Goal: Transaction & Acquisition: Book appointment/travel/reservation

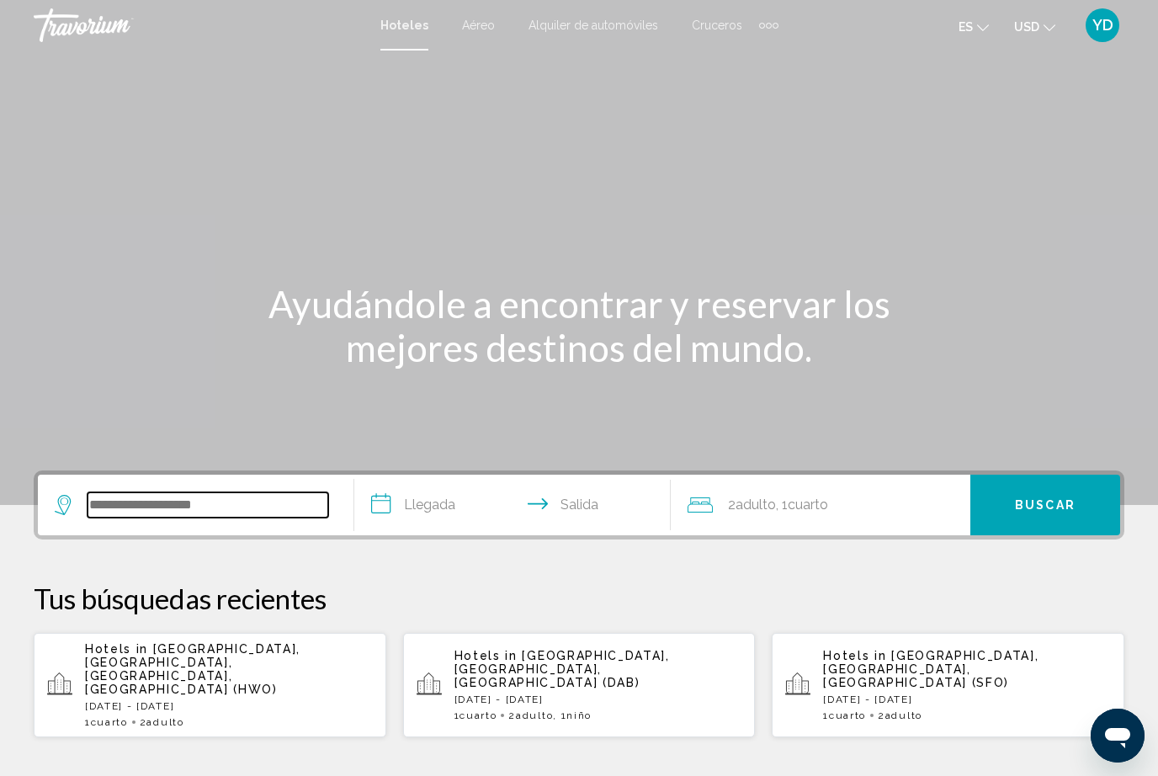
click at [230, 510] on input "Search widget" at bounding box center [208, 504] width 241 height 25
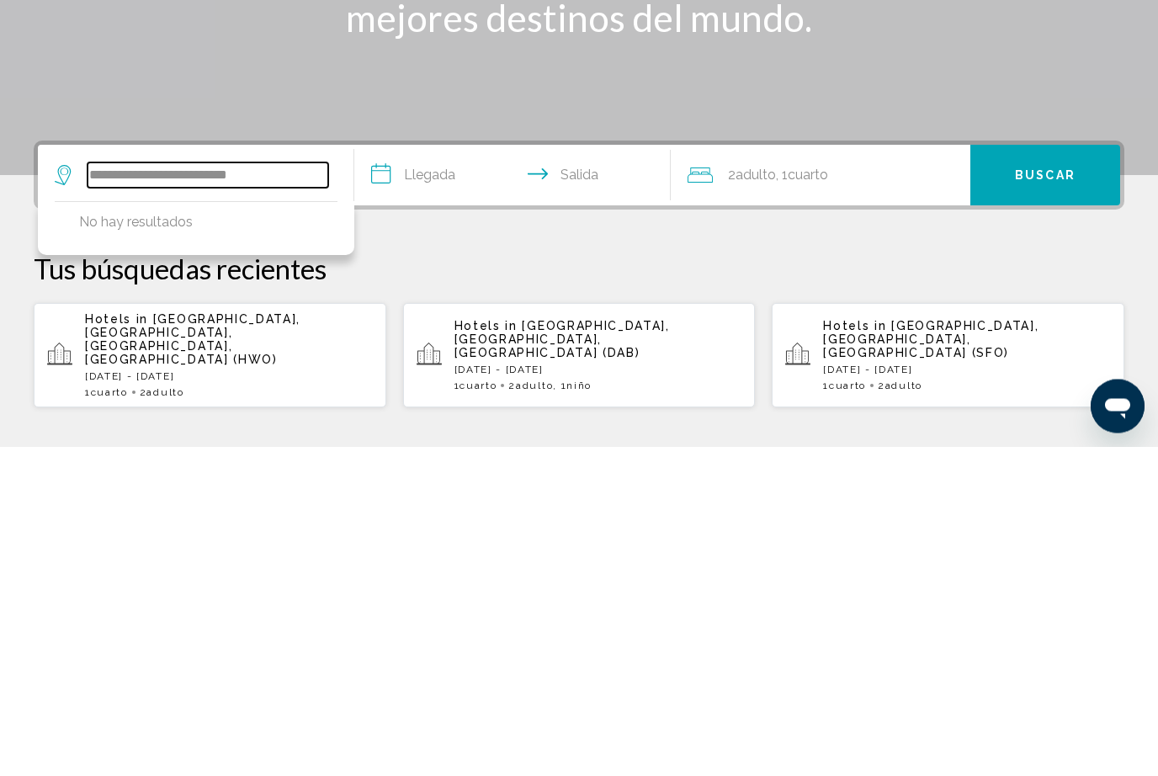
type input "**********"
click at [448, 475] on input "**********" at bounding box center [515, 508] width 323 height 66
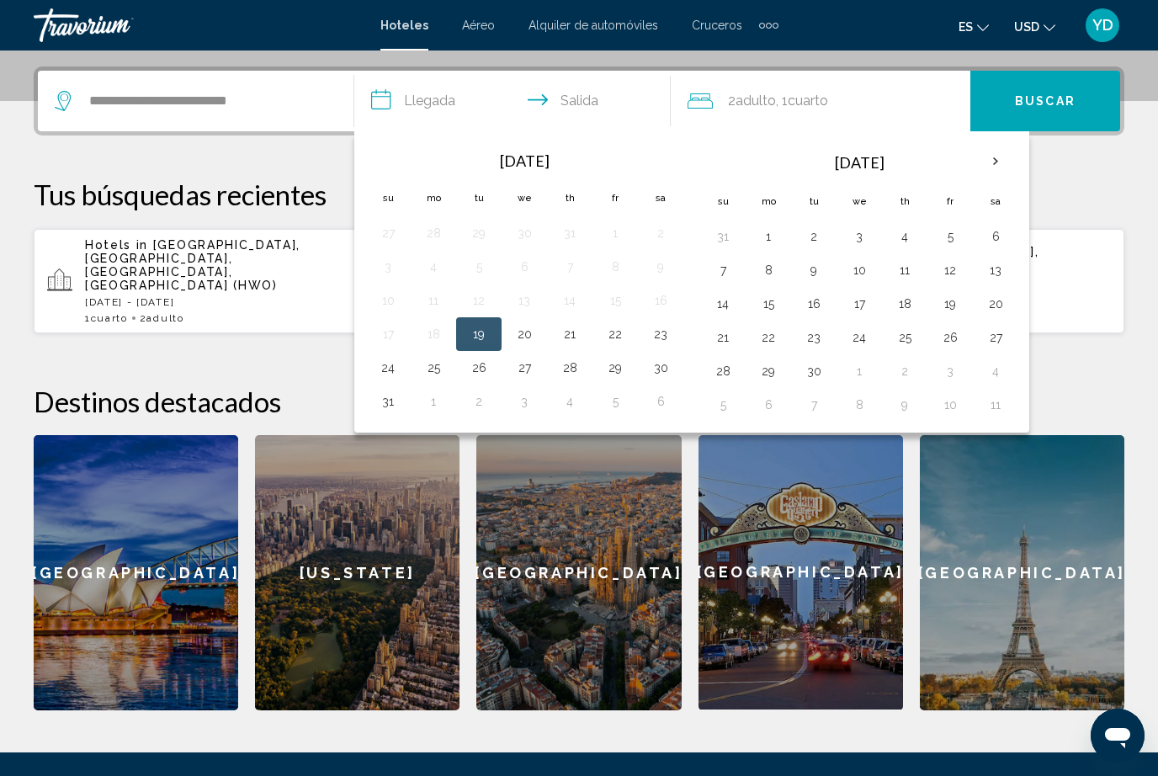
scroll to position [403, 0]
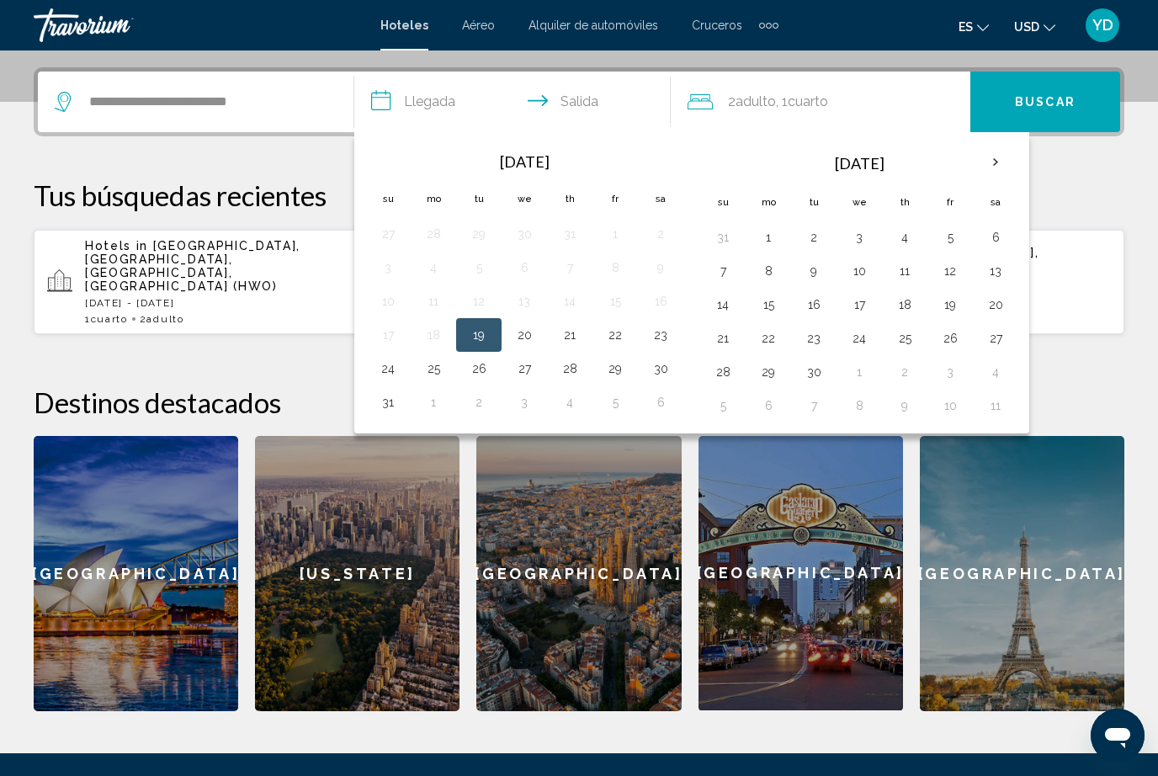
click at [580, 371] on button "28" at bounding box center [569, 369] width 27 height 24
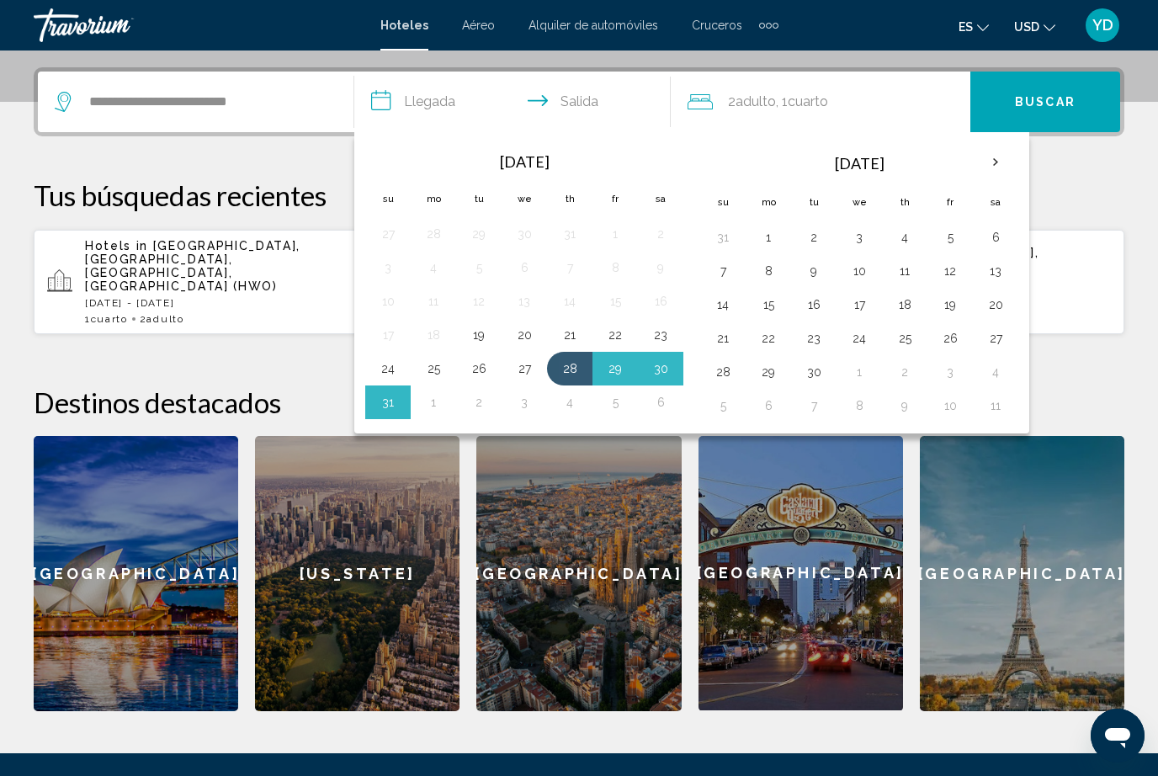
click at [437, 406] on button "1" at bounding box center [433, 403] width 27 height 24
type input "**********"
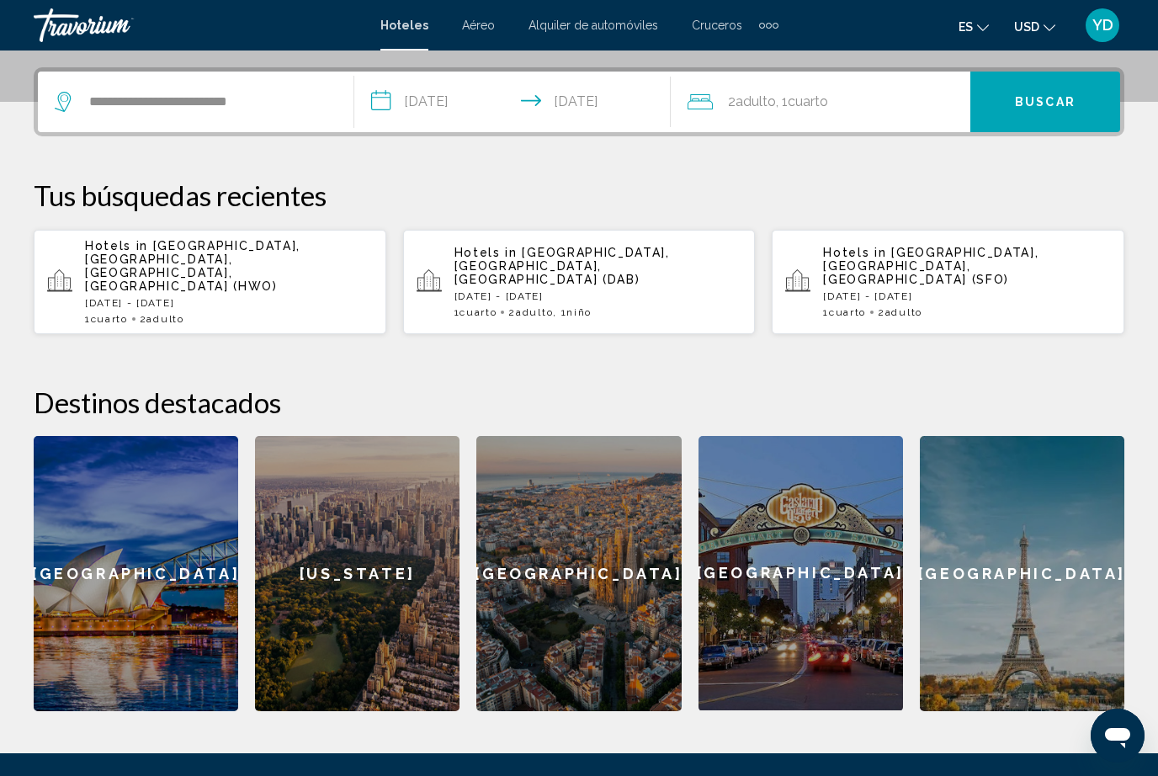
click at [1062, 98] on span "Buscar" at bounding box center [1045, 102] width 61 height 13
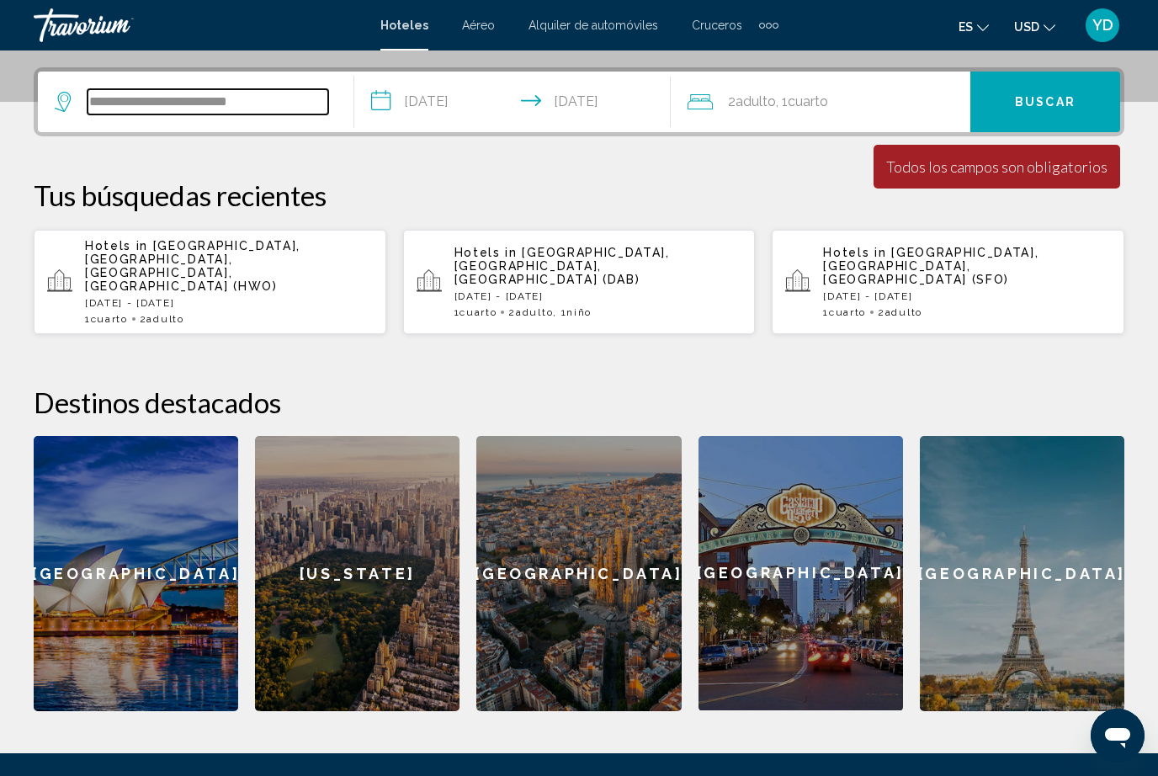
click at [284, 89] on input "**********" at bounding box center [208, 101] width 241 height 25
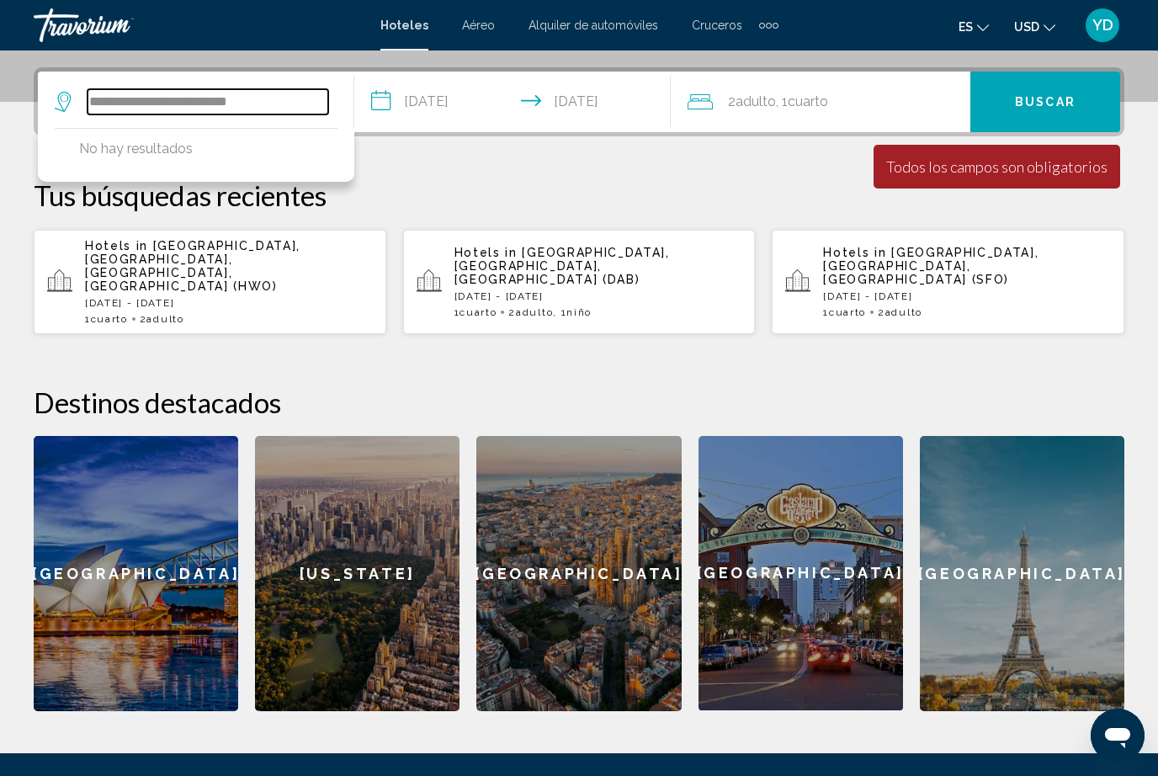
scroll to position [402, 0]
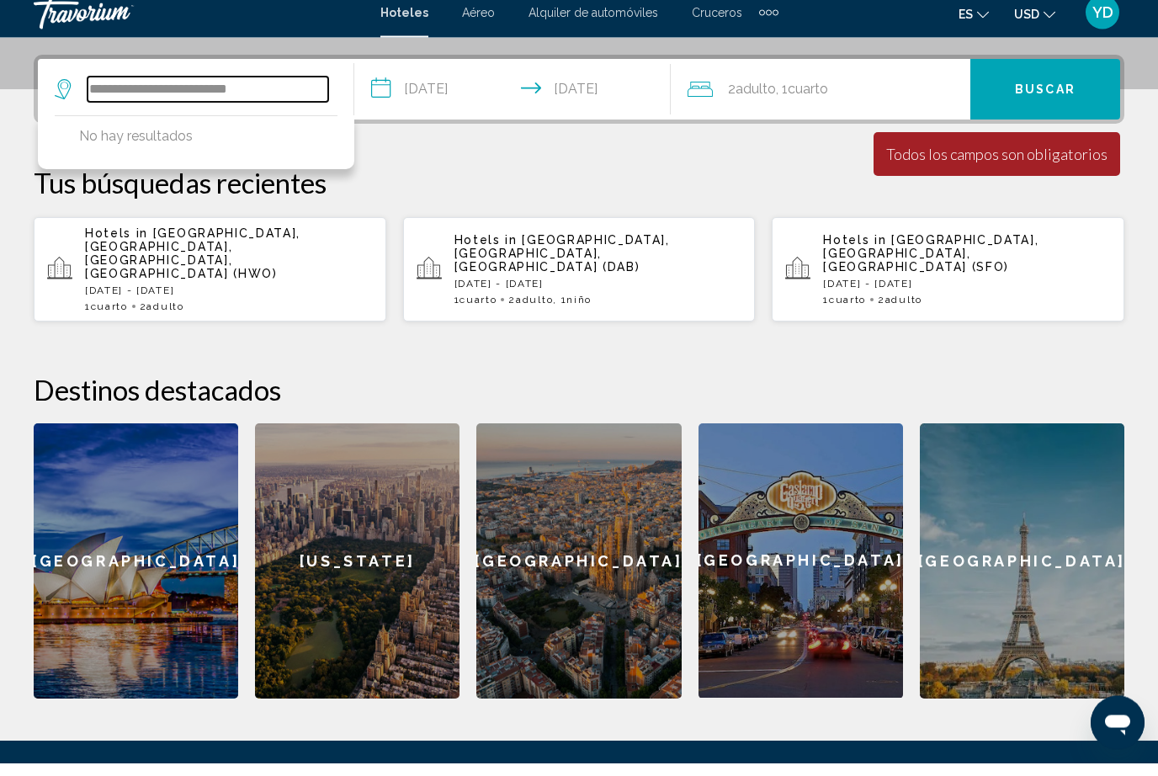
click at [284, 90] on input "**********" at bounding box center [208, 102] width 241 height 25
type input "*"
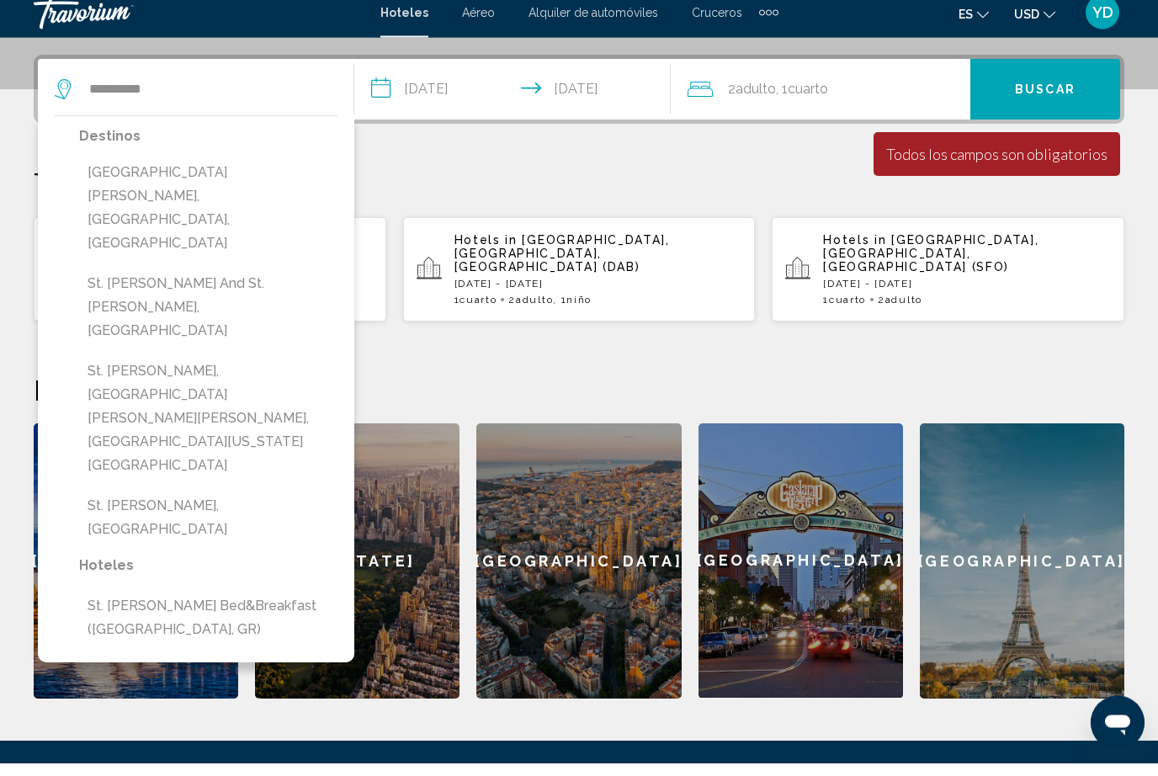
click at [172, 369] on button "St. [PERSON_NAME], [GEOGRAPHIC_DATA][PERSON_NAME][PERSON_NAME], [GEOGRAPHIC_DAT…" at bounding box center [208, 432] width 258 height 126
type input "**********"
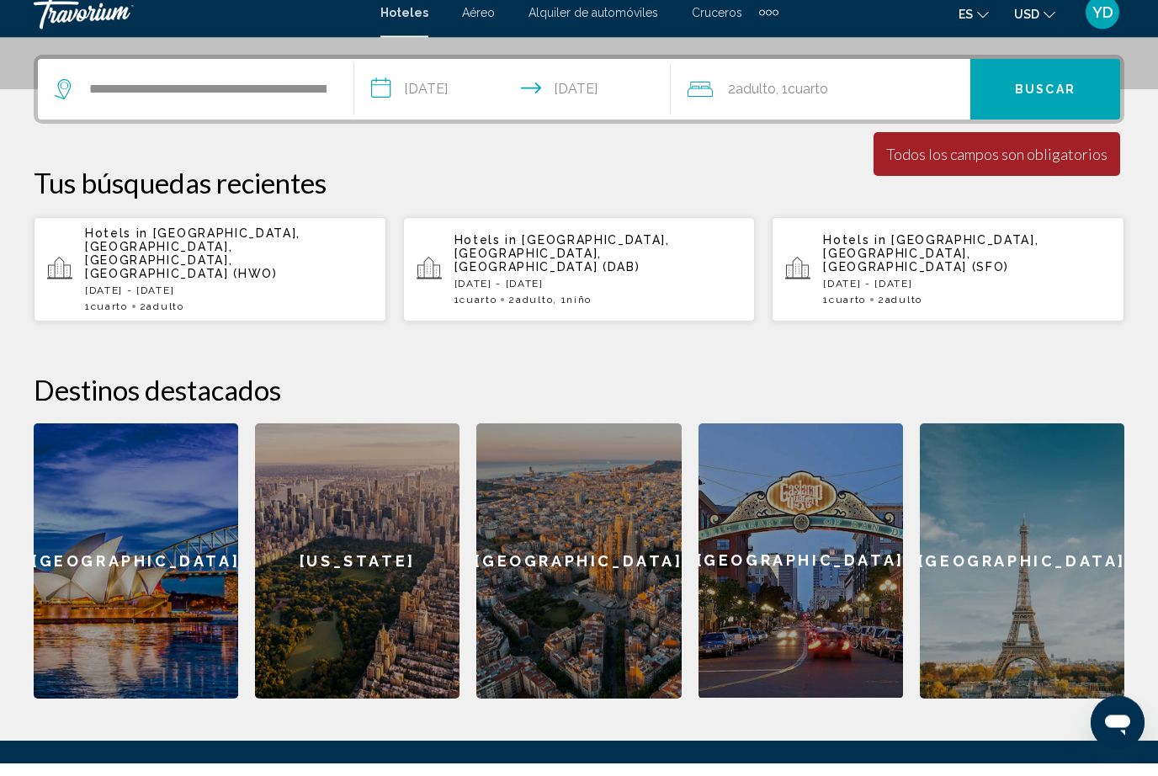
click at [1073, 97] on span "Buscar" at bounding box center [1045, 103] width 61 height 13
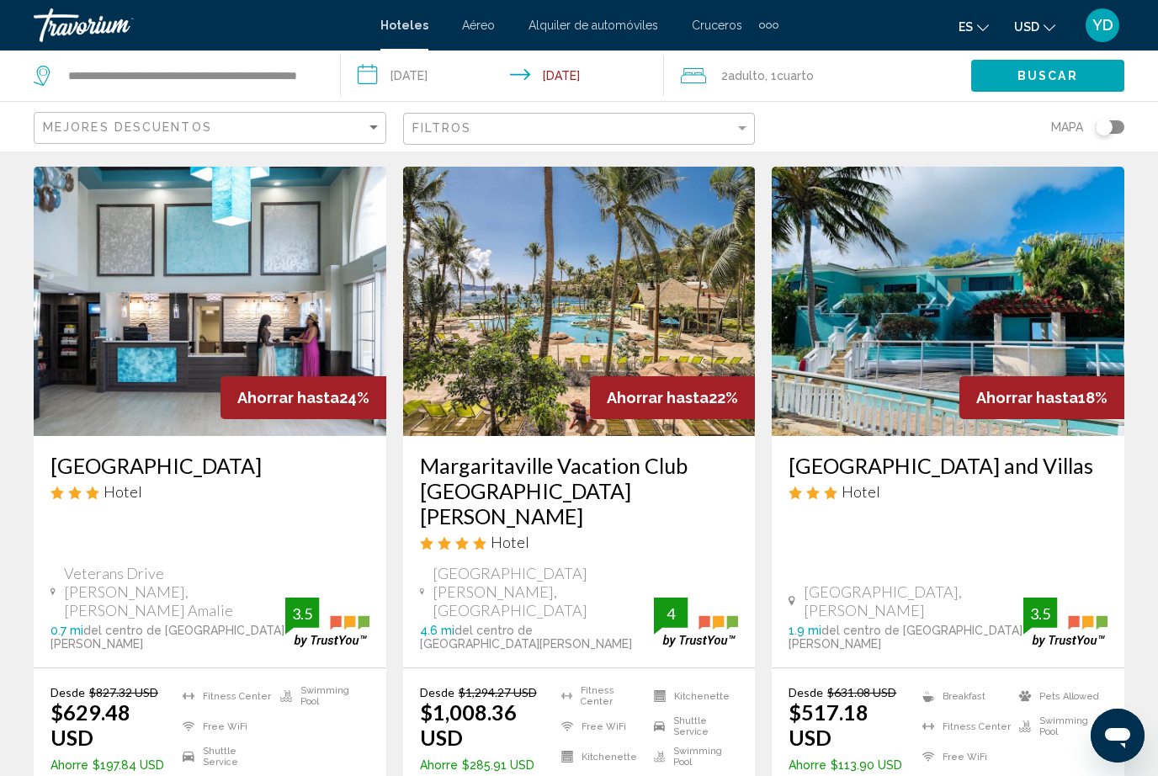
scroll to position [43, 0]
click at [702, 362] on img "Main content" at bounding box center [579, 302] width 353 height 269
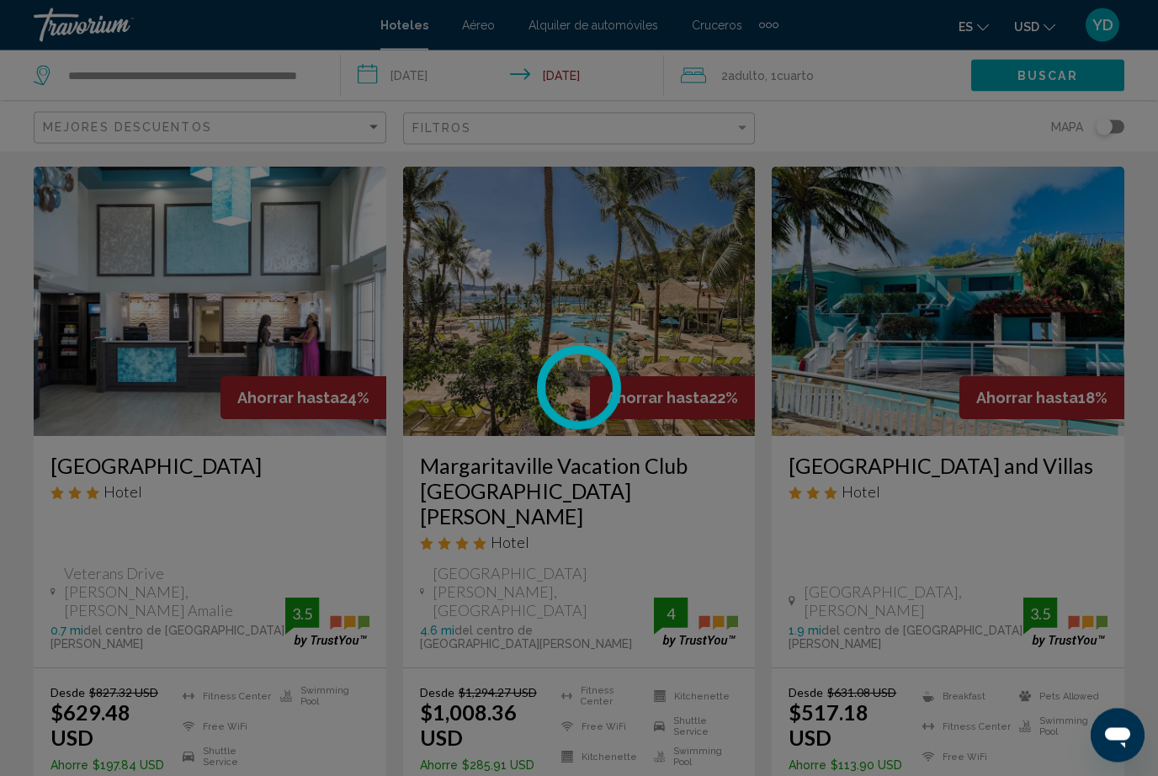
scroll to position [44, 0]
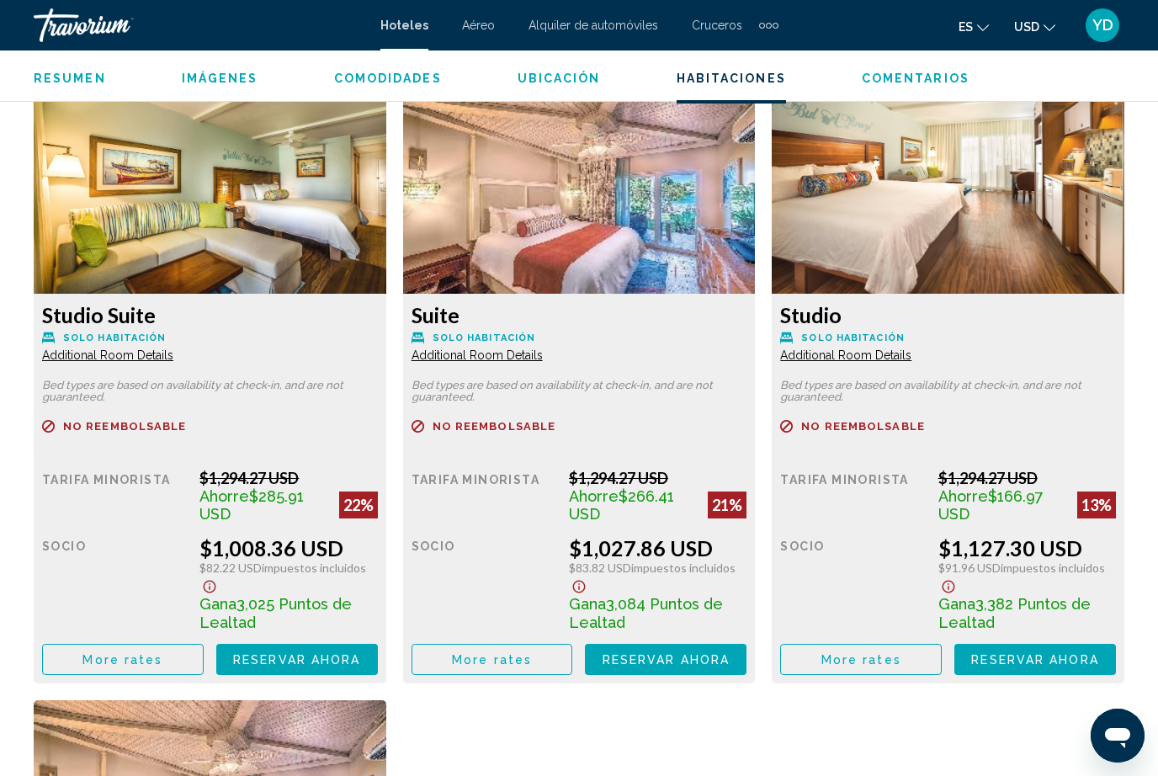
scroll to position [2599, 0]
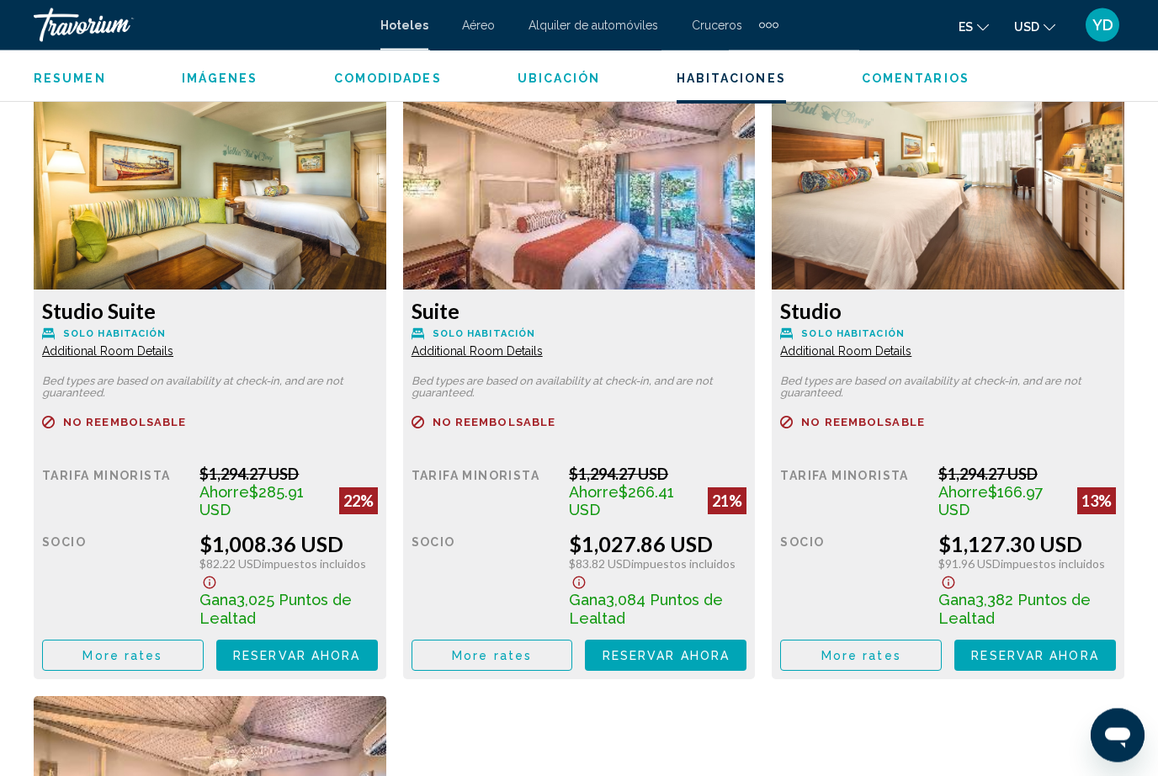
click at [378, 667] on button "Reservar ahora Ya no está disponible" at bounding box center [297, 656] width 162 height 31
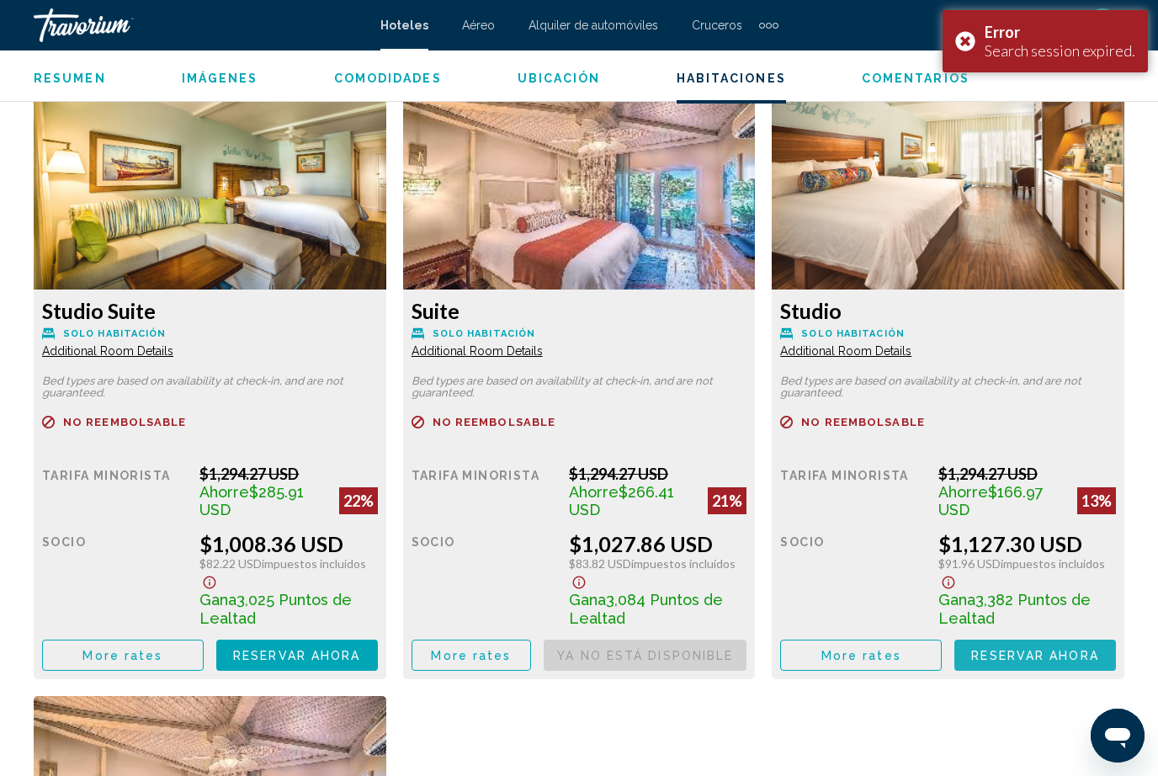
click at [360, 655] on span "Reservar ahora" at bounding box center [296, 655] width 127 height 13
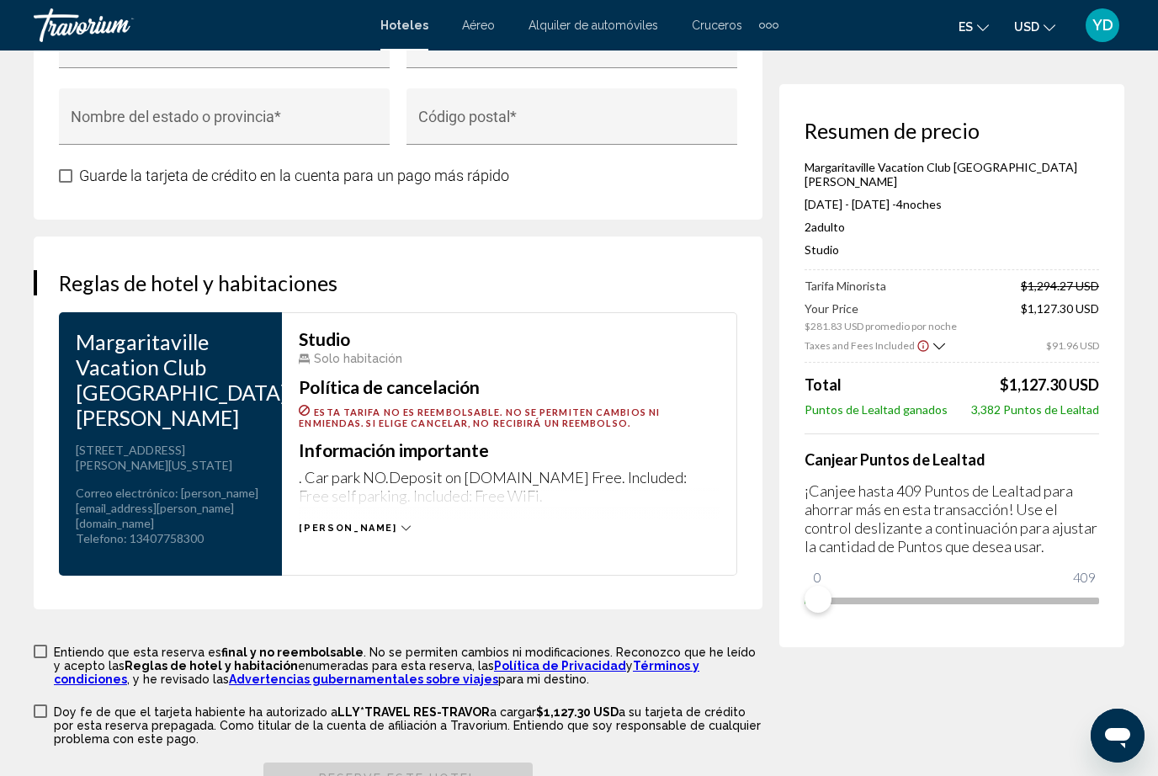
scroll to position [2143, 0]
click at [365, 516] on div "[PERSON_NAME]" at bounding box center [509, 510] width 421 height 46
click at [340, 522] on span "[PERSON_NAME]" at bounding box center [348, 527] width 98 height 11
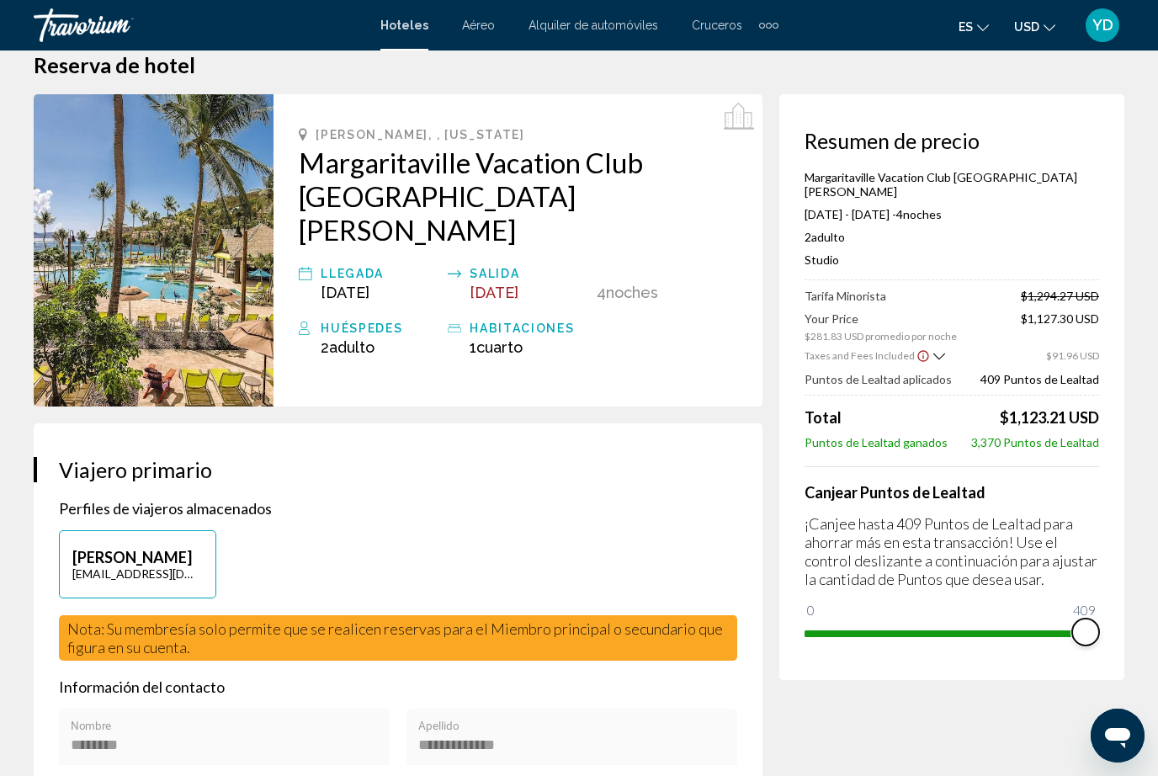
scroll to position [0, 0]
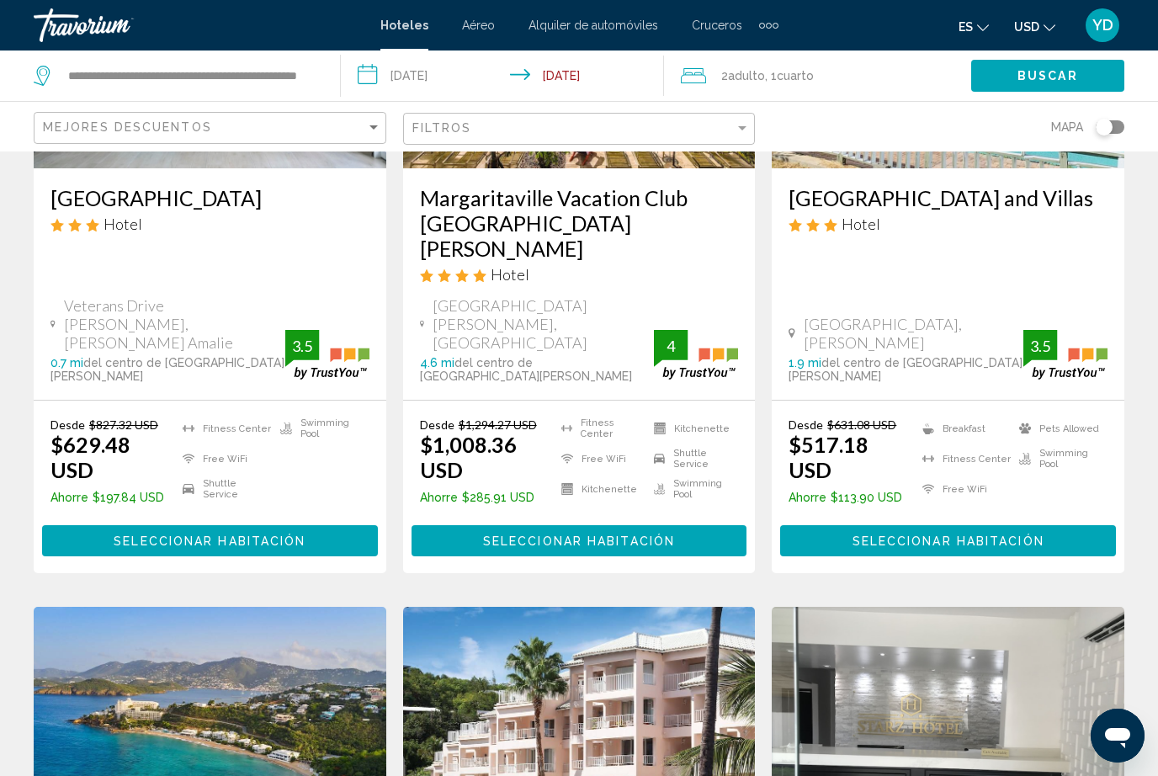
scroll to position [777, 0]
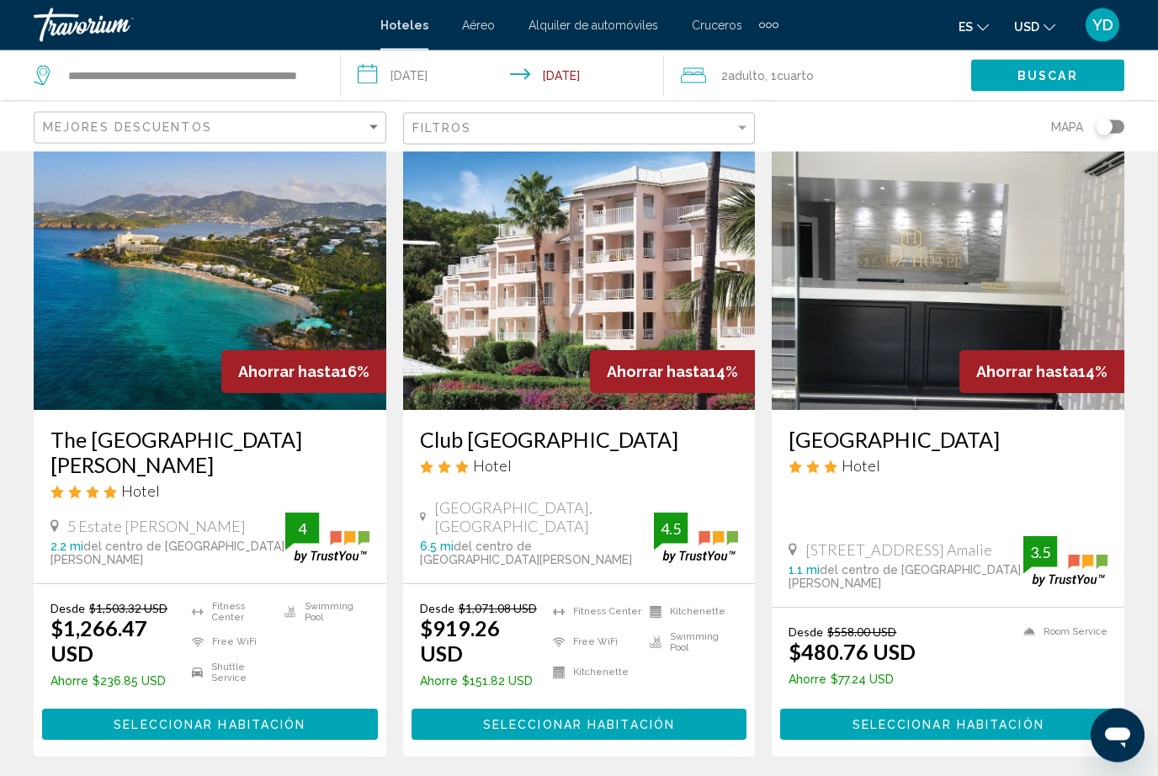
click at [339, 229] on img "Main content" at bounding box center [210, 275] width 353 height 269
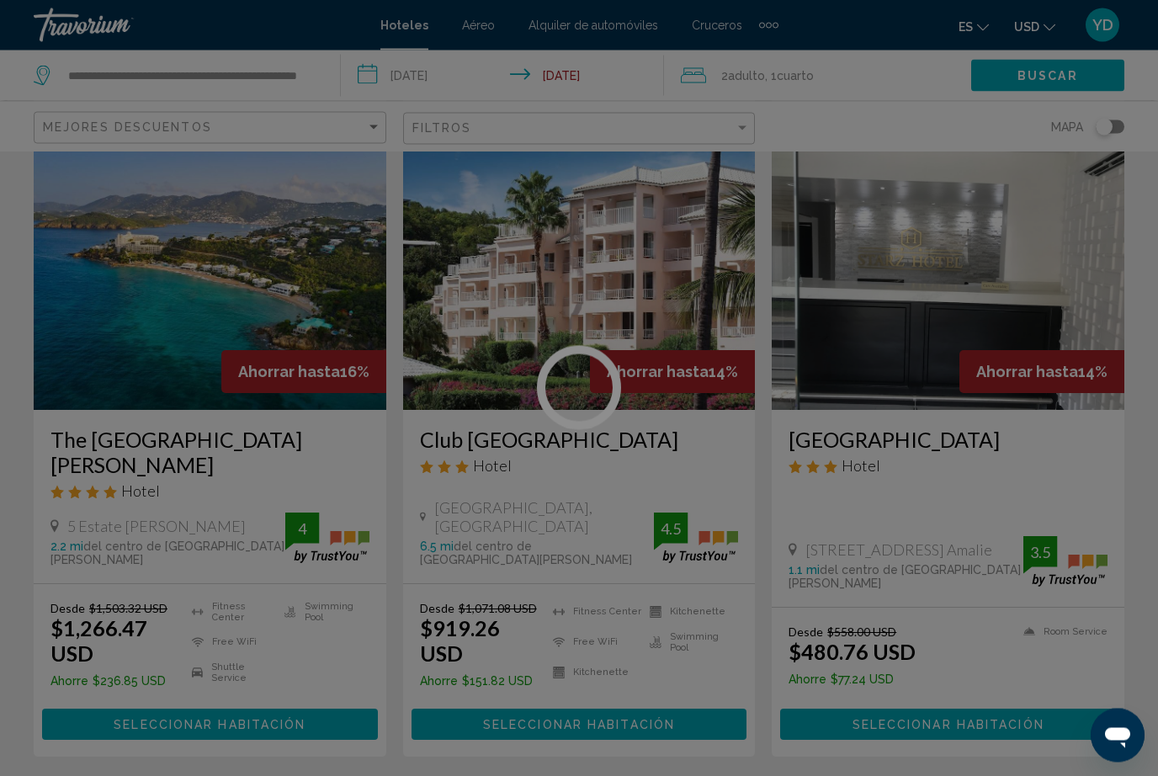
scroll to position [778, 0]
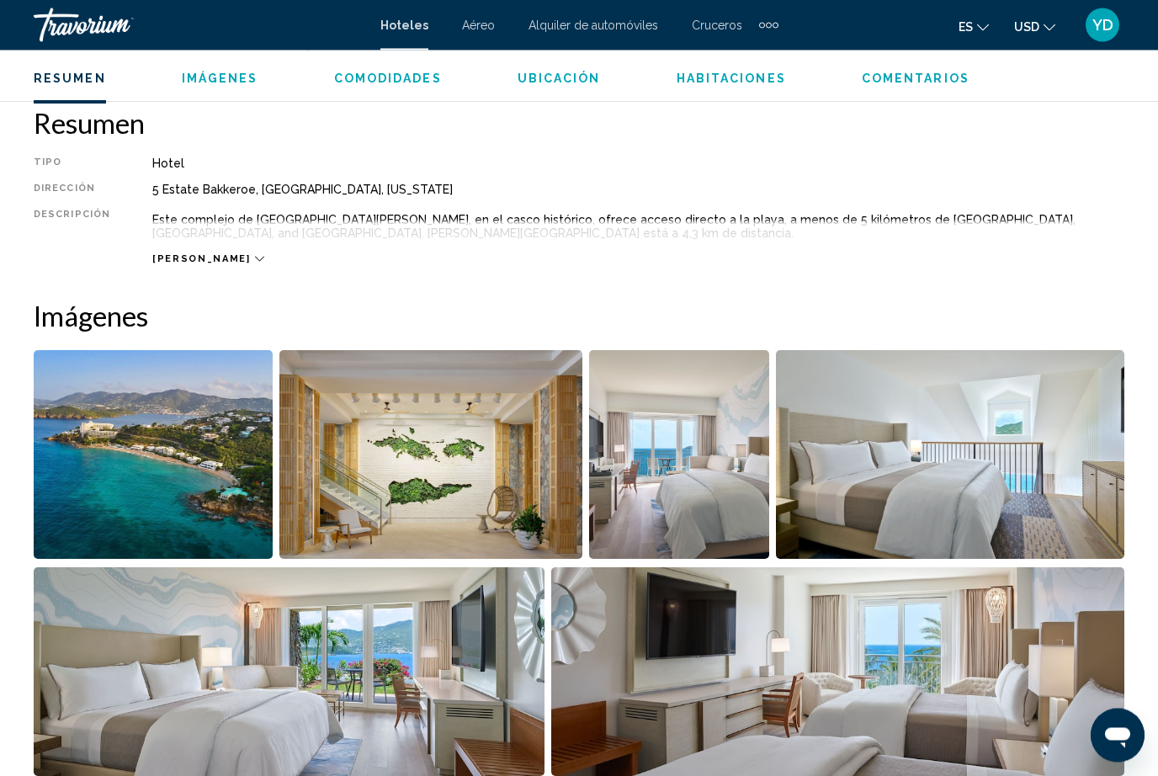
scroll to position [844, 0]
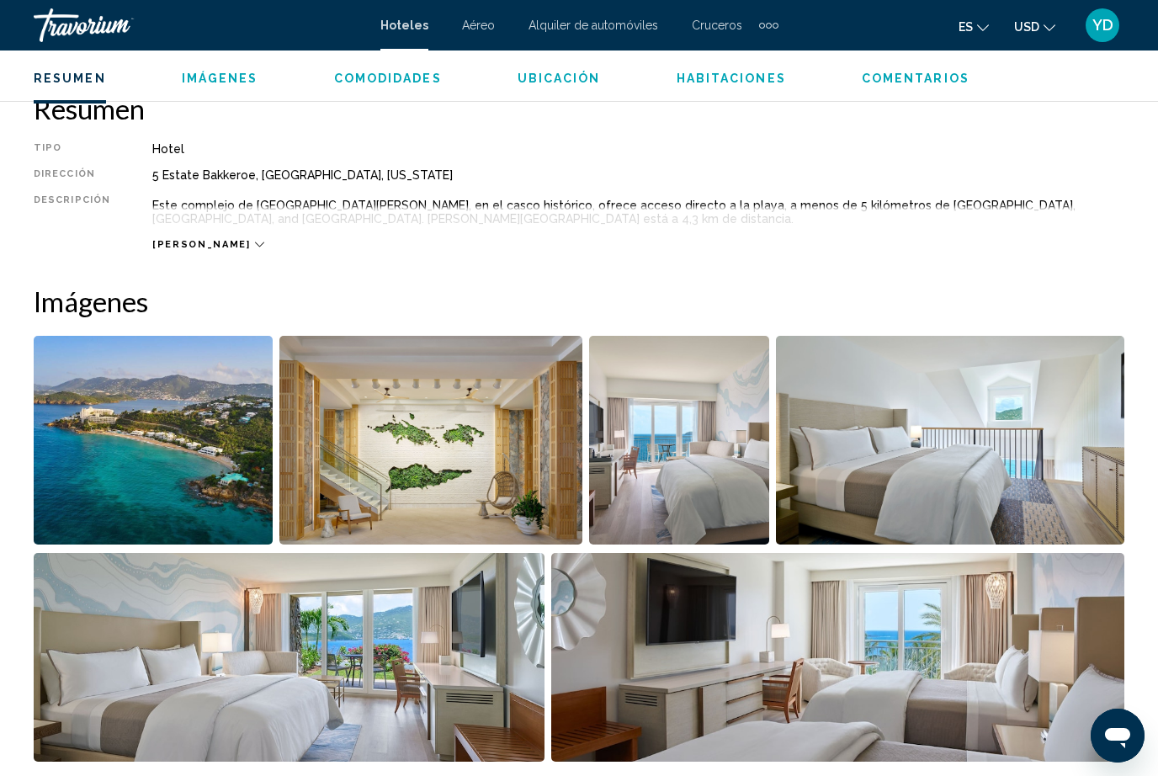
click at [1067, 615] on img "Open full-screen image slider" at bounding box center [838, 657] width 574 height 209
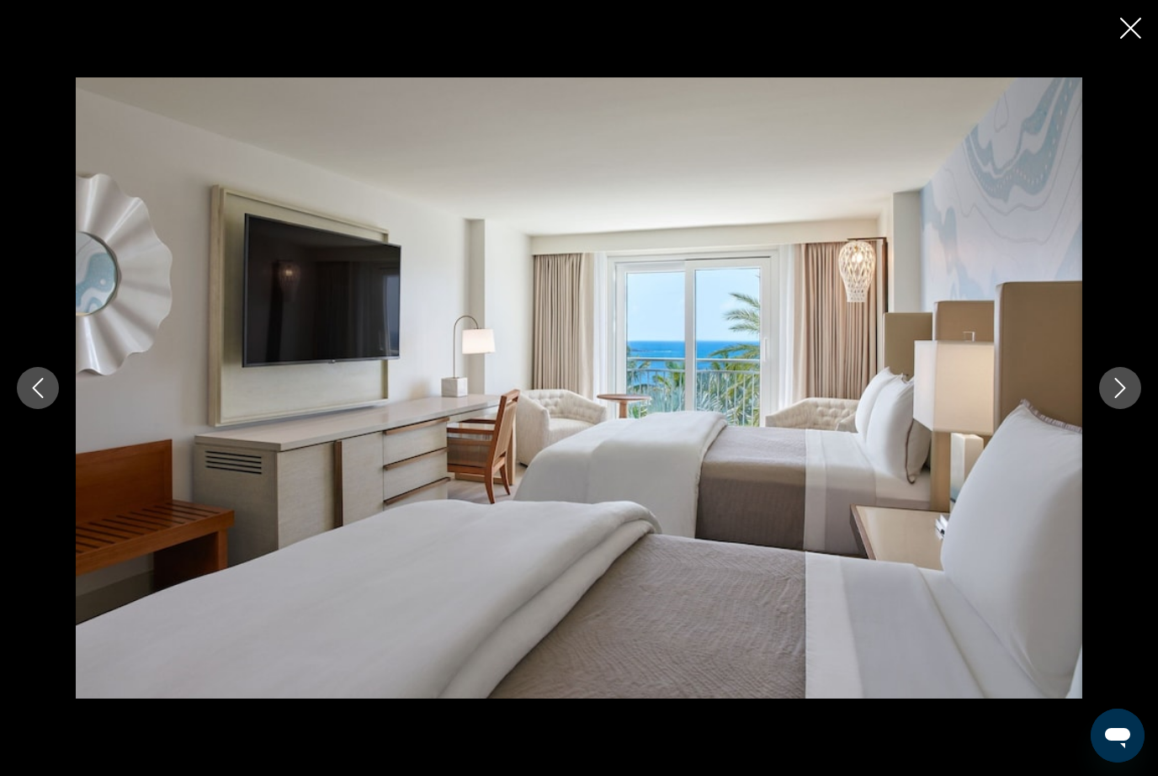
scroll to position [1540, 0]
click at [1126, 398] on icon "Next image" at bounding box center [1120, 388] width 20 height 20
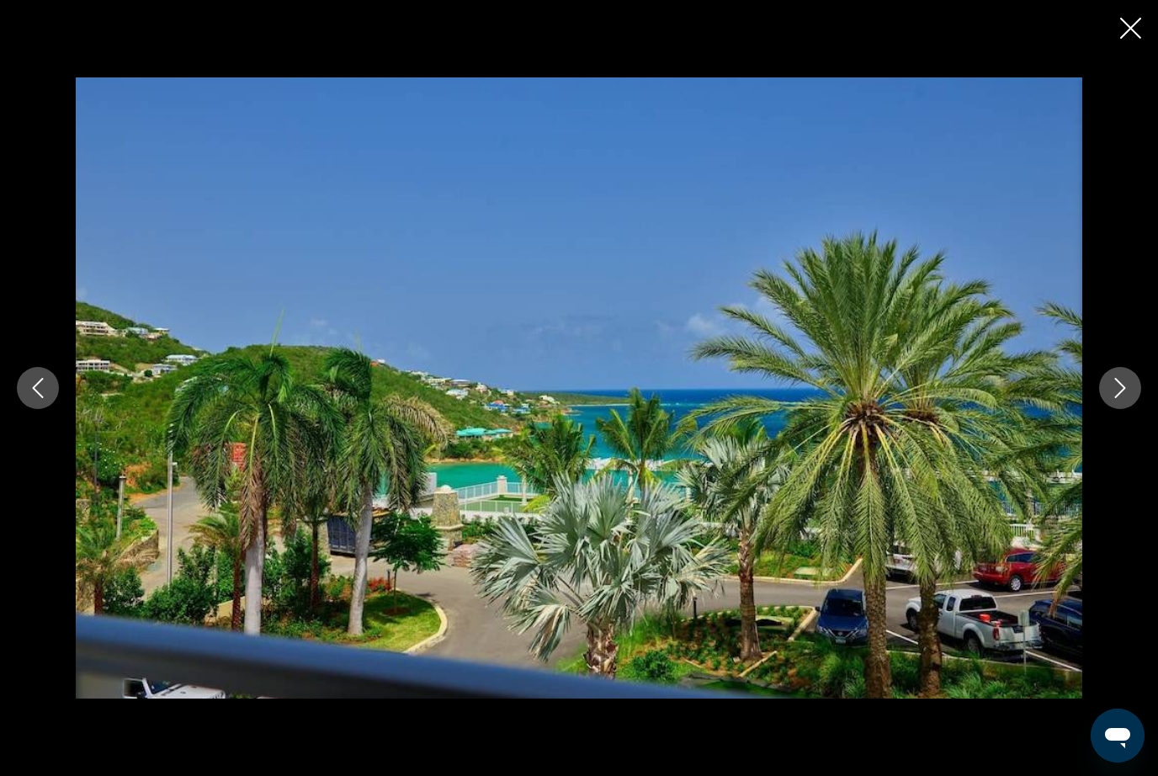
click at [1110, 409] on button "Next image" at bounding box center [1120, 388] width 42 height 42
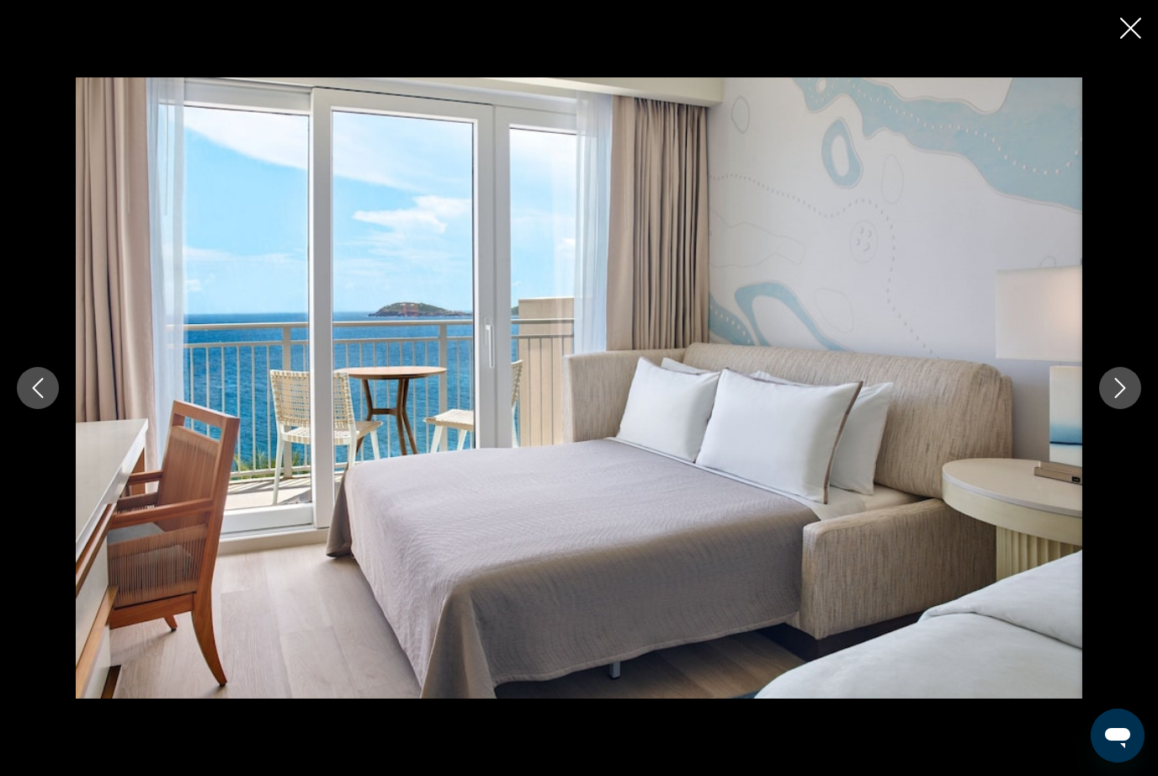
click at [1114, 409] on button "Next image" at bounding box center [1120, 388] width 42 height 42
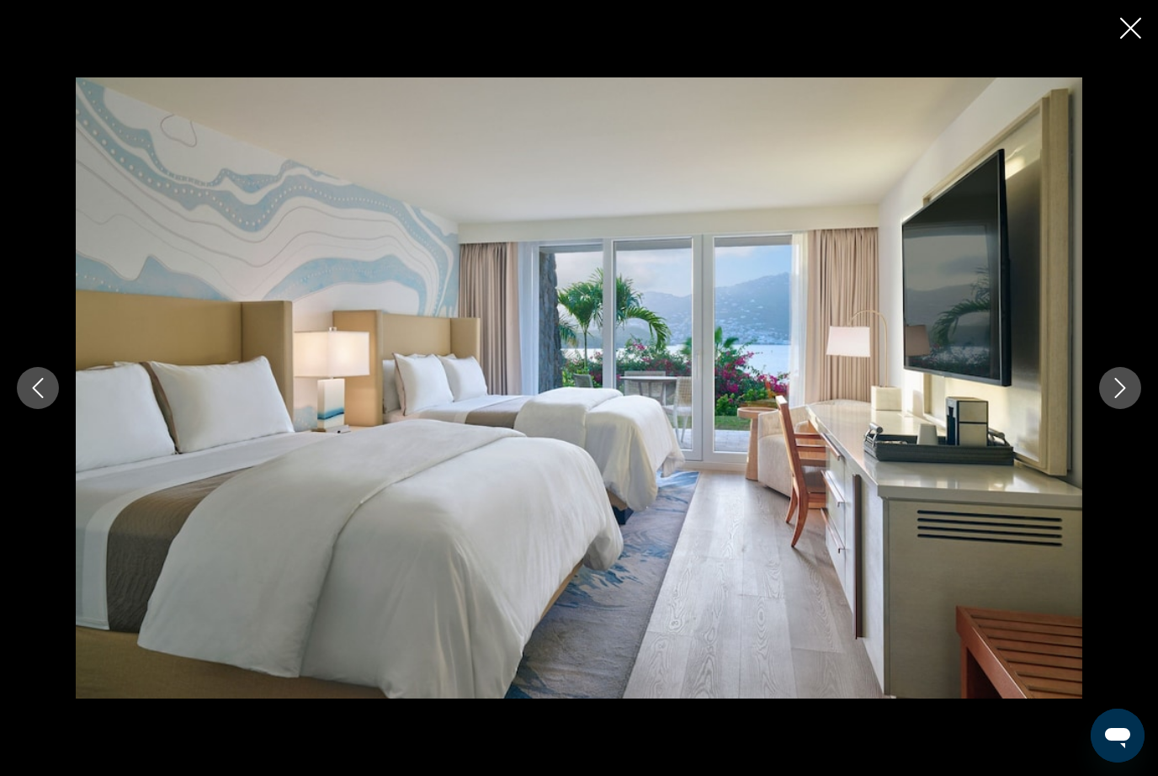
click at [1111, 444] on div "Main content" at bounding box center [579, 387] width 1158 height 621
click at [1111, 449] on div "Main content" at bounding box center [579, 387] width 1158 height 621
click at [1130, 398] on icon "Next image" at bounding box center [1120, 388] width 20 height 20
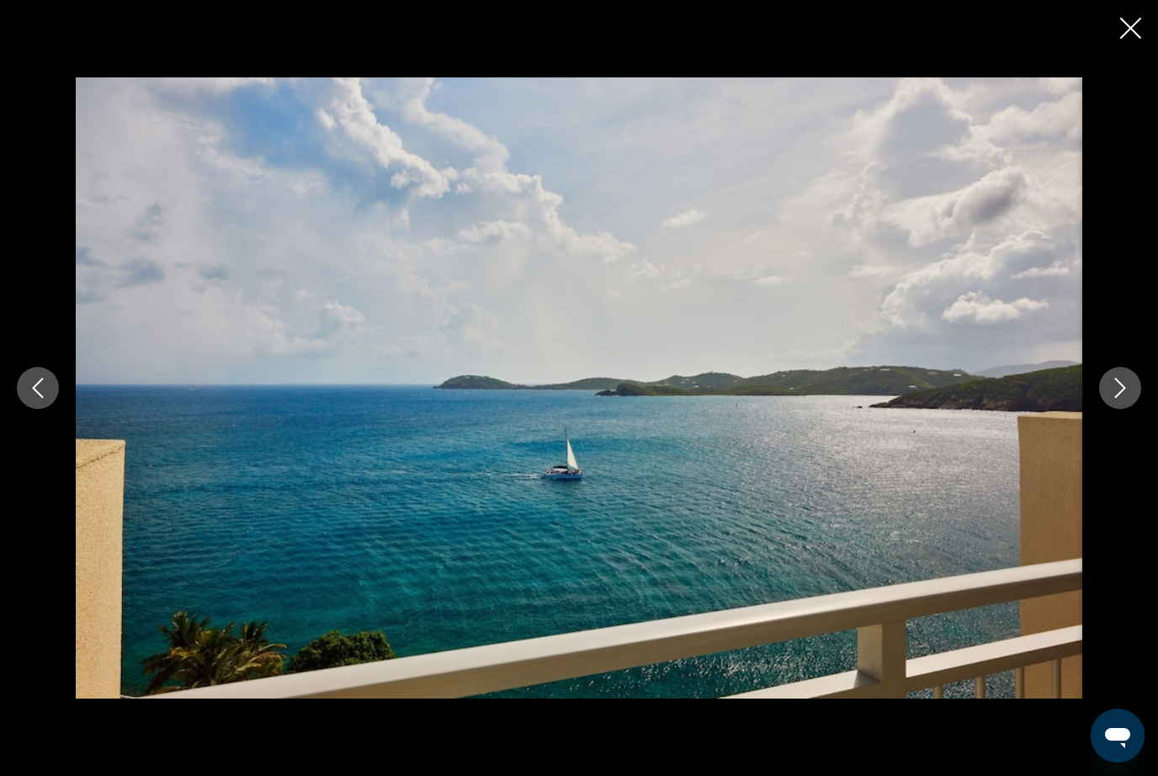
click at [1133, 409] on button "Next image" at bounding box center [1120, 388] width 42 height 42
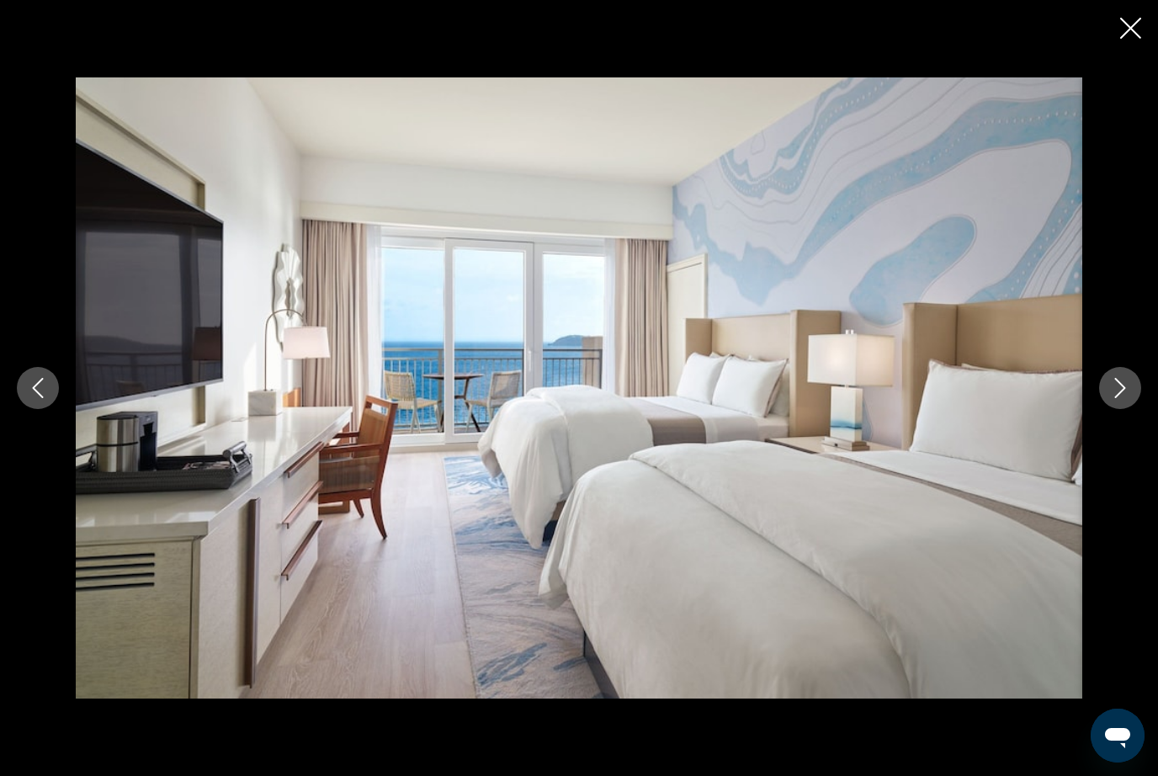
click at [1128, 398] on icon "Next image" at bounding box center [1120, 388] width 20 height 20
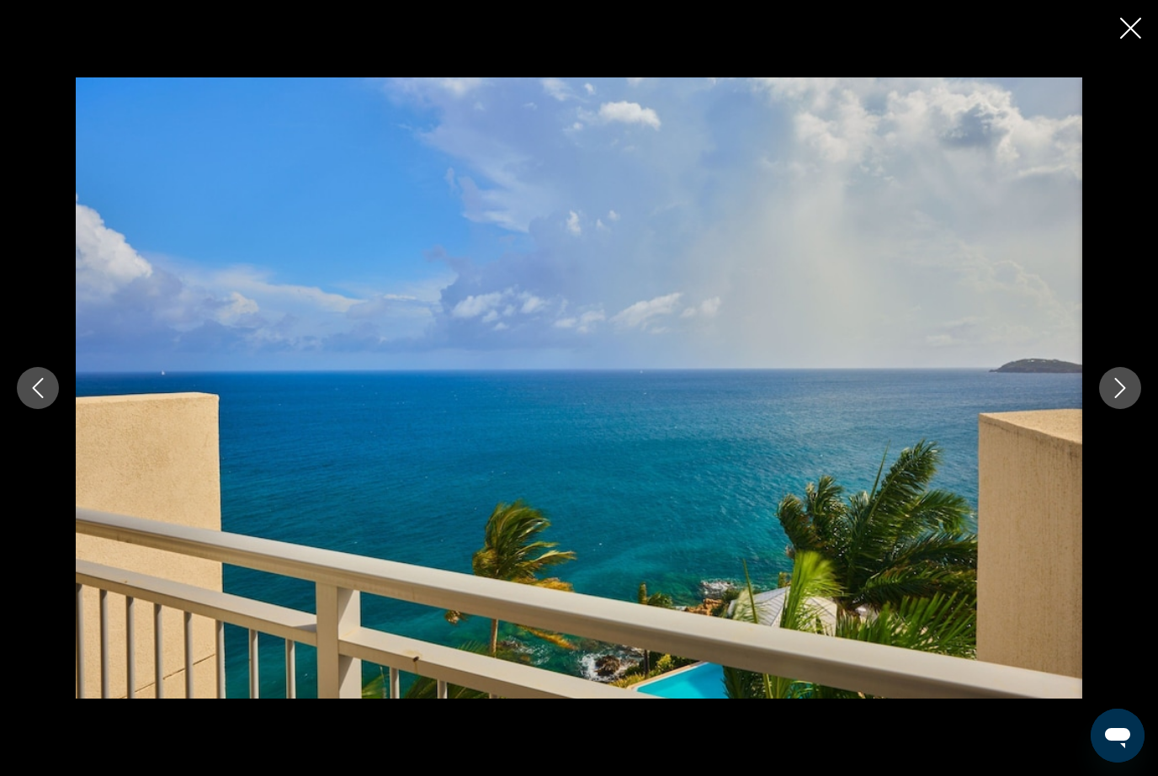
click at [1129, 398] on icon "Next image" at bounding box center [1120, 388] width 20 height 20
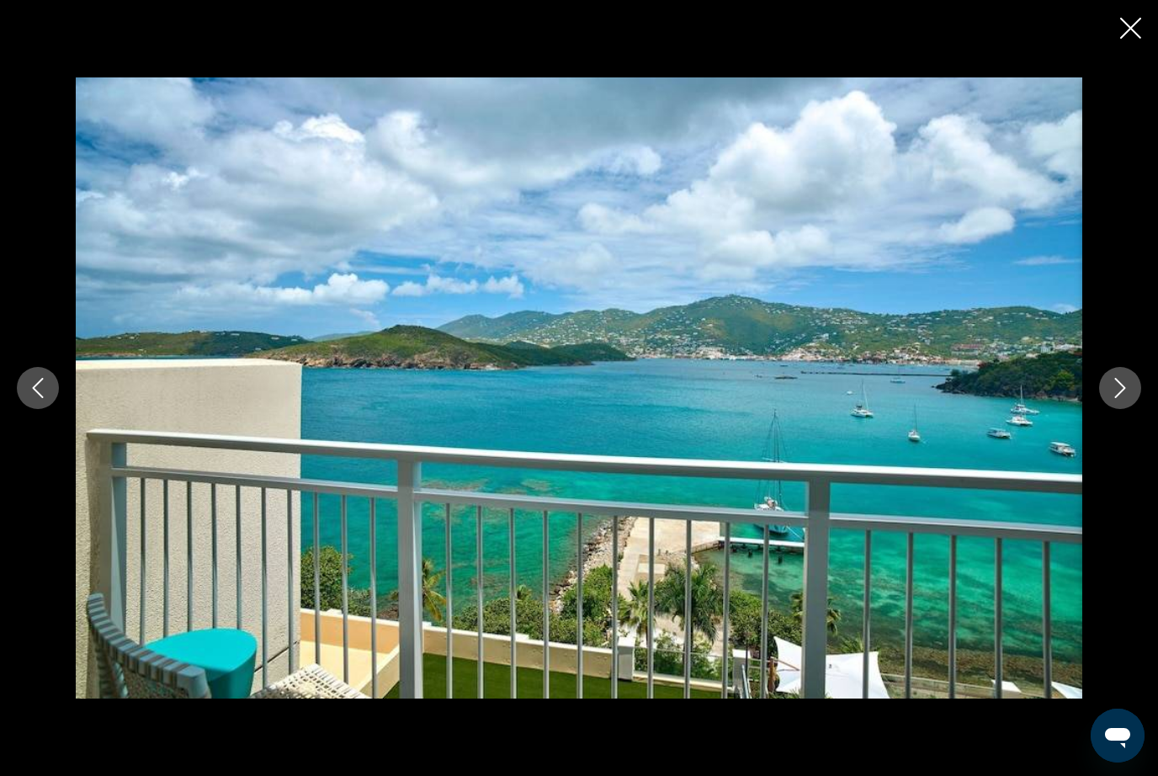
click at [1122, 409] on button "Next image" at bounding box center [1120, 388] width 42 height 42
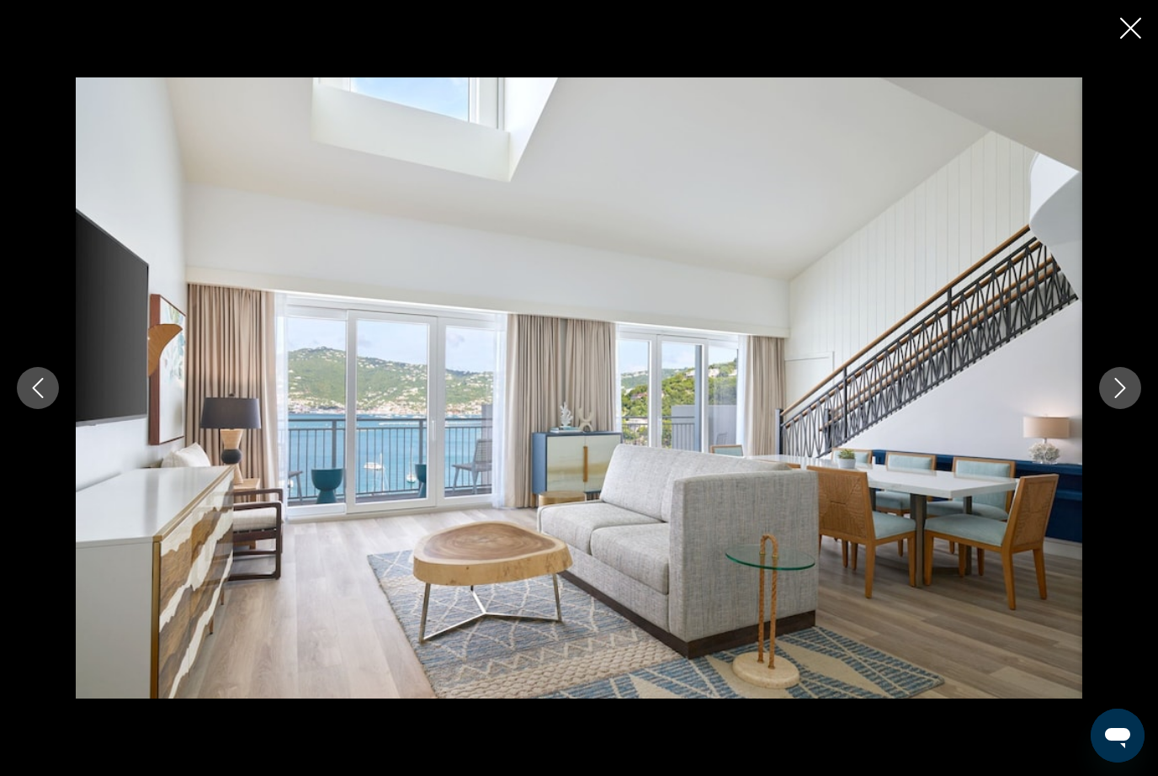
click at [1120, 409] on button "Next image" at bounding box center [1120, 388] width 42 height 42
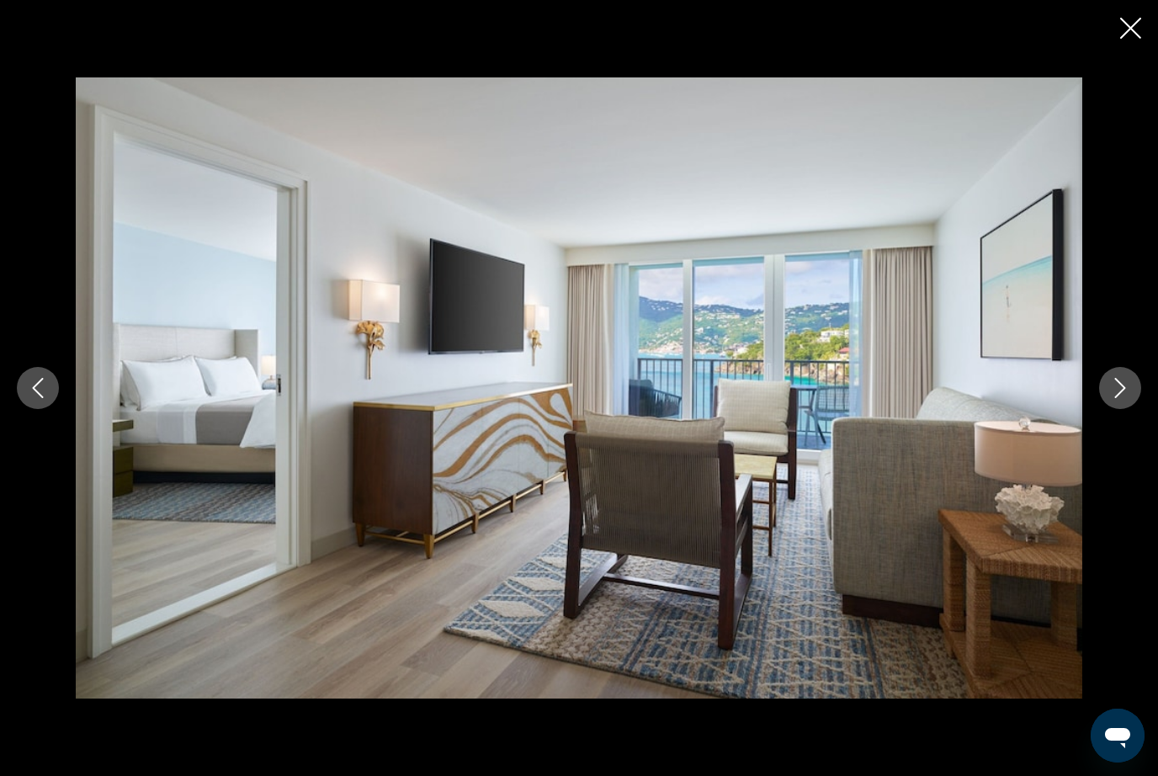
click at [1106, 449] on div "Main content" at bounding box center [579, 387] width 1158 height 621
click at [1107, 449] on div "Main content" at bounding box center [579, 387] width 1158 height 621
click at [1129, 405] on button "Next image" at bounding box center [1120, 388] width 42 height 42
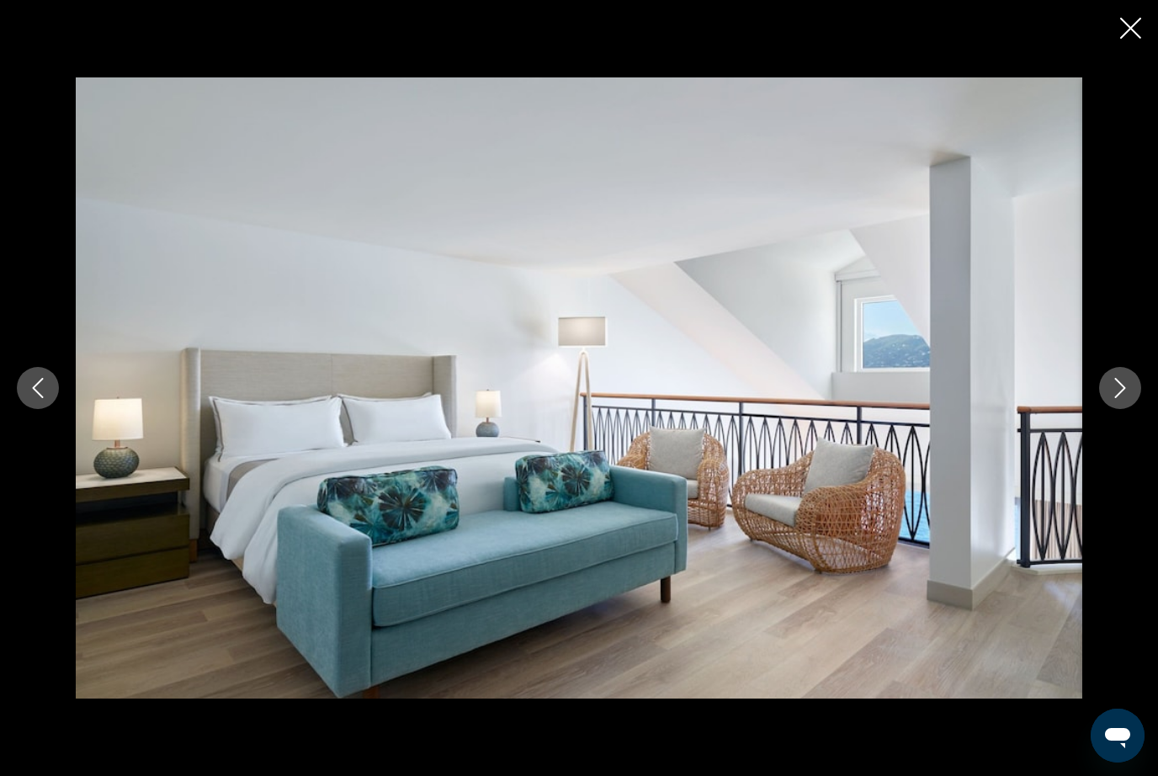
click at [1121, 398] on icon "Next image" at bounding box center [1120, 388] width 20 height 20
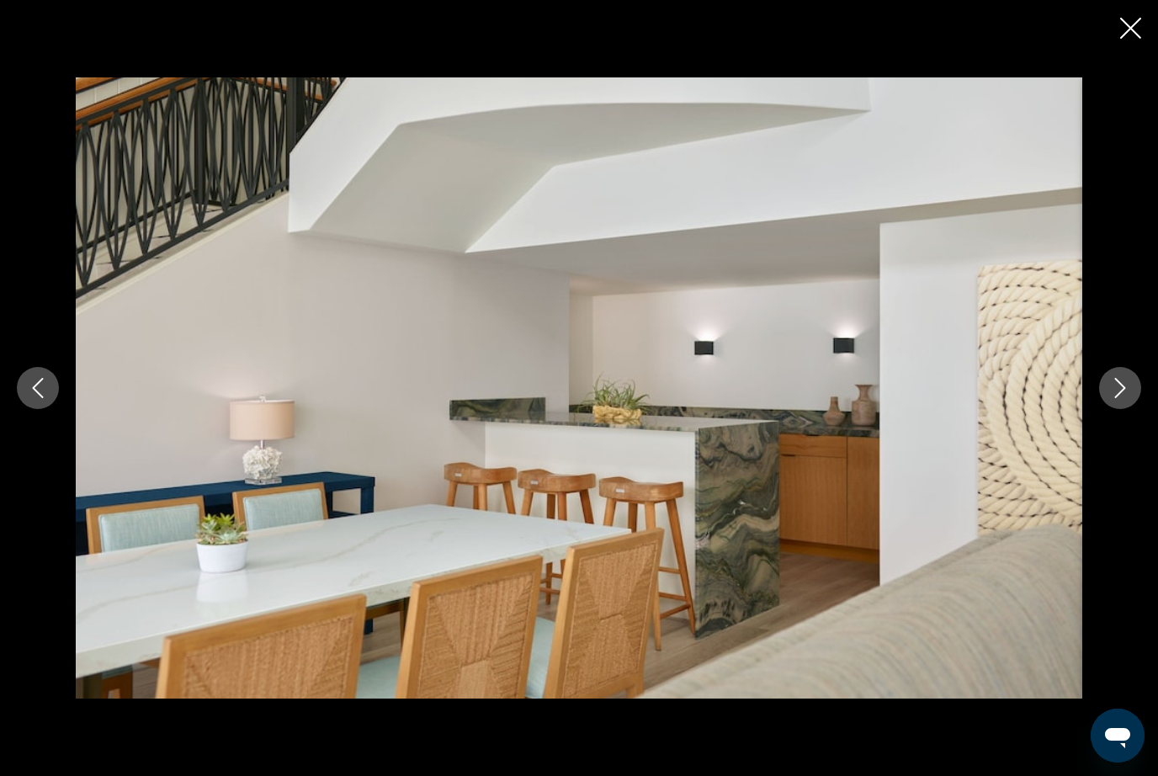
click at [1122, 398] on icon "Next image" at bounding box center [1120, 388] width 20 height 20
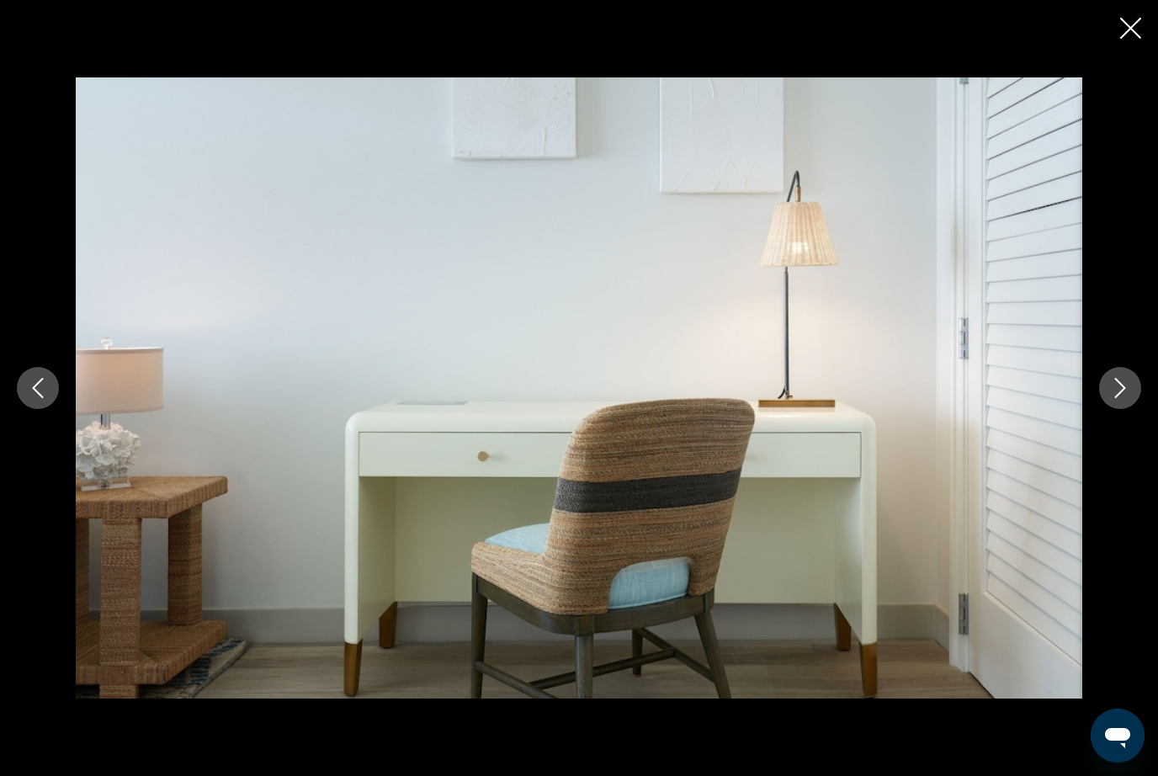
click at [1119, 409] on button "Next image" at bounding box center [1120, 388] width 42 height 42
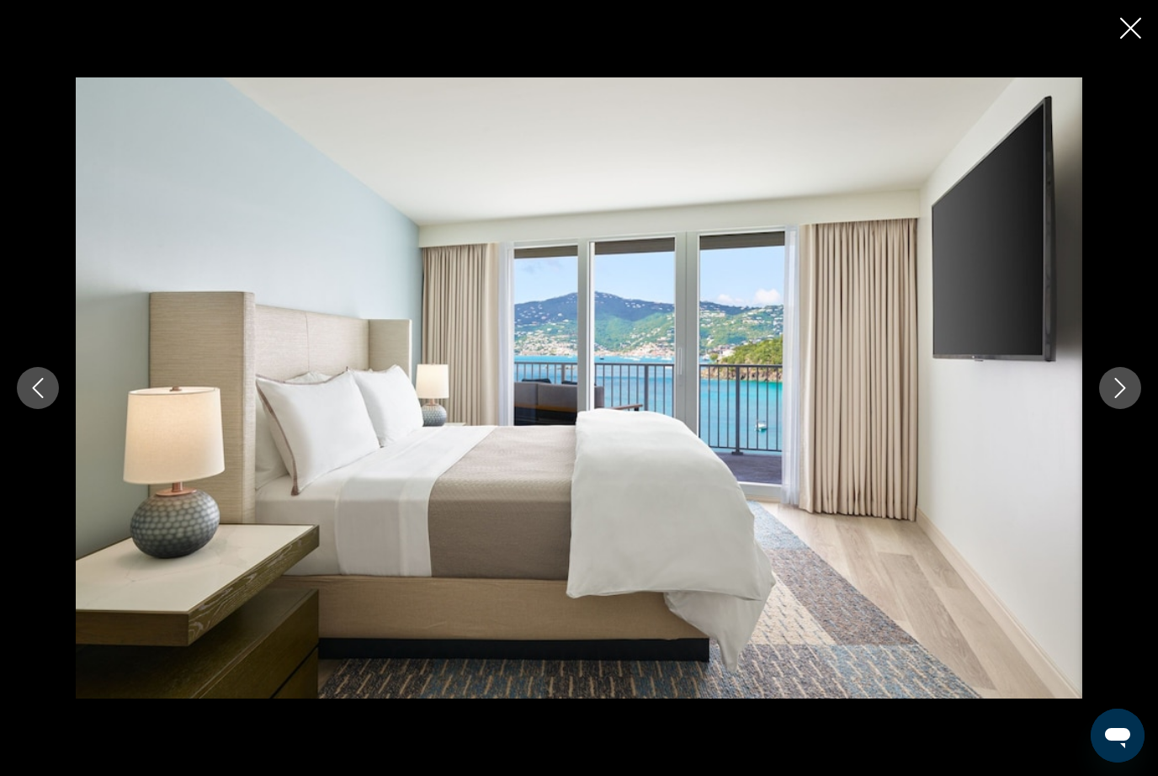
click at [1115, 409] on button "Next image" at bounding box center [1120, 388] width 42 height 42
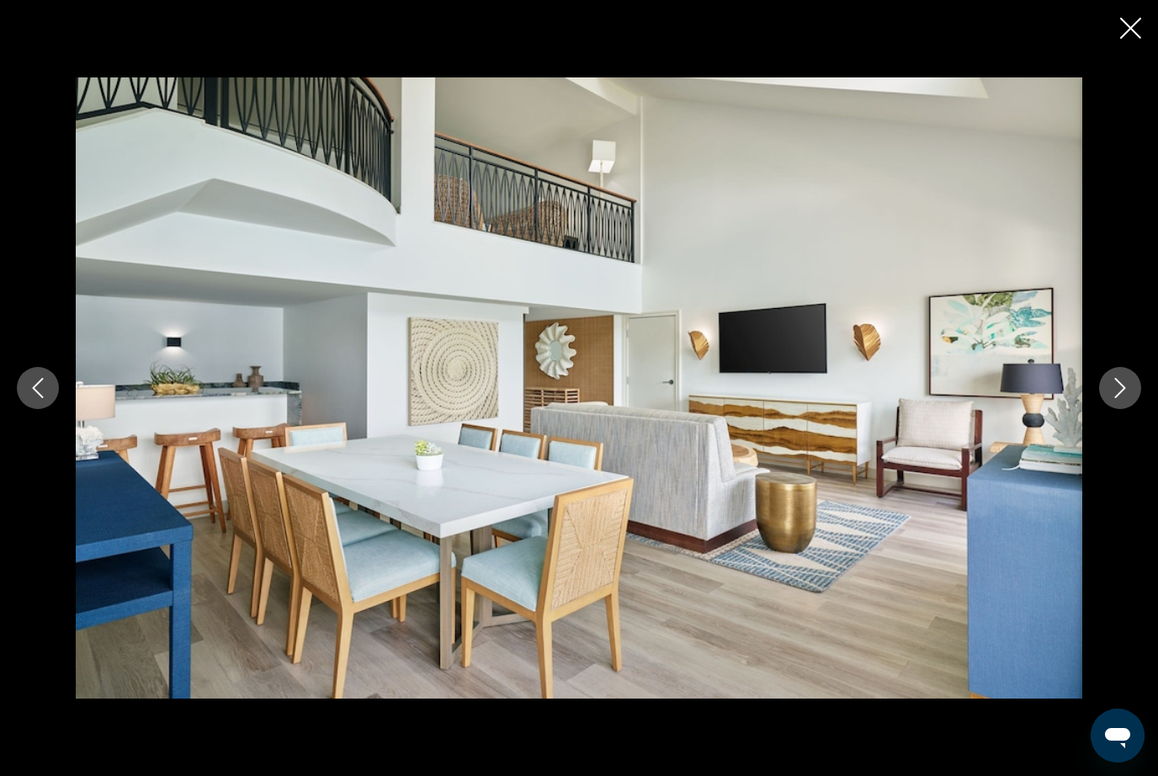
click at [1117, 409] on button "Next image" at bounding box center [1120, 388] width 42 height 42
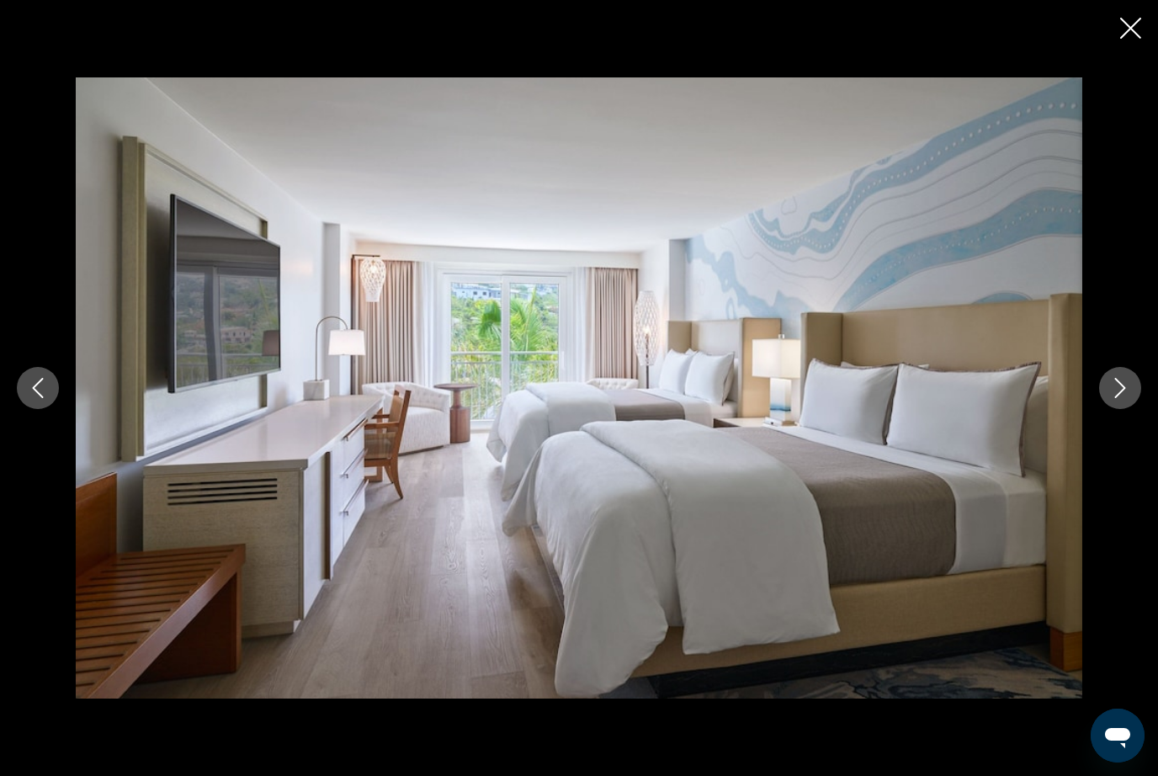
click at [1115, 409] on button "Next image" at bounding box center [1120, 388] width 42 height 42
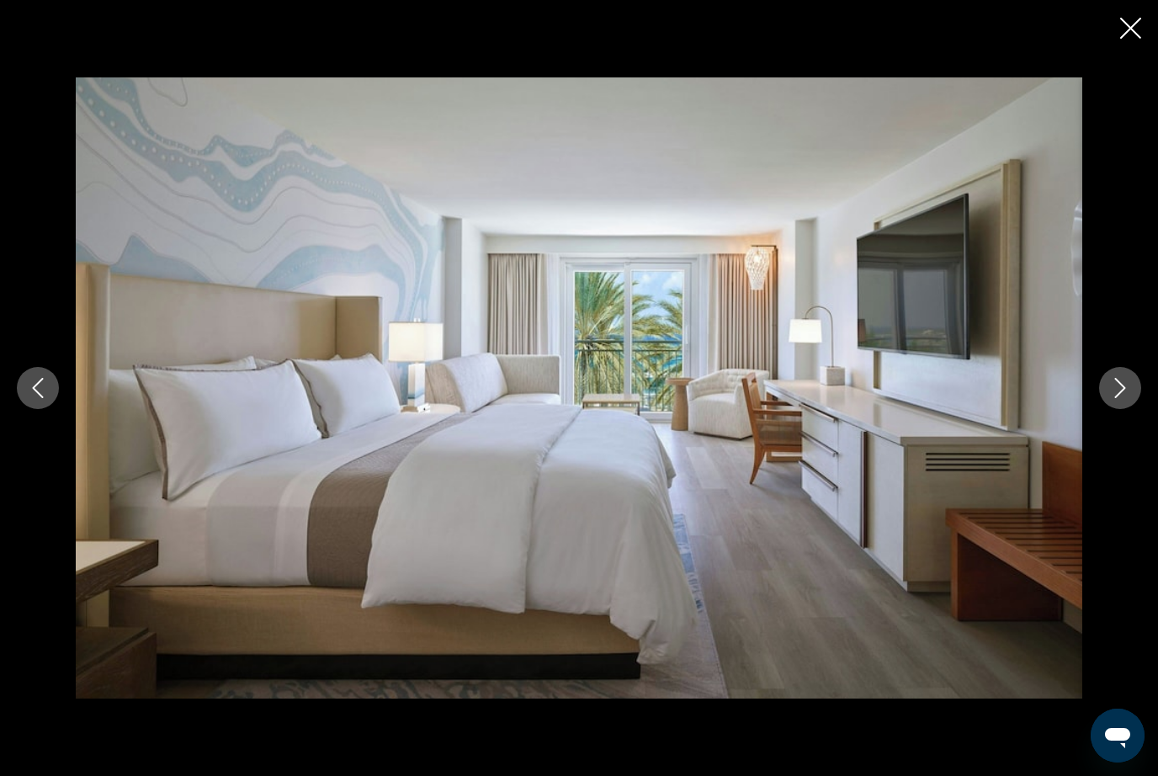
click at [1115, 409] on button "Next image" at bounding box center [1120, 388] width 42 height 42
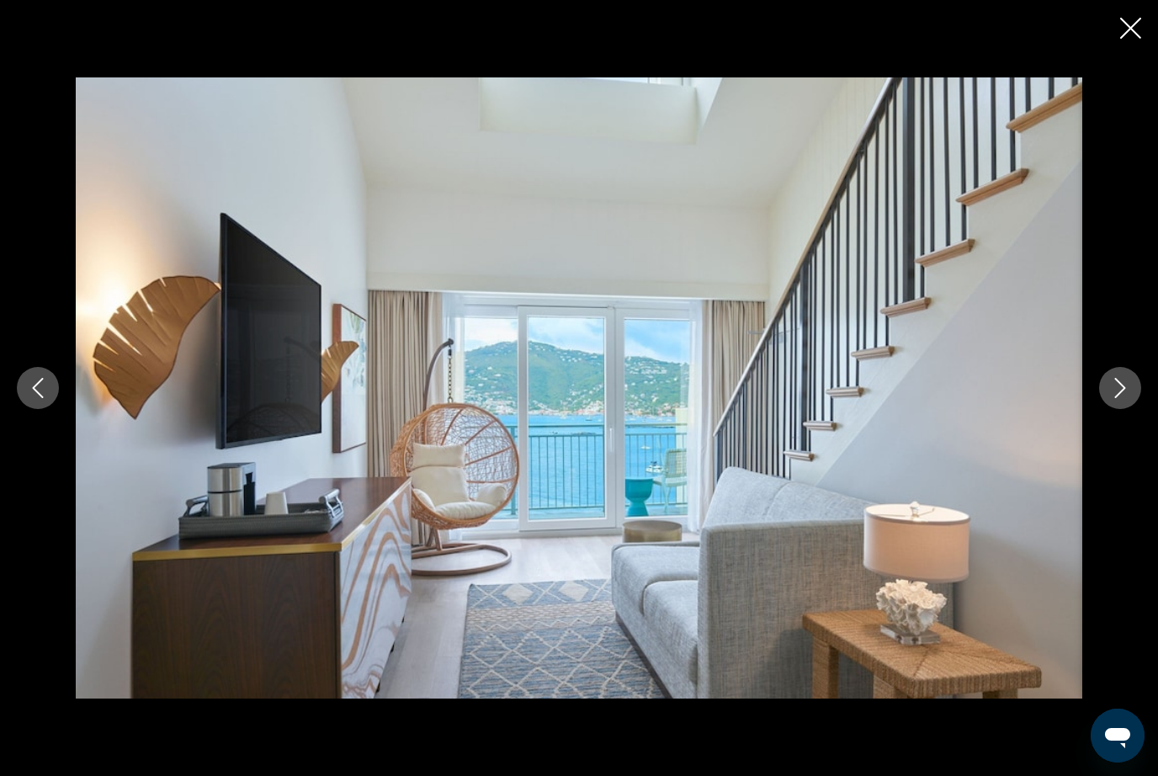
click at [1111, 409] on button "Next image" at bounding box center [1120, 388] width 42 height 42
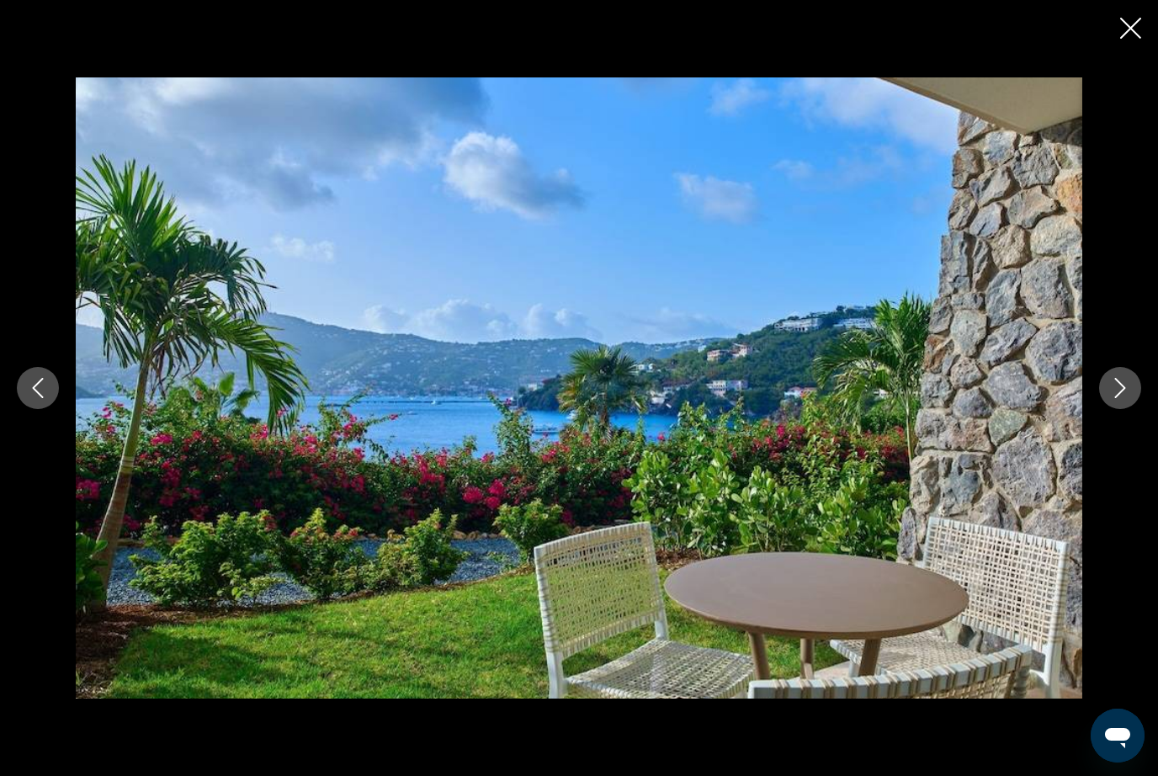
click at [1115, 409] on button "Next image" at bounding box center [1120, 388] width 42 height 42
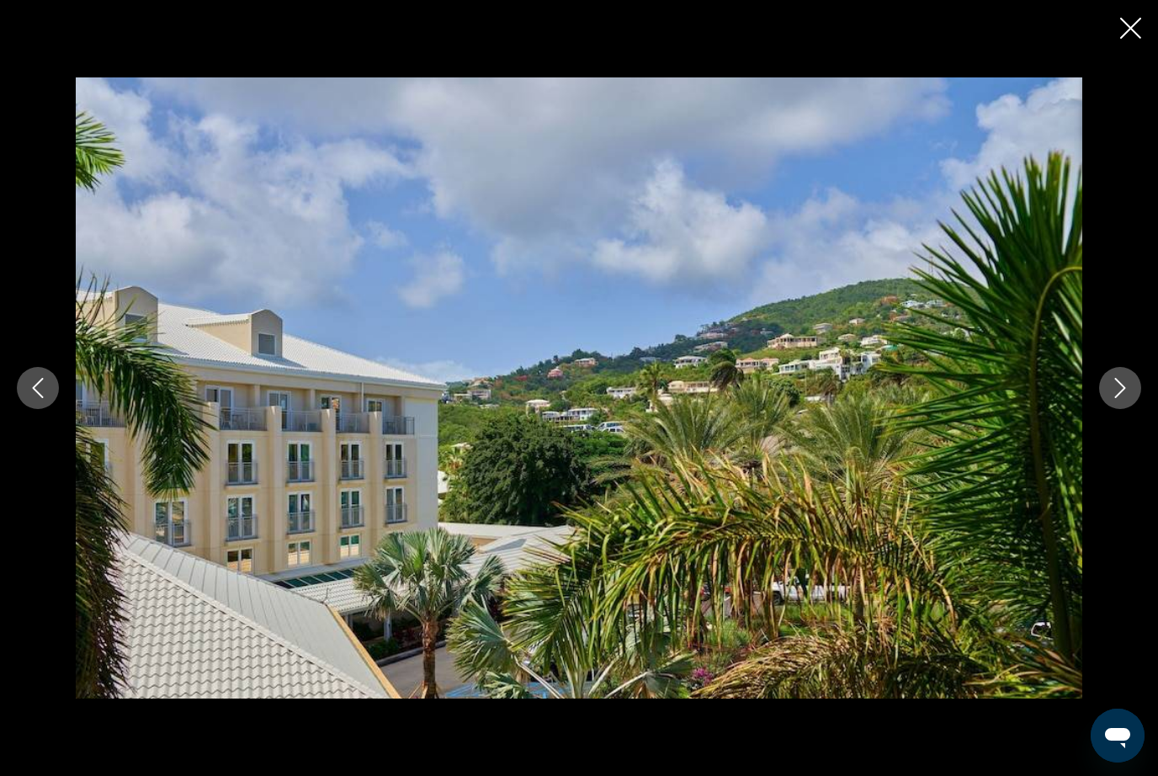
click at [1113, 409] on button "Next image" at bounding box center [1120, 388] width 42 height 42
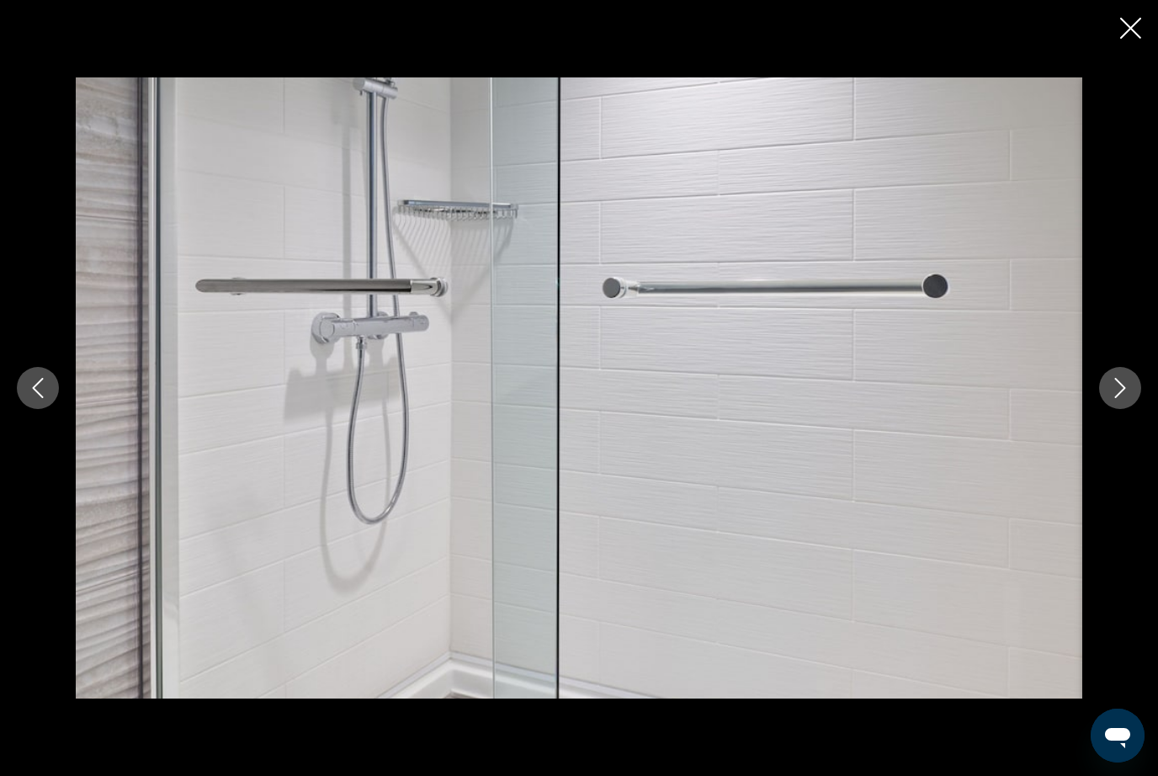
click at [1108, 409] on button "Next image" at bounding box center [1120, 388] width 42 height 42
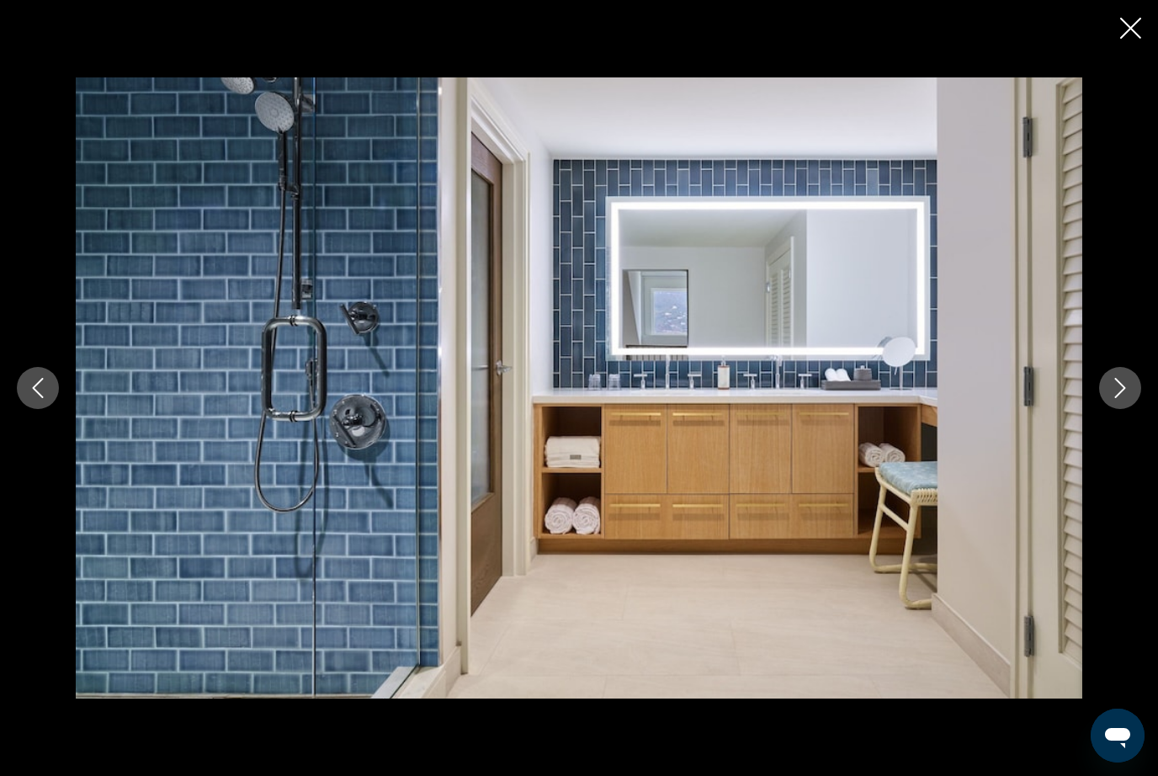
click at [1113, 439] on div "Main content" at bounding box center [579, 387] width 1158 height 621
click at [1113, 409] on button "Next image" at bounding box center [1120, 388] width 42 height 42
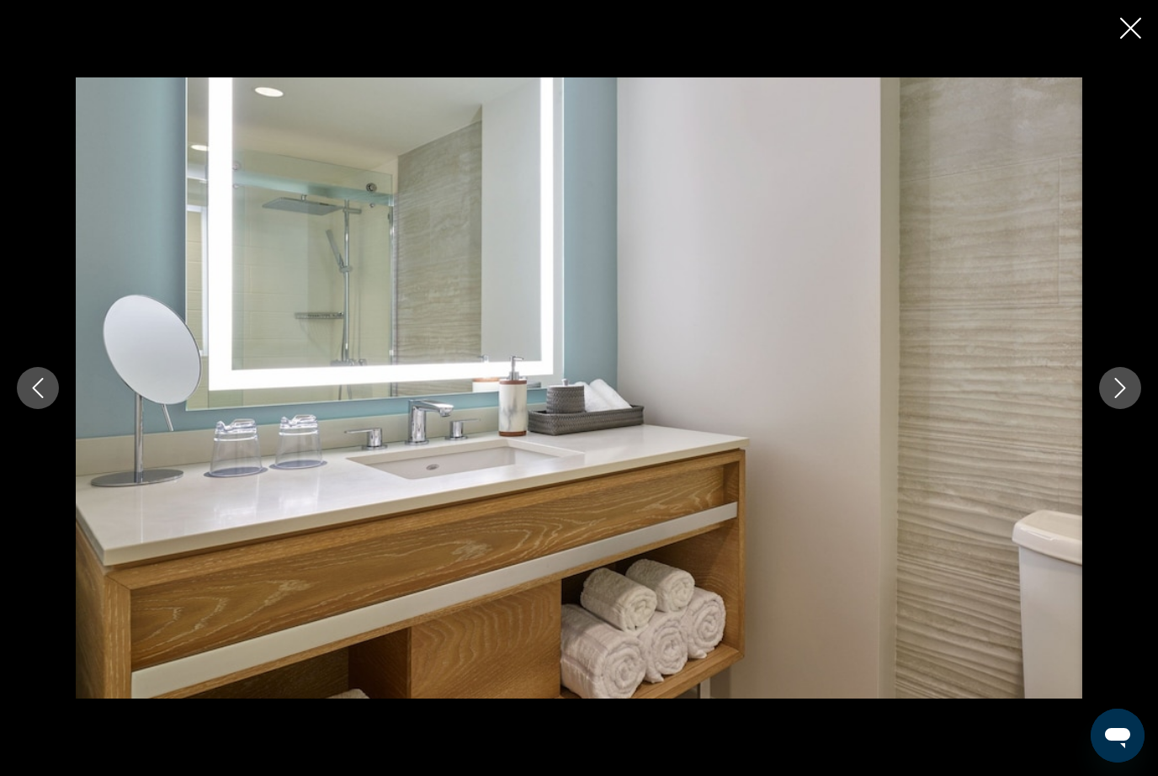
click at [1130, 398] on icon "Next image" at bounding box center [1120, 388] width 20 height 20
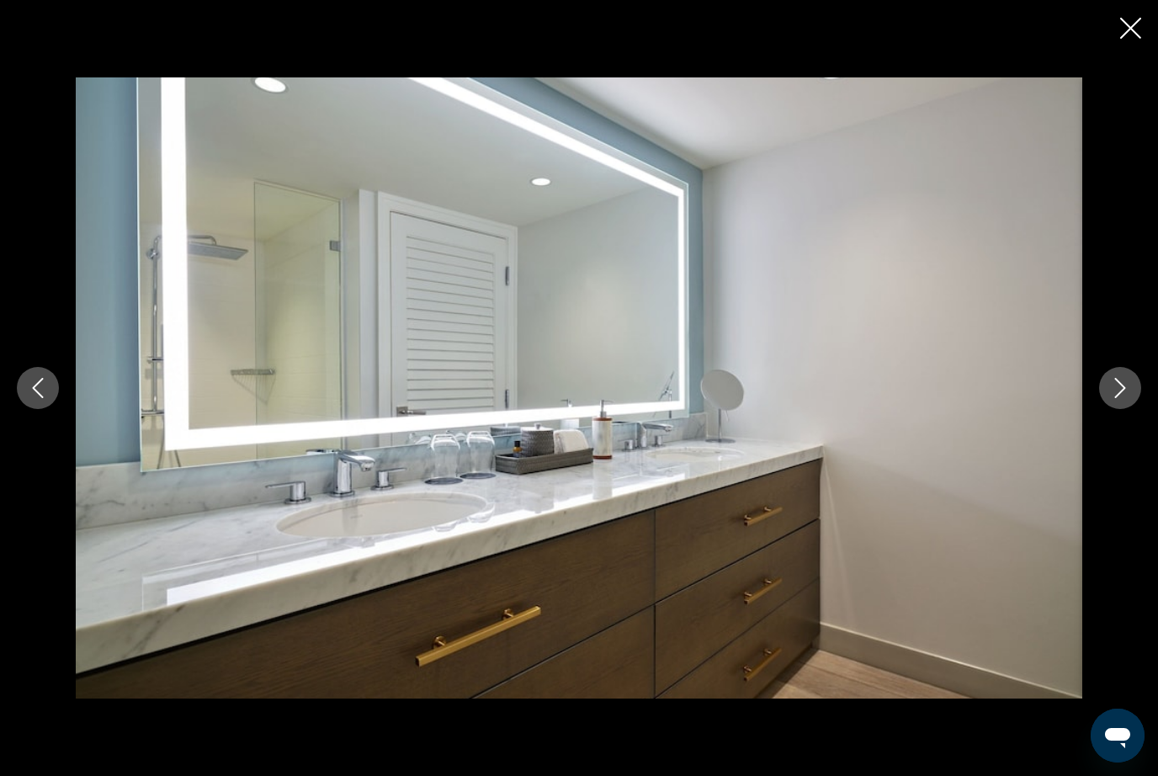
click at [1124, 409] on button "Next image" at bounding box center [1120, 388] width 42 height 42
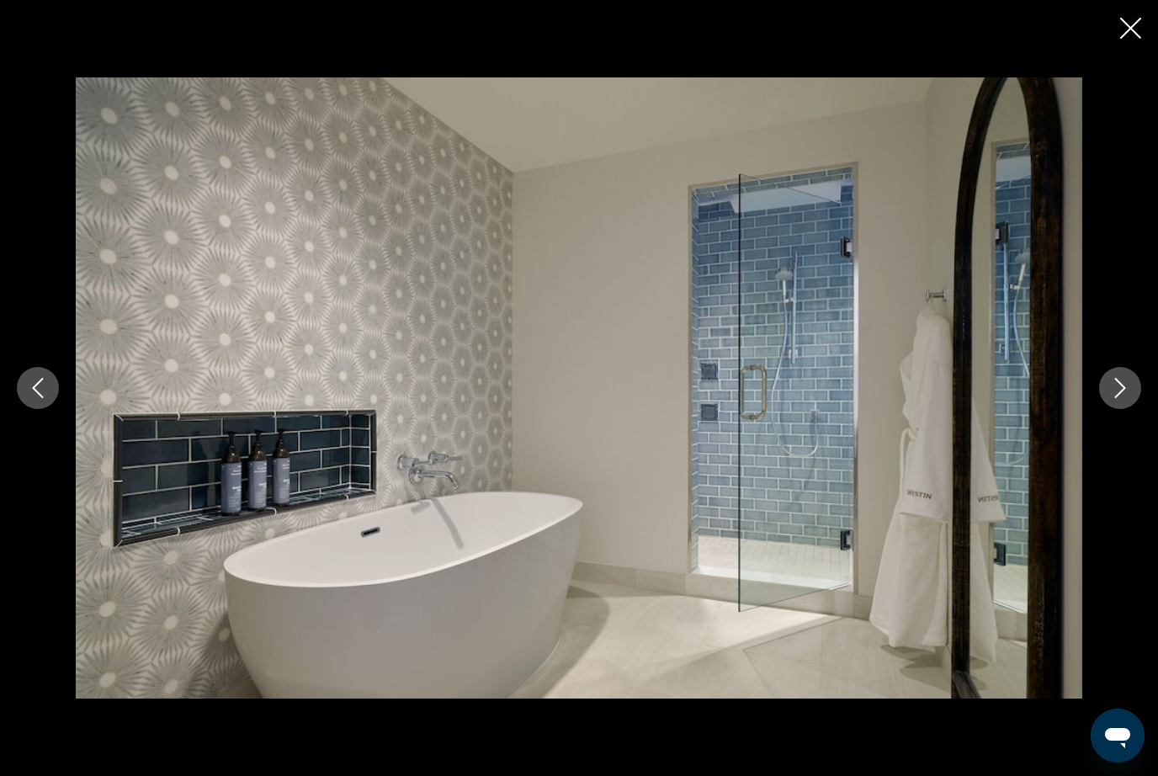
click at [1121, 409] on button "Next image" at bounding box center [1120, 388] width 42 height 42
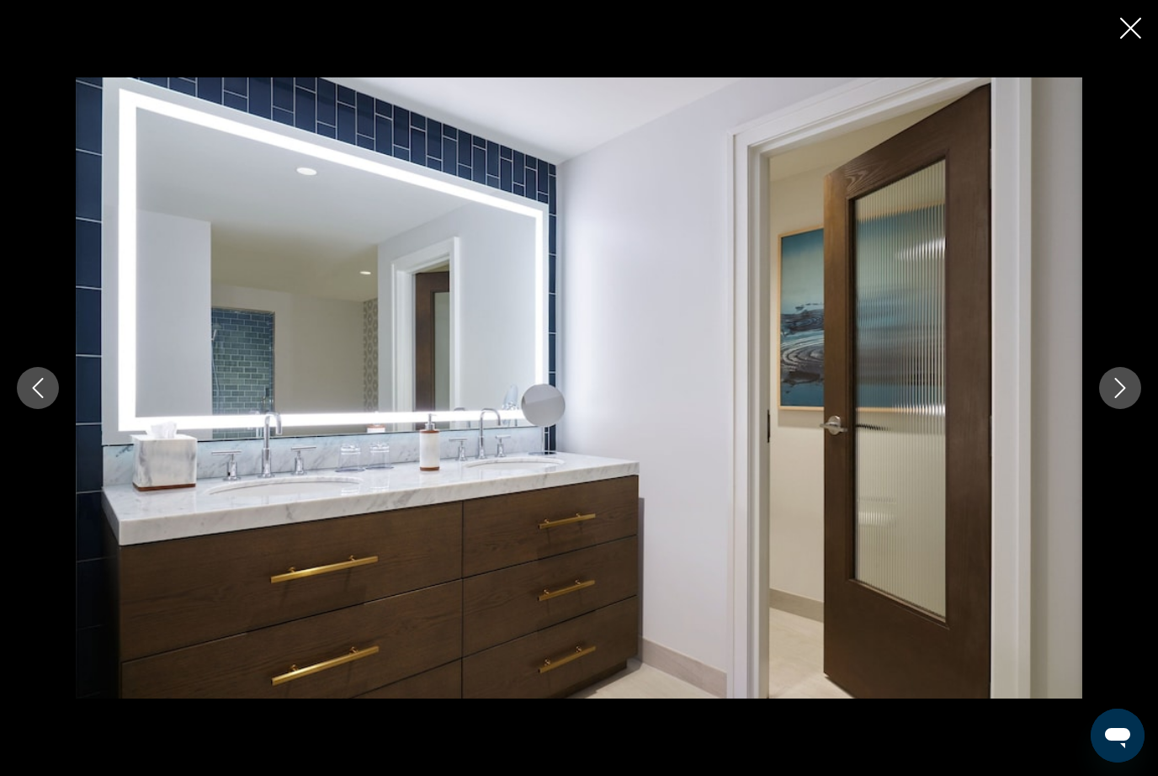
click at [1121, 409] on button "Next image" at bounding box center [1120, 388] width 42 height 42
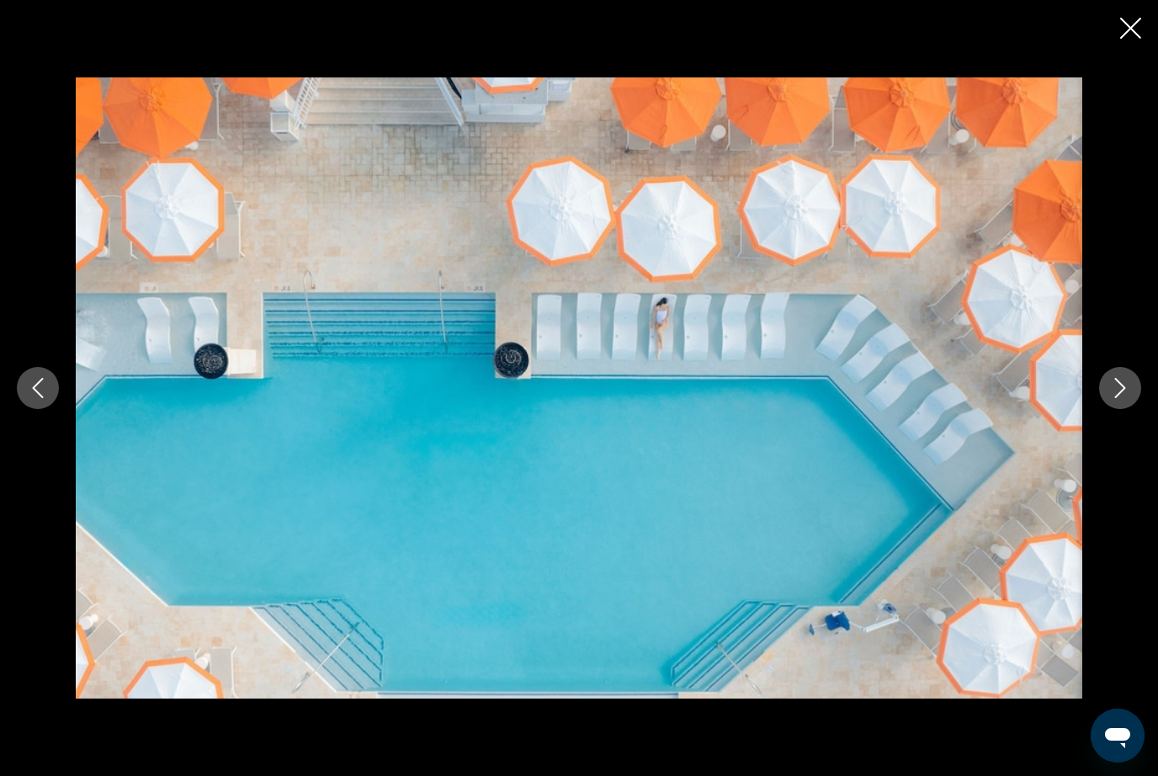
click at [1104, 456] on div "Main content" at bounding box center [579, 387] width 1158 height 621
click at [1117, 409] on button "Next image" at bounding box center [1120, 388] width 42 height 42
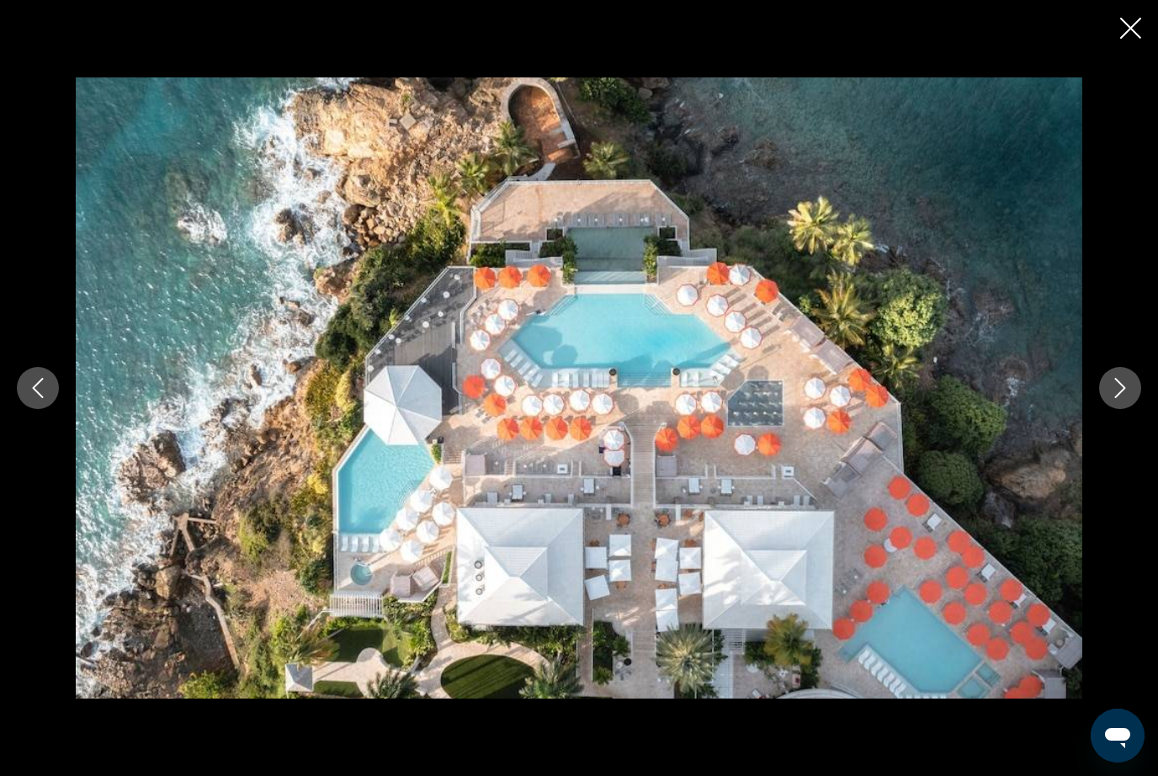
click at [1121, 409] on button "Next image" at bounding box center [1120, 388] width 42 height 42
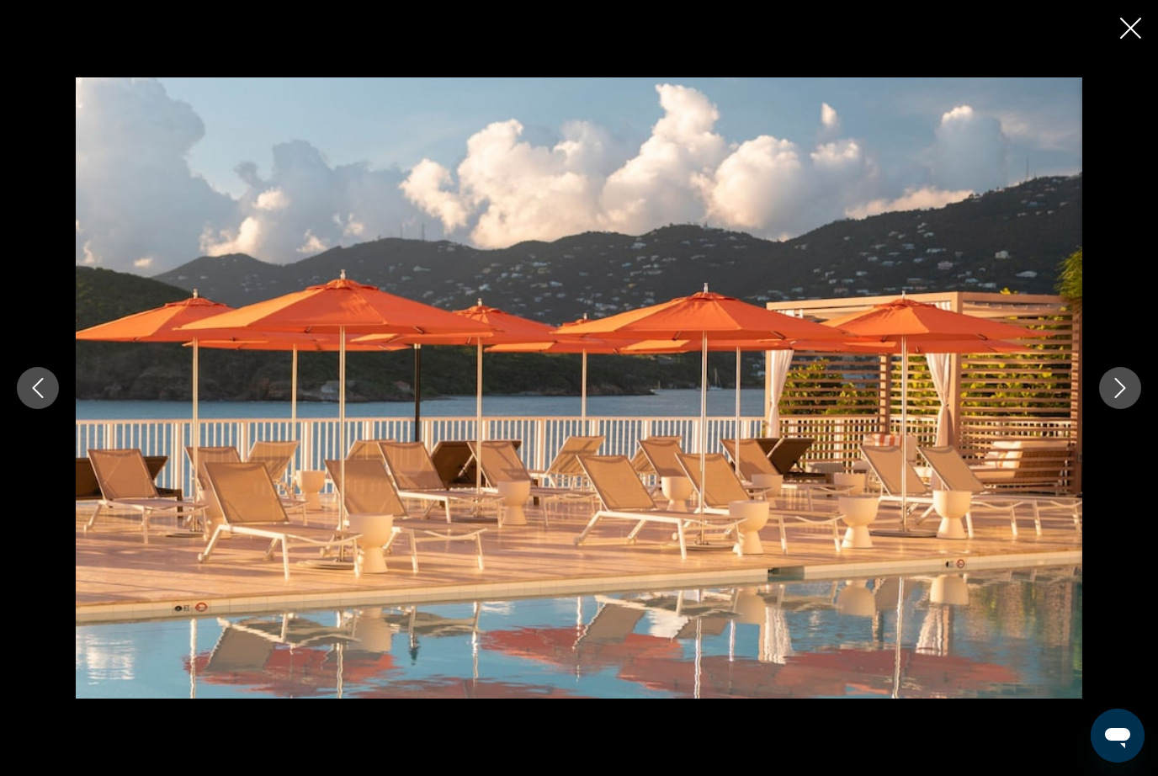
click at [1126, 398] on icon "Next image" at bounding box center [1120, 388] width 20 height 20
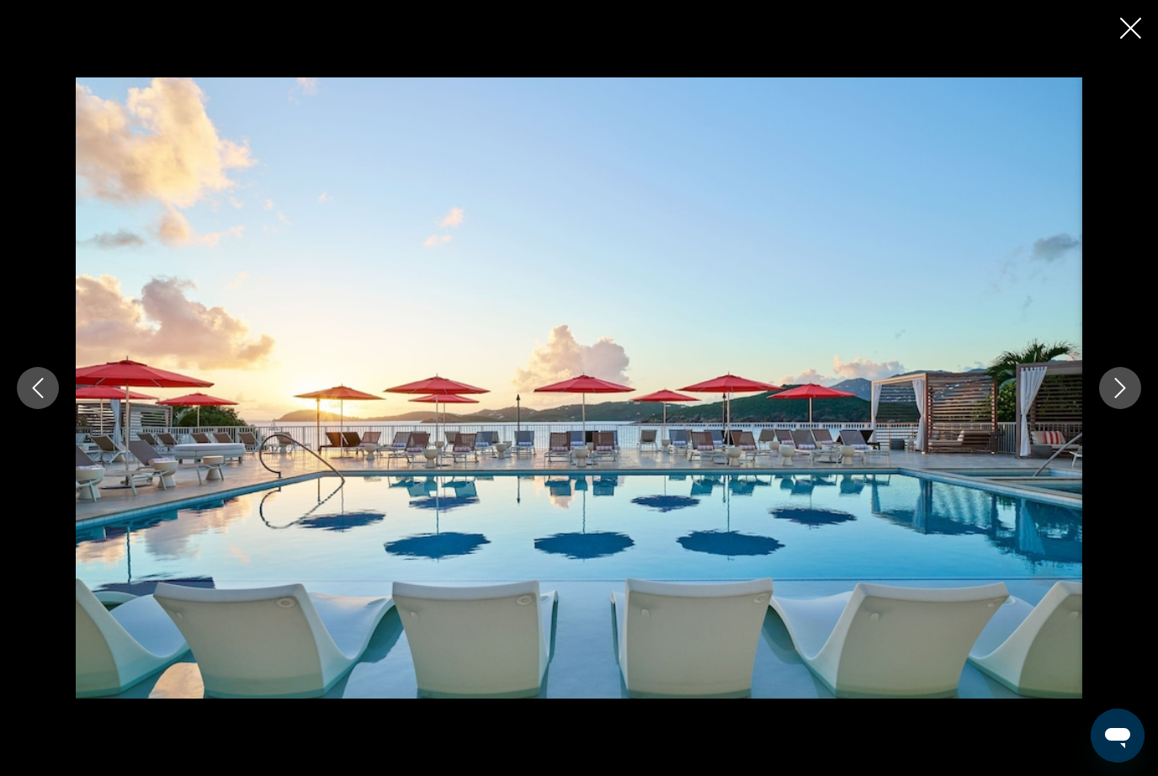
click at [1126, 398] on icon "Next image" at bounding box center [1120, 388] width 20 height 20
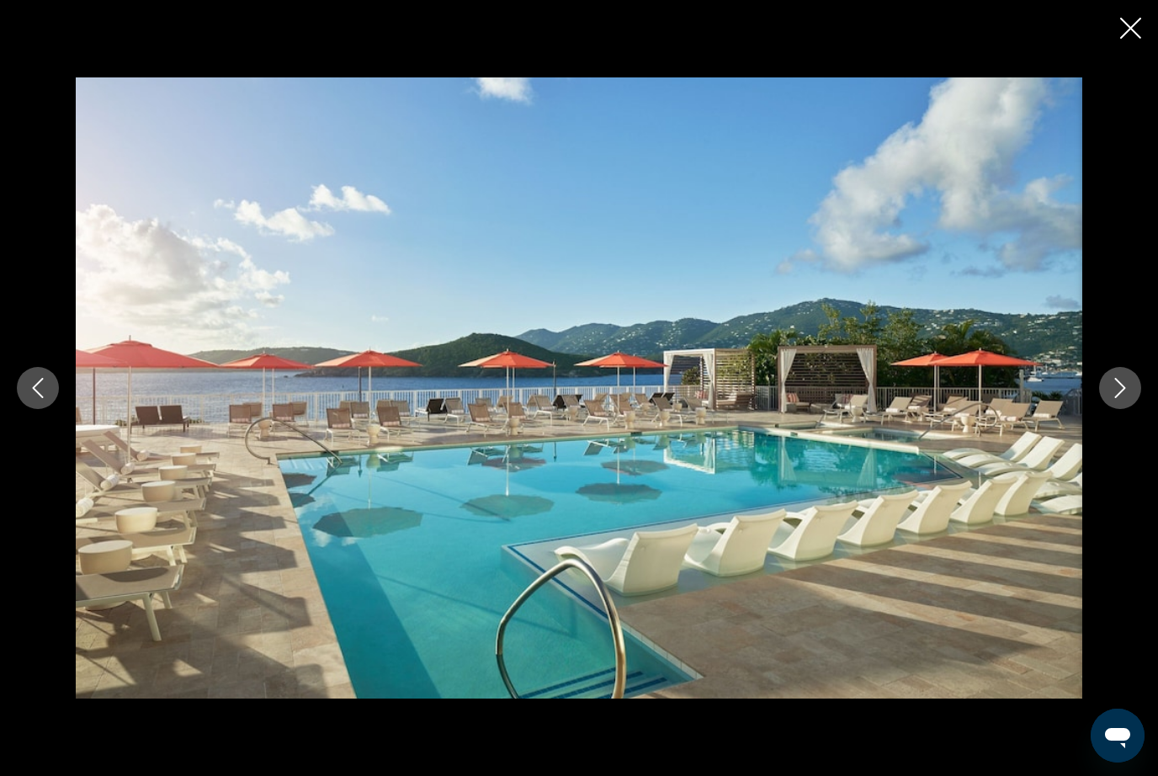
click at [1137, 24] on icon "Close slideshow" at bounding box center [1131, 28] width 21 height 21
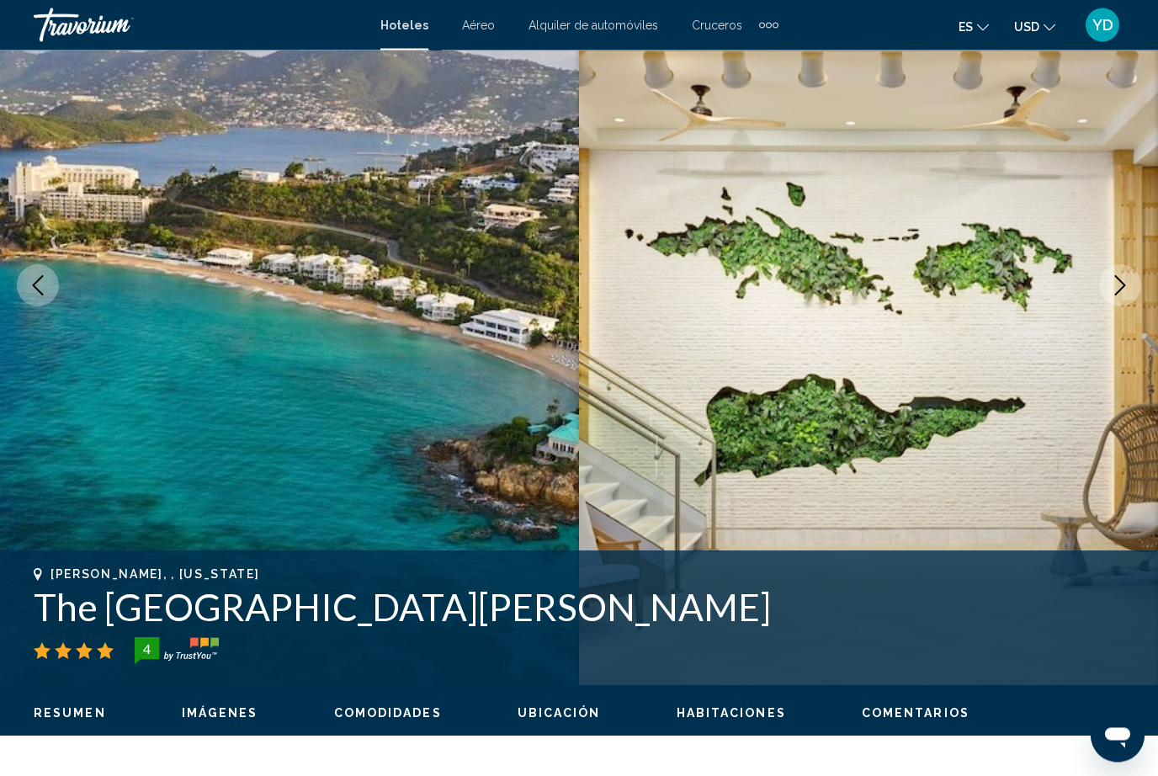
scroll to position [0, 0]
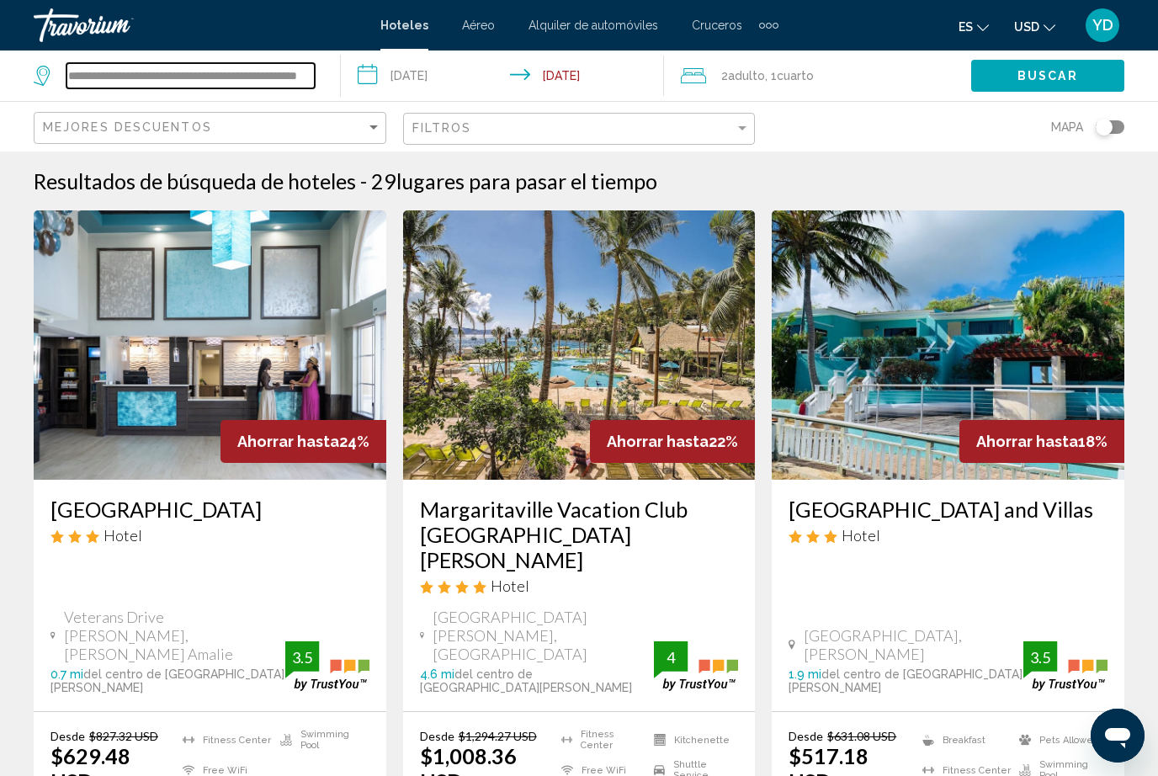
click at [313, 64] on input "**********" at bounding box center [191, 75] width 248 height 25
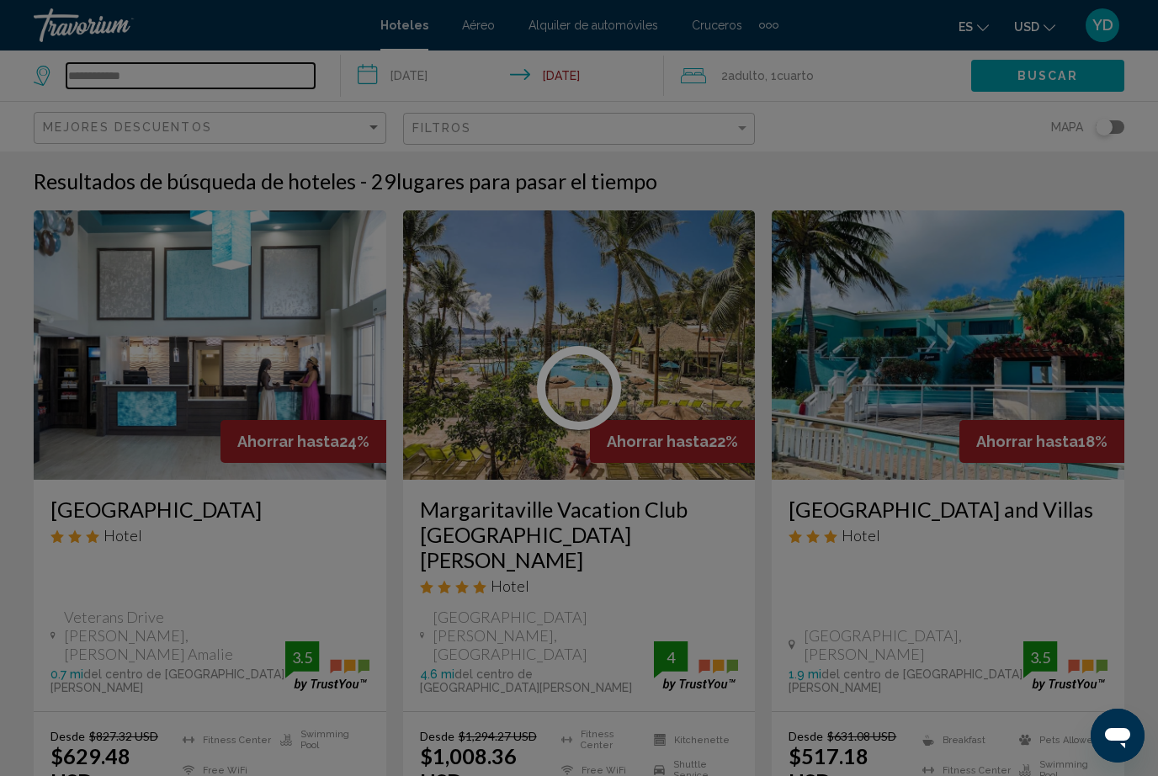
click at [173, 76] on input "**********" at bounding box center [191, 75] width 248 height 25
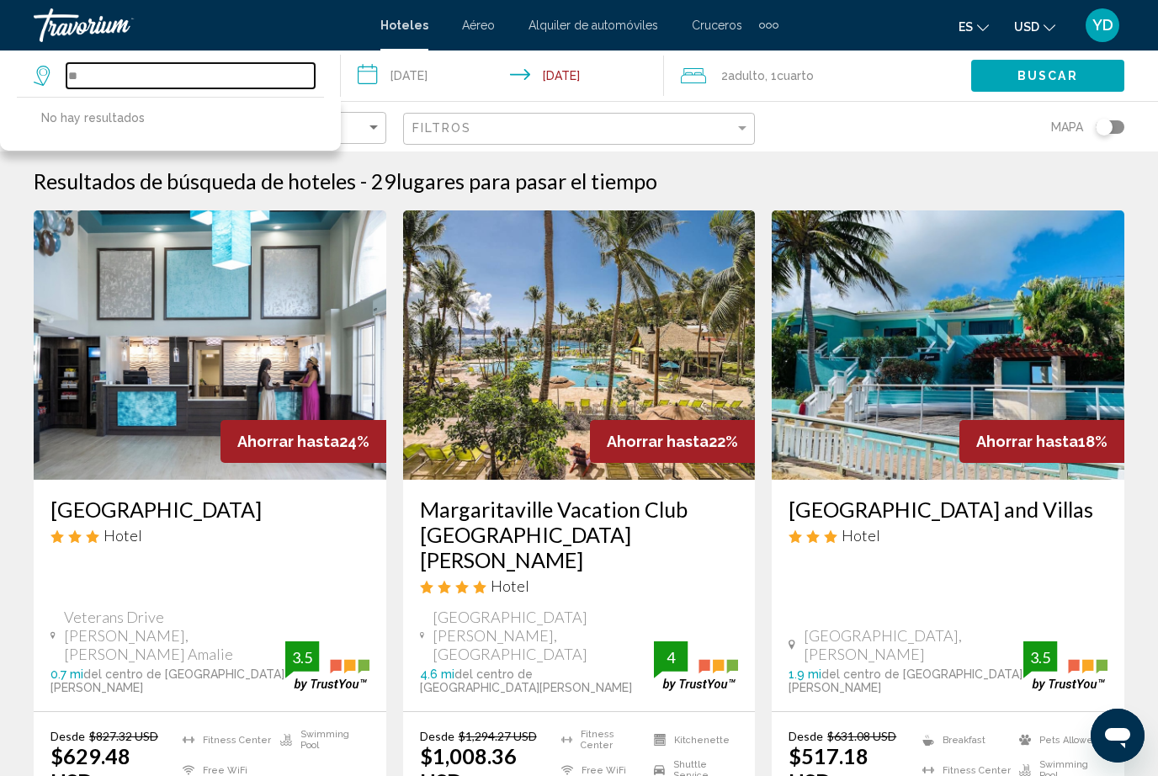
type input "*"
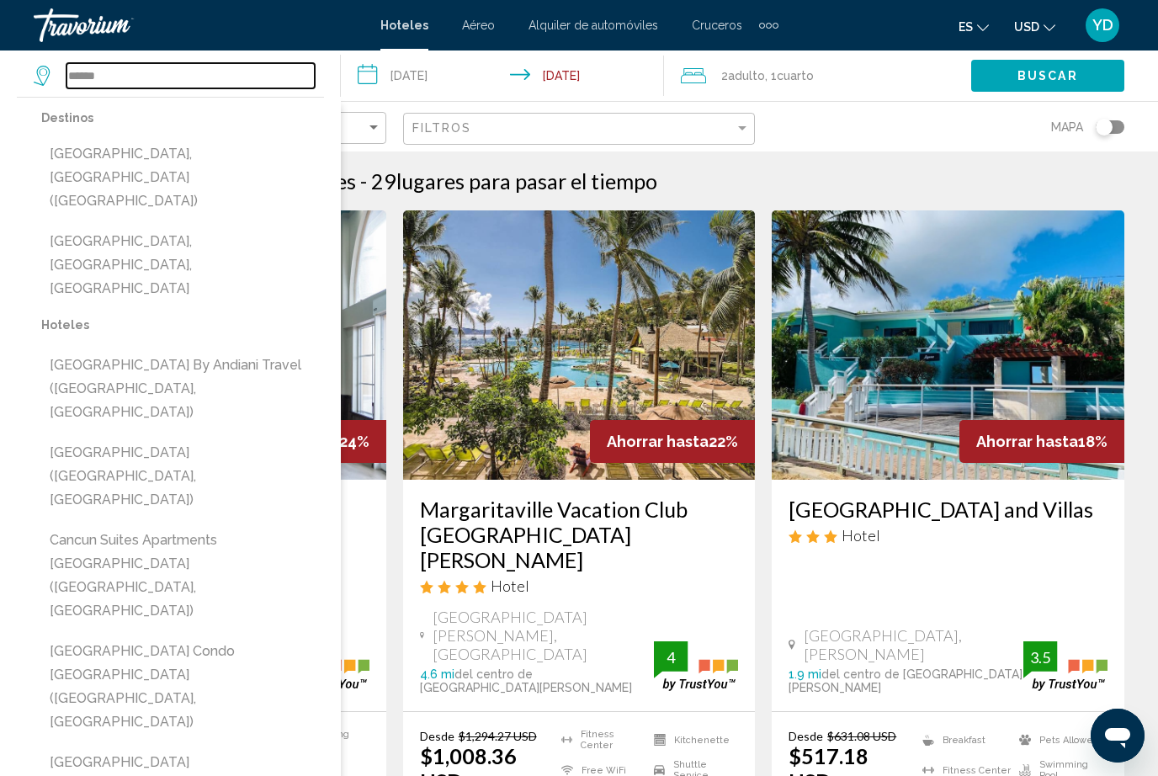
type input "******"
click at [763, 73] on span "Adulto" at bounding box center [746, 75] width 37 height 13
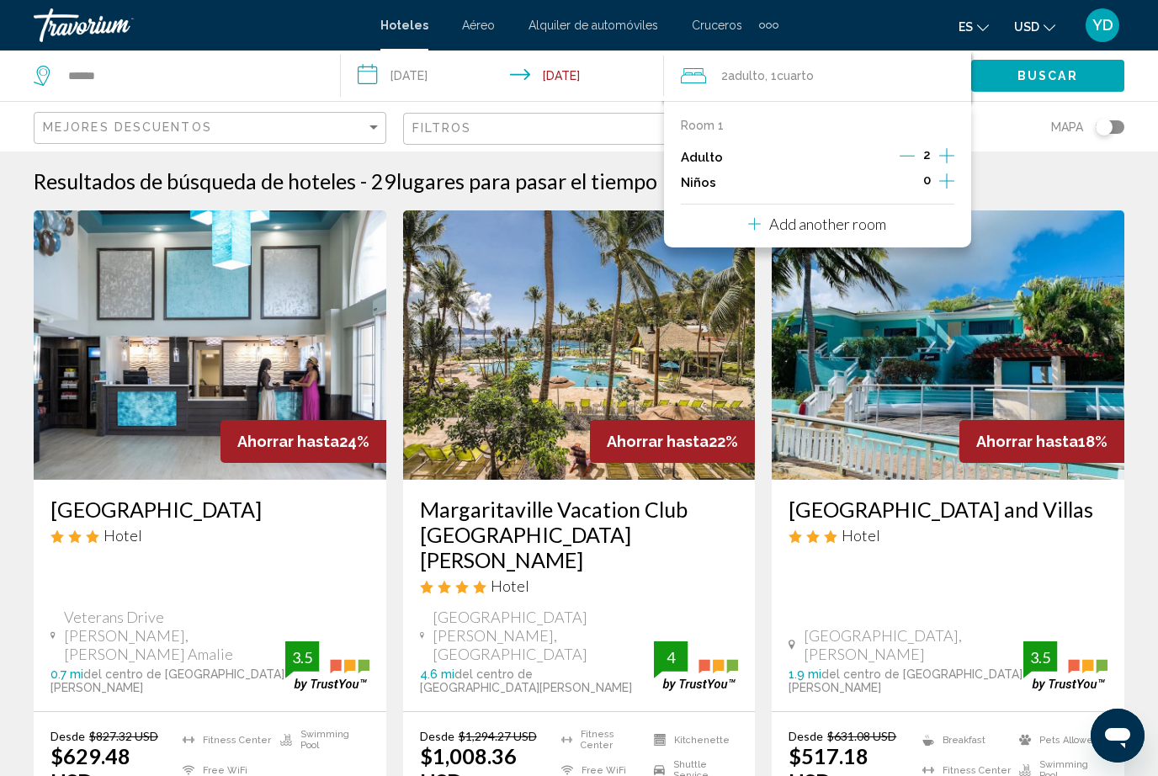
click at [950, 176] on icon "Increment children" at bounding box center [947, 181] width 15 height 20
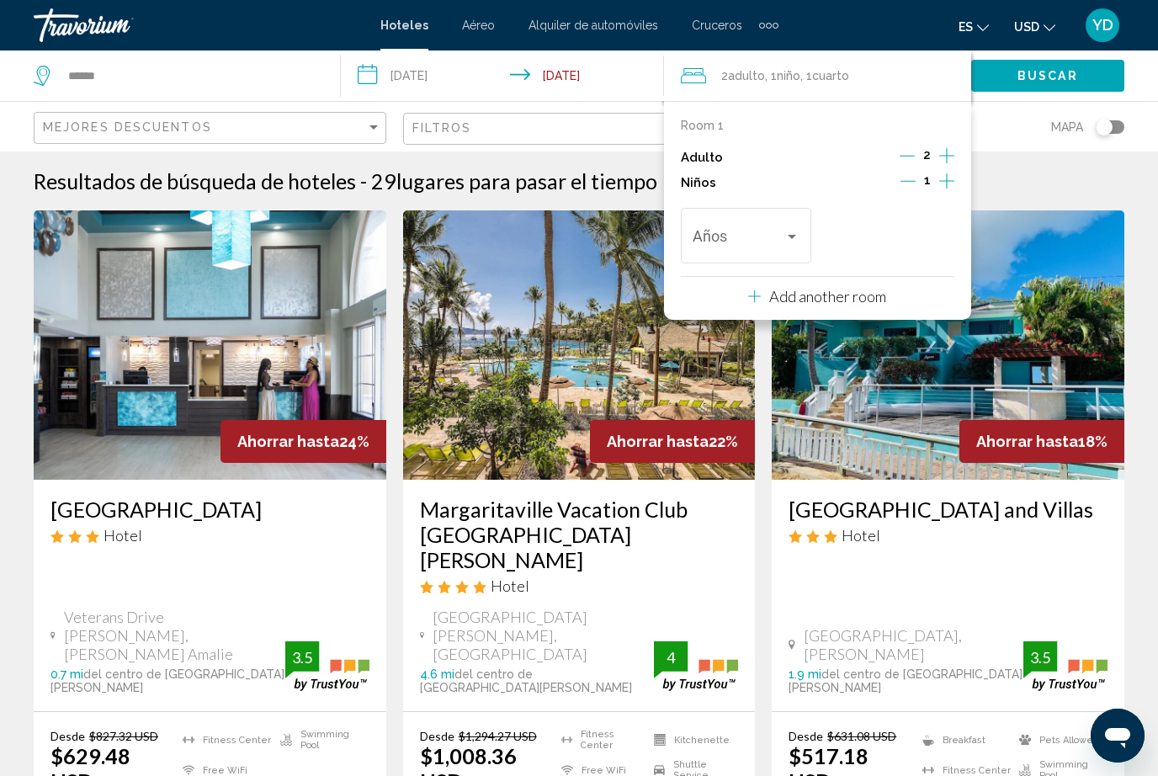
click at [796, 230] on div "Travelers: 2 adults, 1 child" at bounding box center [792, 236] width 15 height 13
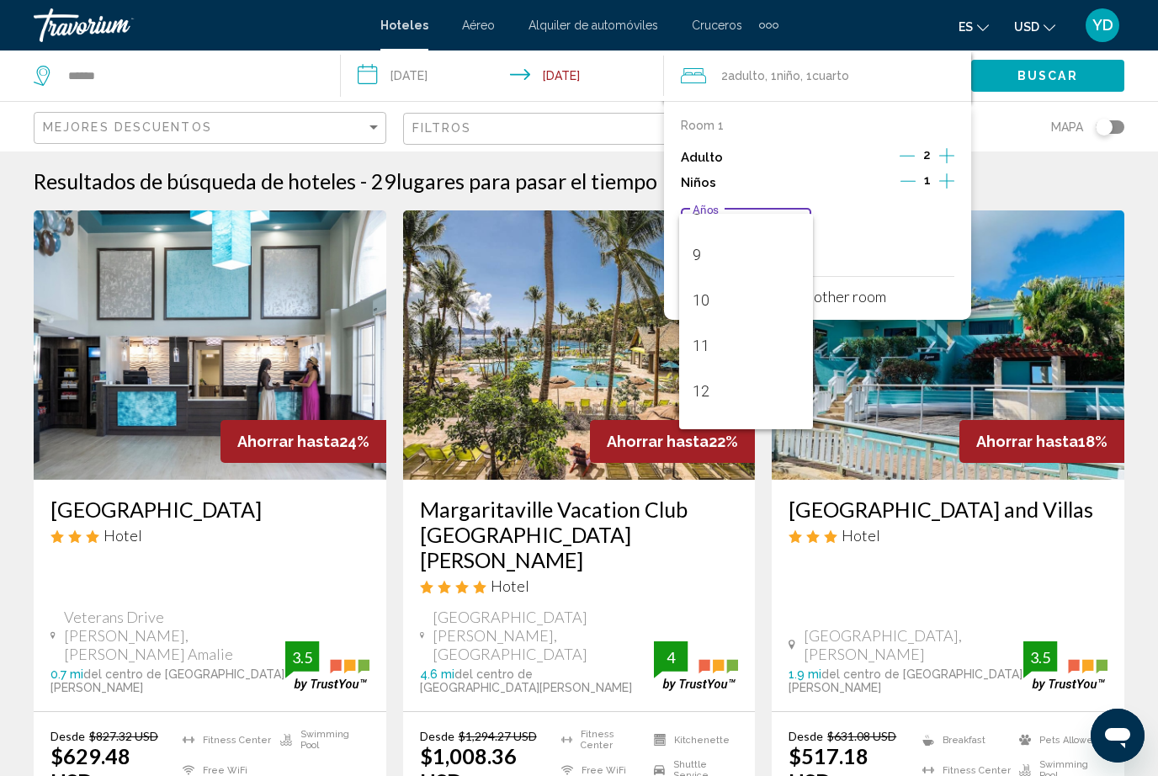
scroll to position [391, 0]
click at [721, 389] on span "12" at bounding box center [747, 390] width 108 height 45
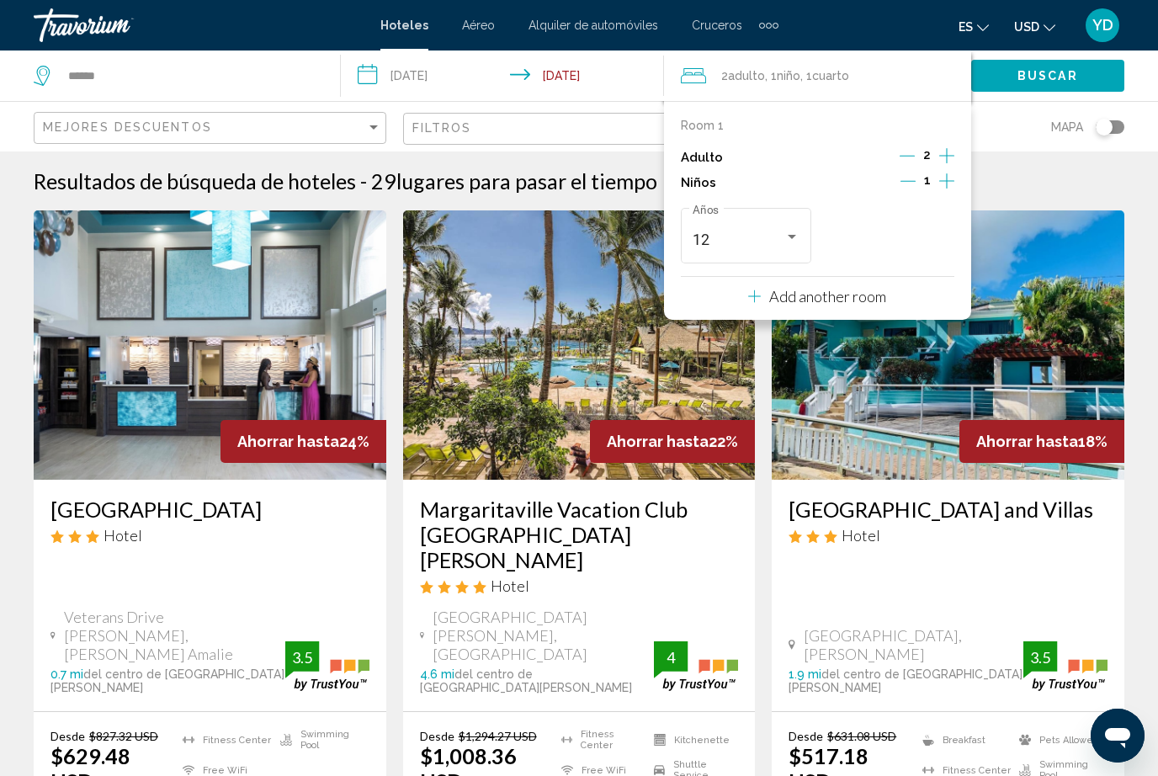
click at [1042, 250] on img "Main content" at bounding box center [948, 344] width 353 height 269
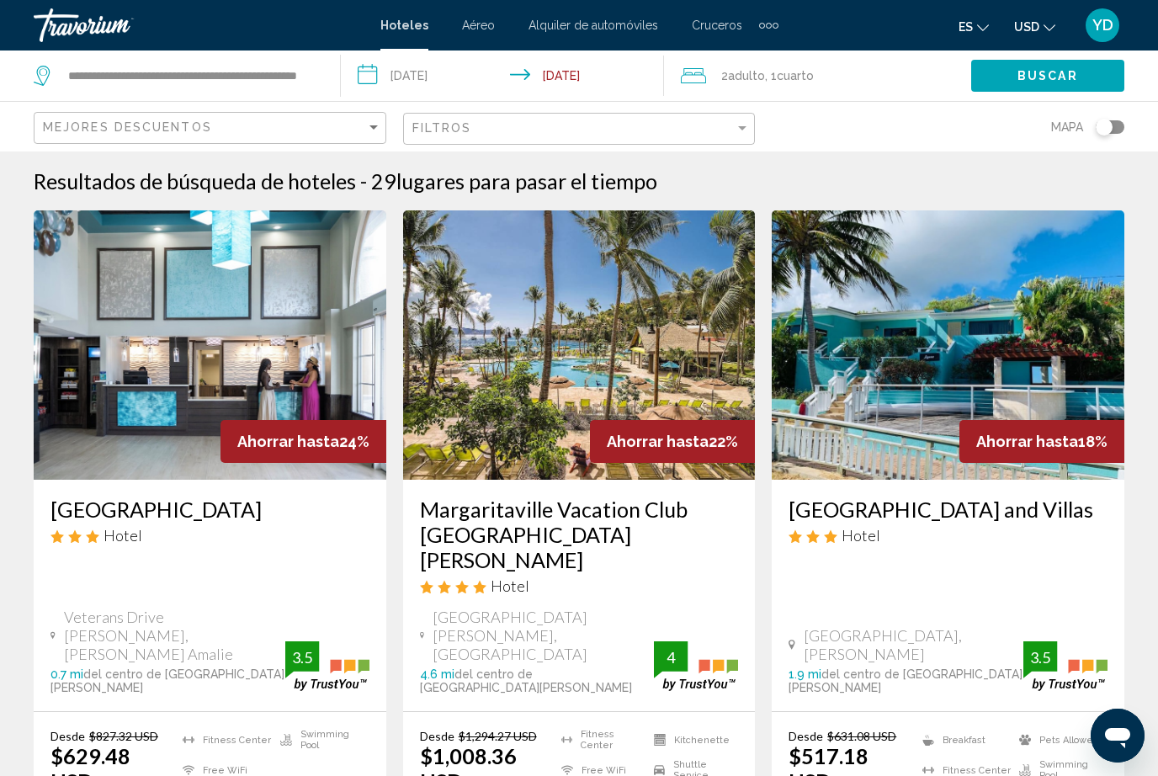
click at [317, 66] on div "**********" at bounding box center [179, 76] width 290 height 51
click at [305, 63] on input "**********" at bounding box center [191, 75] width 248 height 25
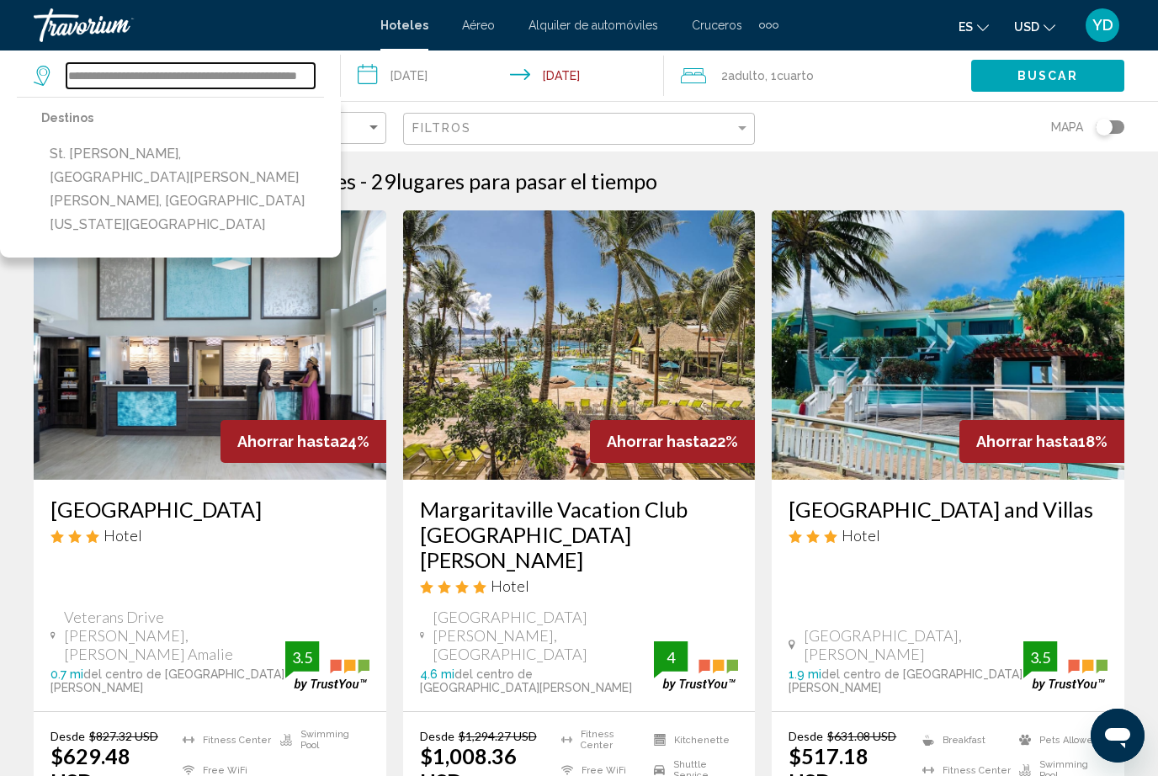
click at [312, 67] on input "**********" at bounding box center [191, 75] width 248 height 25
click at [300, 82] on input "**********" at bounding box center [191, 75] width 248 height 25
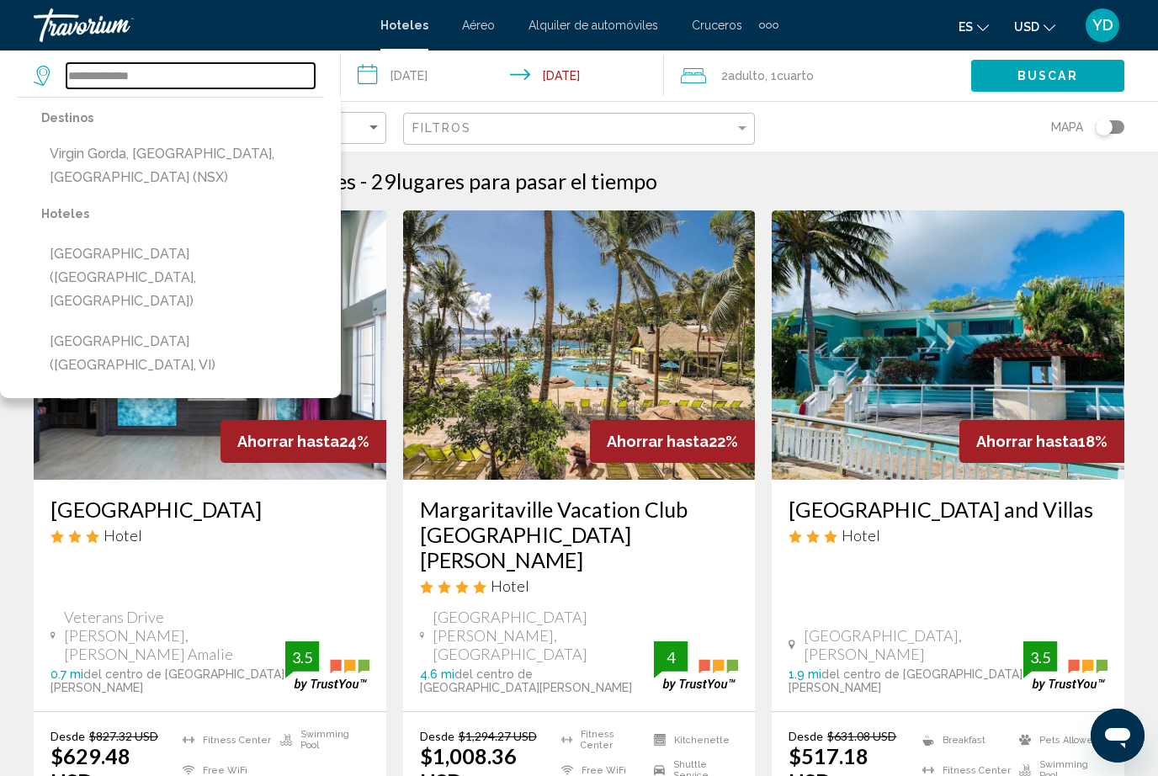
click at [184, 70] on input "**********" at bounding box center [191, 75] width 248 height 25
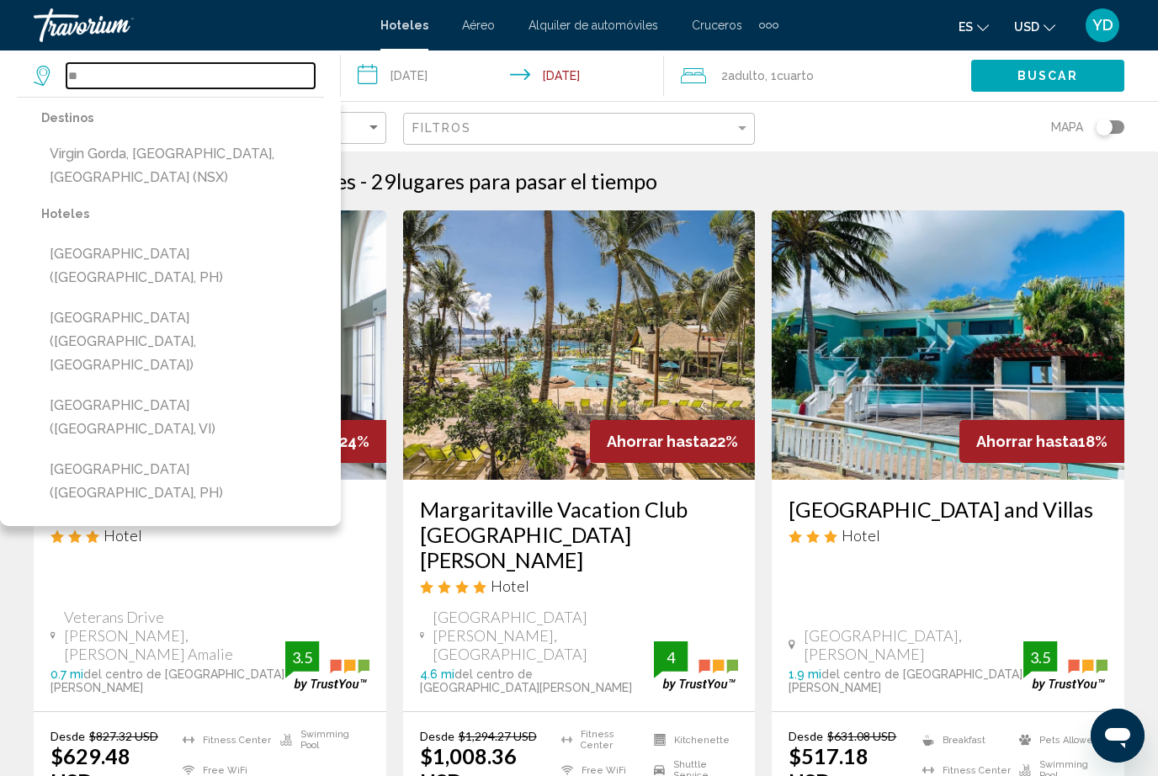
type input "*"
click at [865, 67] on div "2 Adulto Adulto , 1 Cuarto habitaciones" at bounding box center [826, 76] width 290 height 24
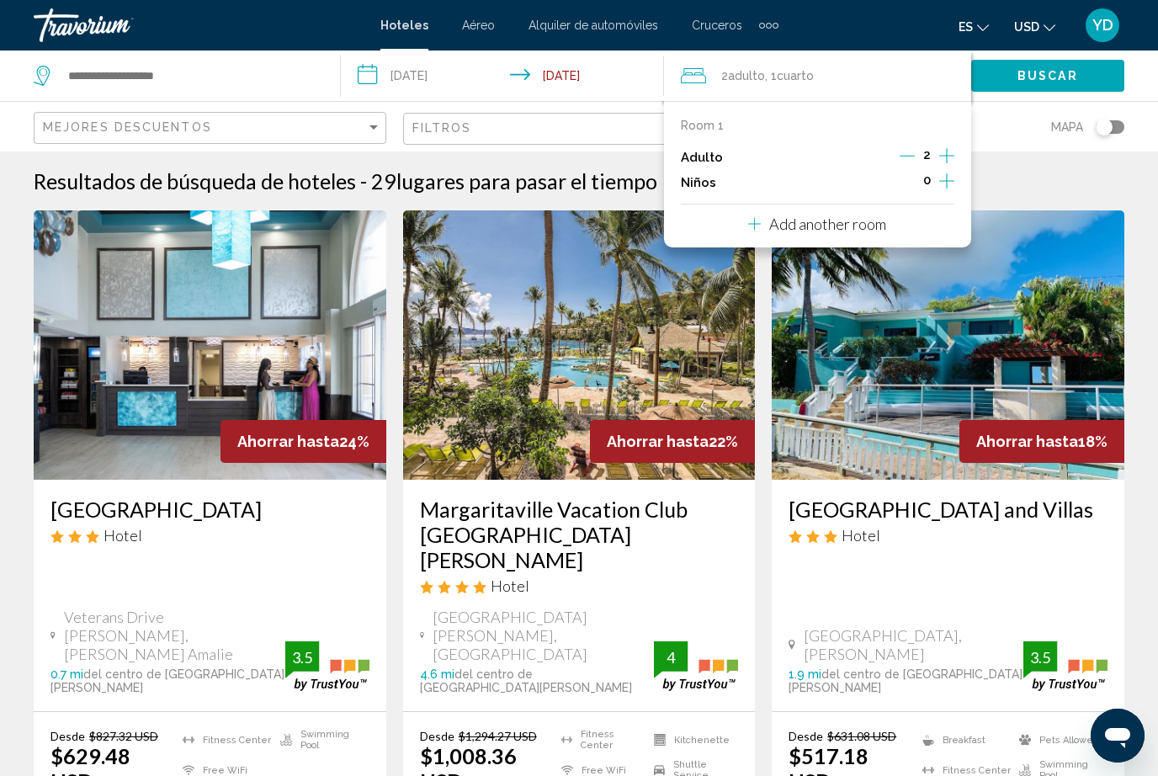
click at [941, 171] on icon "Increment children" at bounding box center [947, 181] width 15 height 20
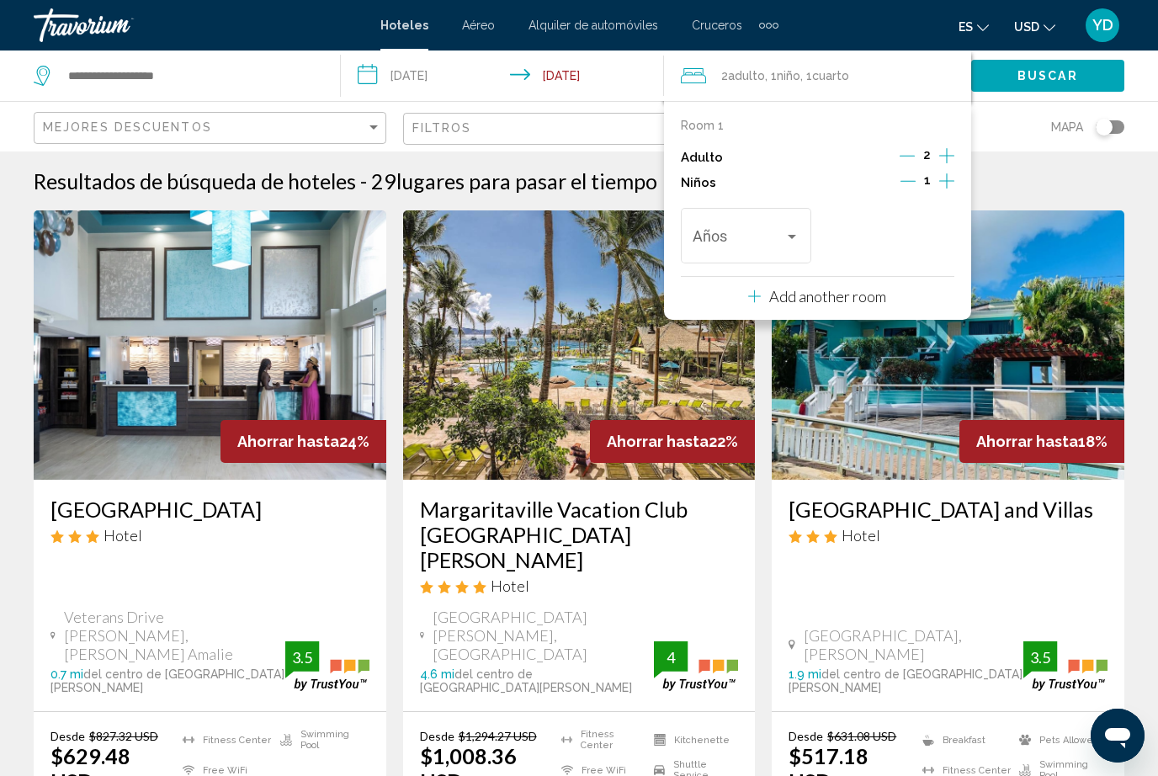
click at [797, 230] on div "Travelers: 2 adults, 1 child" at bounding box center [792, 236] width 15 height 13
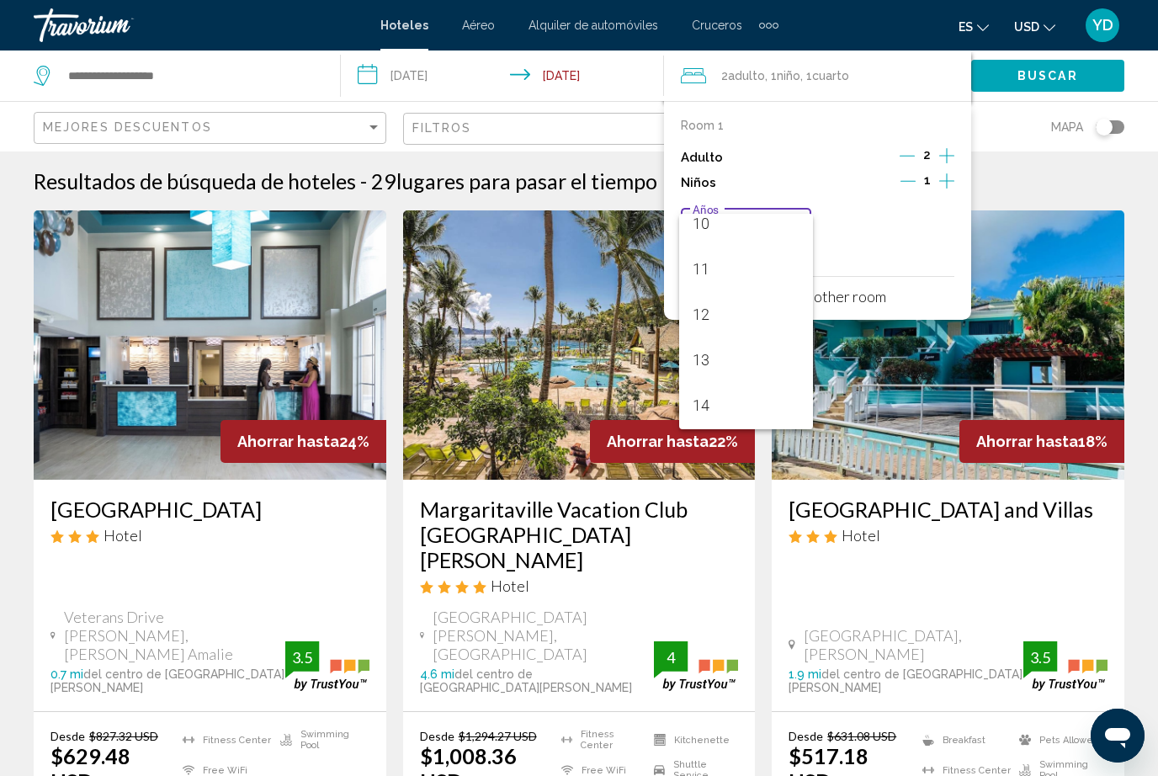
scroll to position [463, 0]
click at [726, 317] on span "12" at bounding box center [747, 318] width 108 height 45
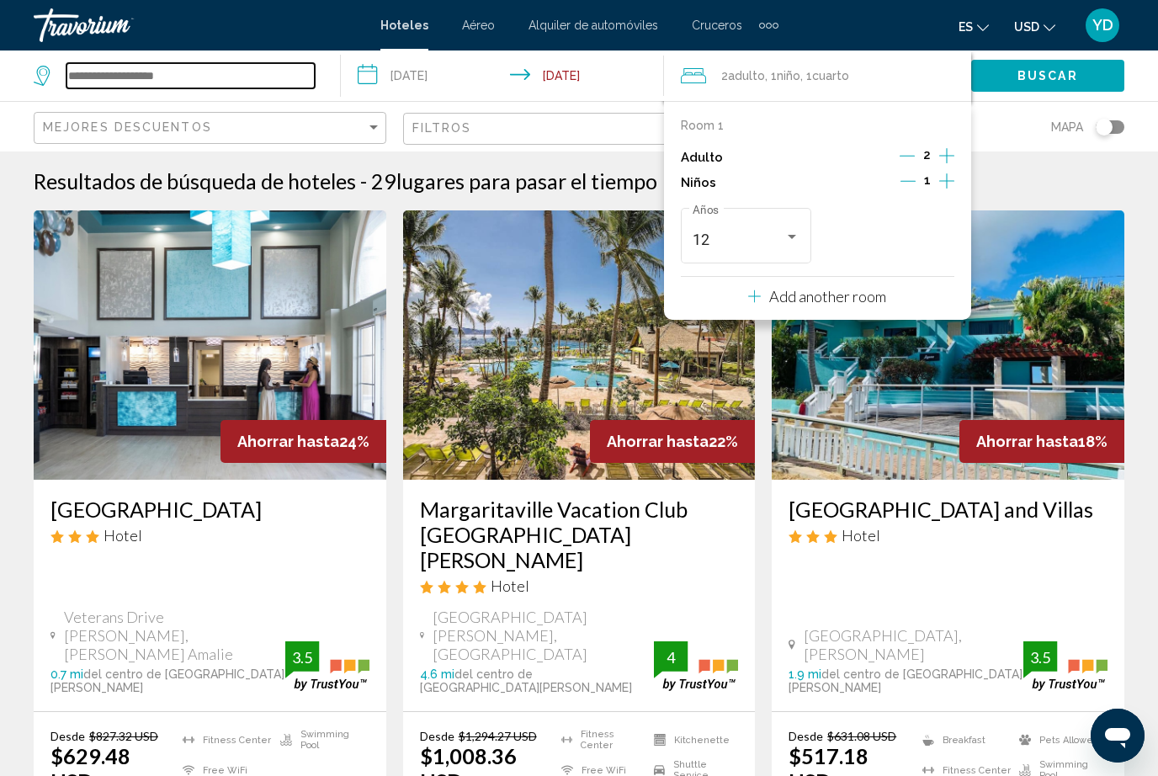
click at [132, 63] on input "Search widget" at bounding box center [191, 75] width 248 height 25
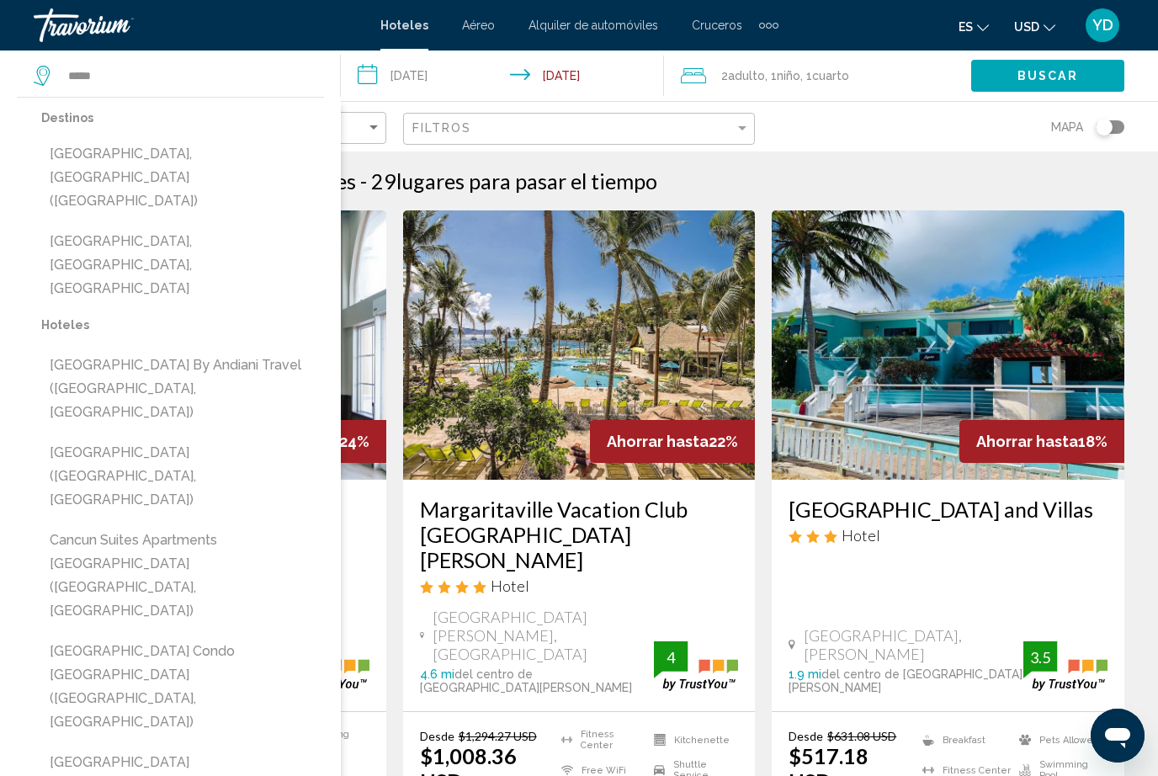
click at [191, 146] on button "[GEOGRAPHIC_DATA], [GEOGRAPHIC_DATA] ([GEOGRAPHIC_DATA])" at bounding box center [182, 177] width 283 height 79
type input "**********"
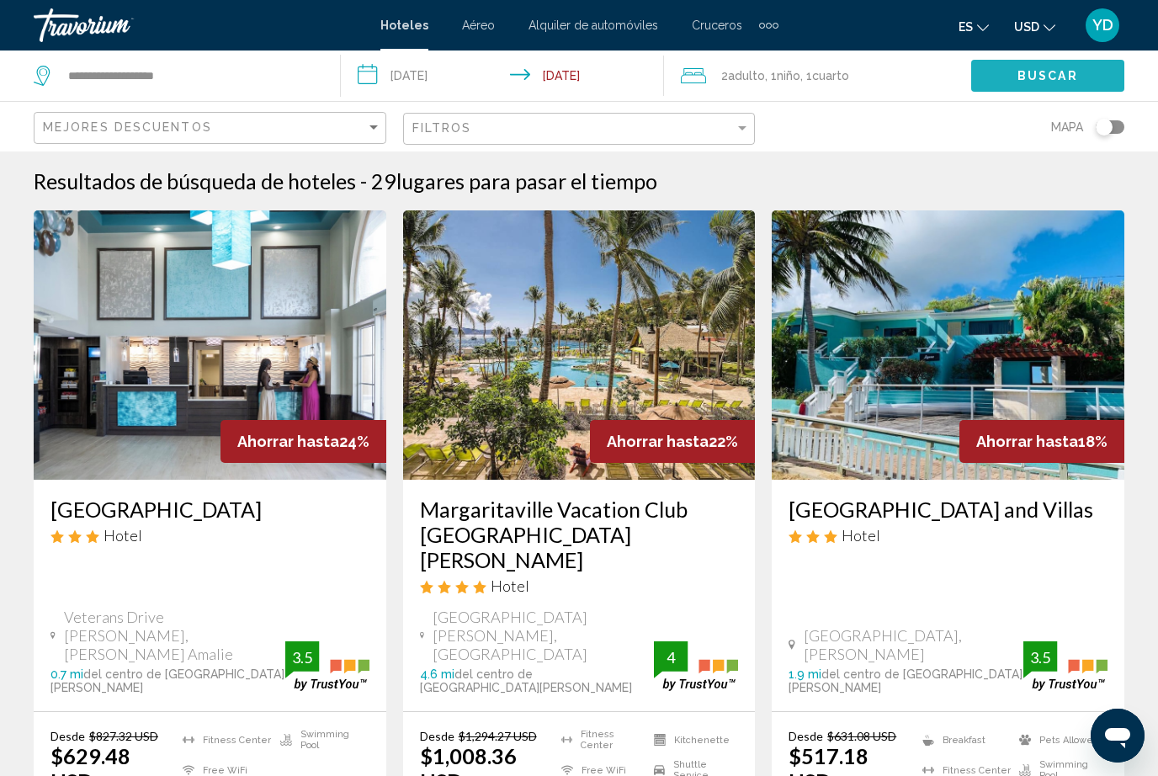
click at [1069, 78] on span "Buscar" at bounding box center [1048, 76] width 61 height 13
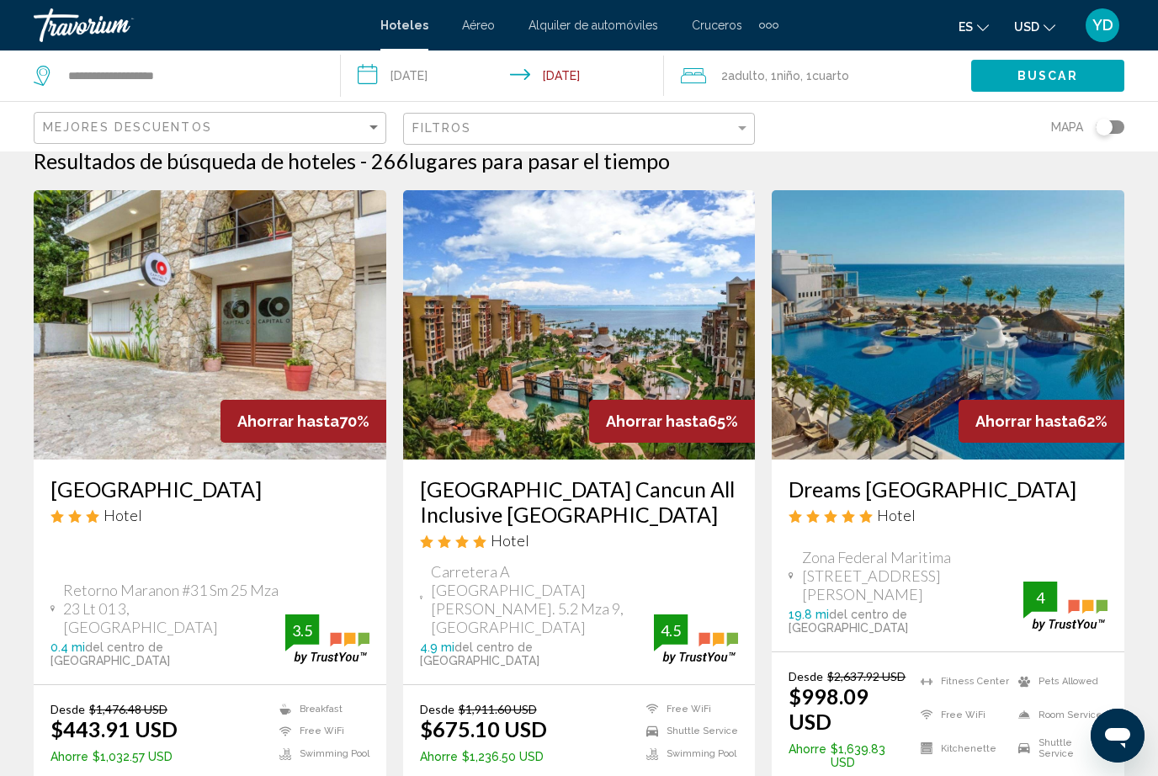
scroll to position [23, 0]
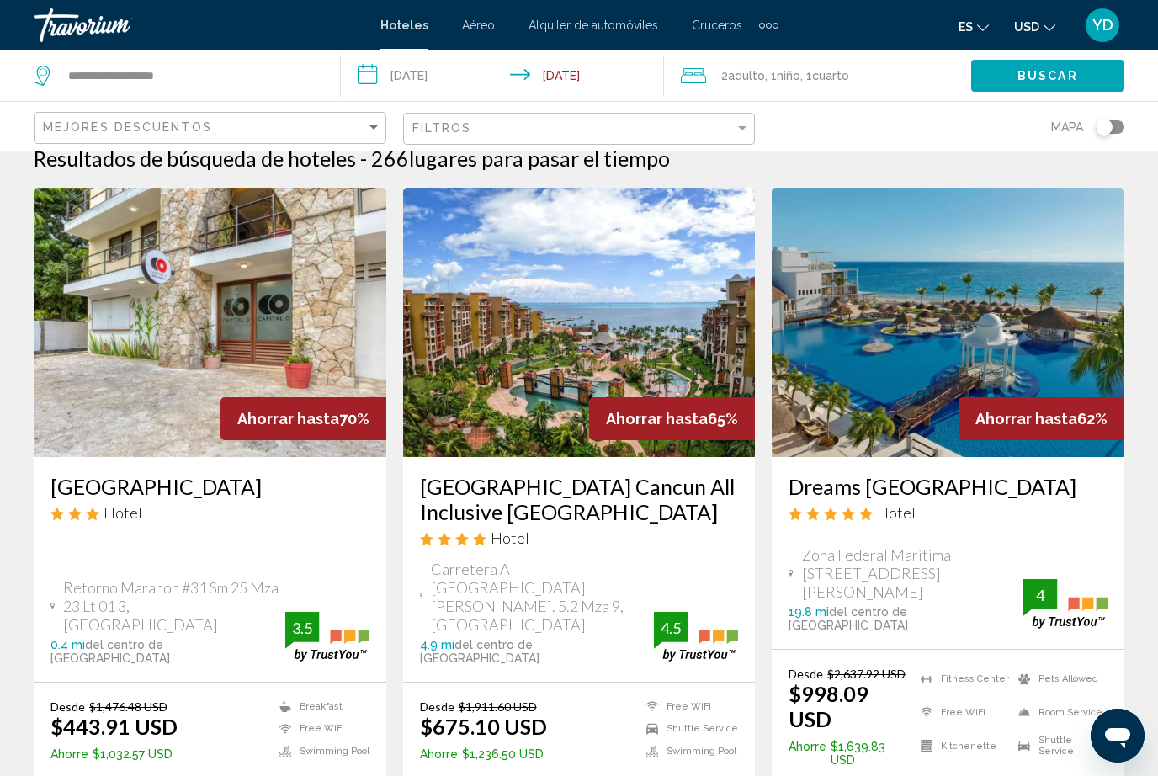
click at [523, 391] on img "Main content" at bounding box center [579, 322] width 353 height 269
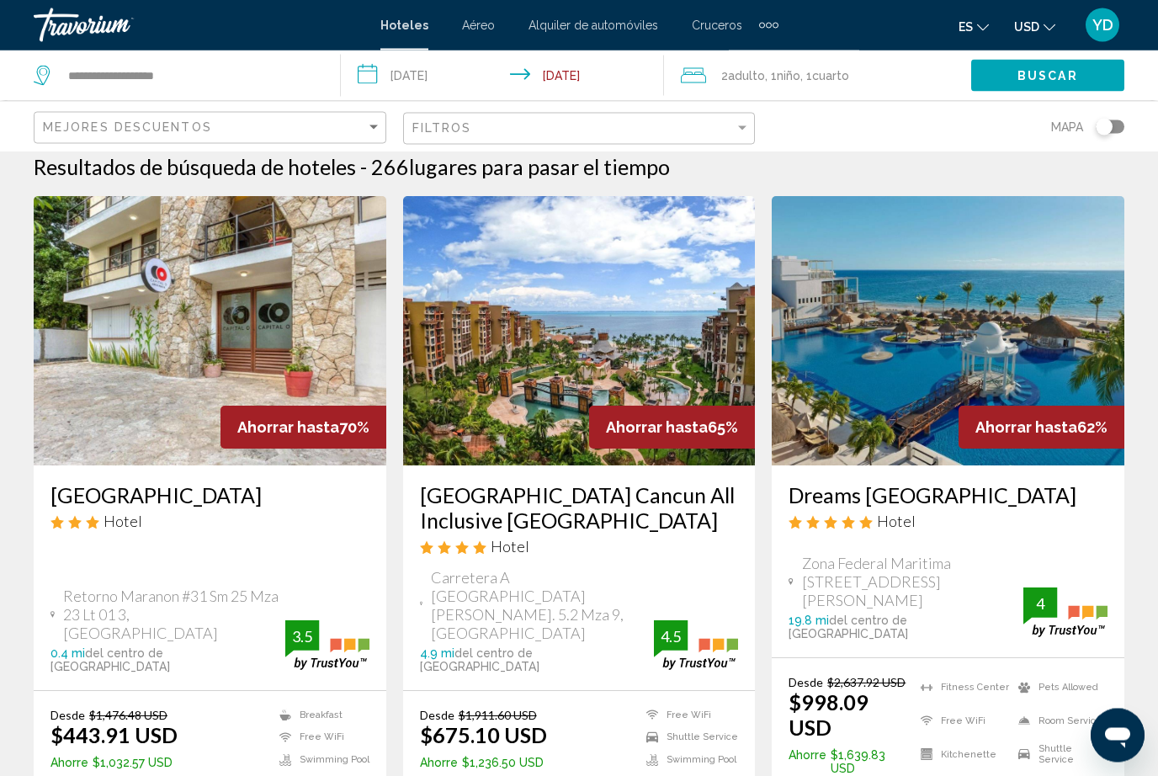
scroll to position [14, 0]
click at [1023, 307] on img "Main content" at bounding box center [948, 330] width 353 height 269
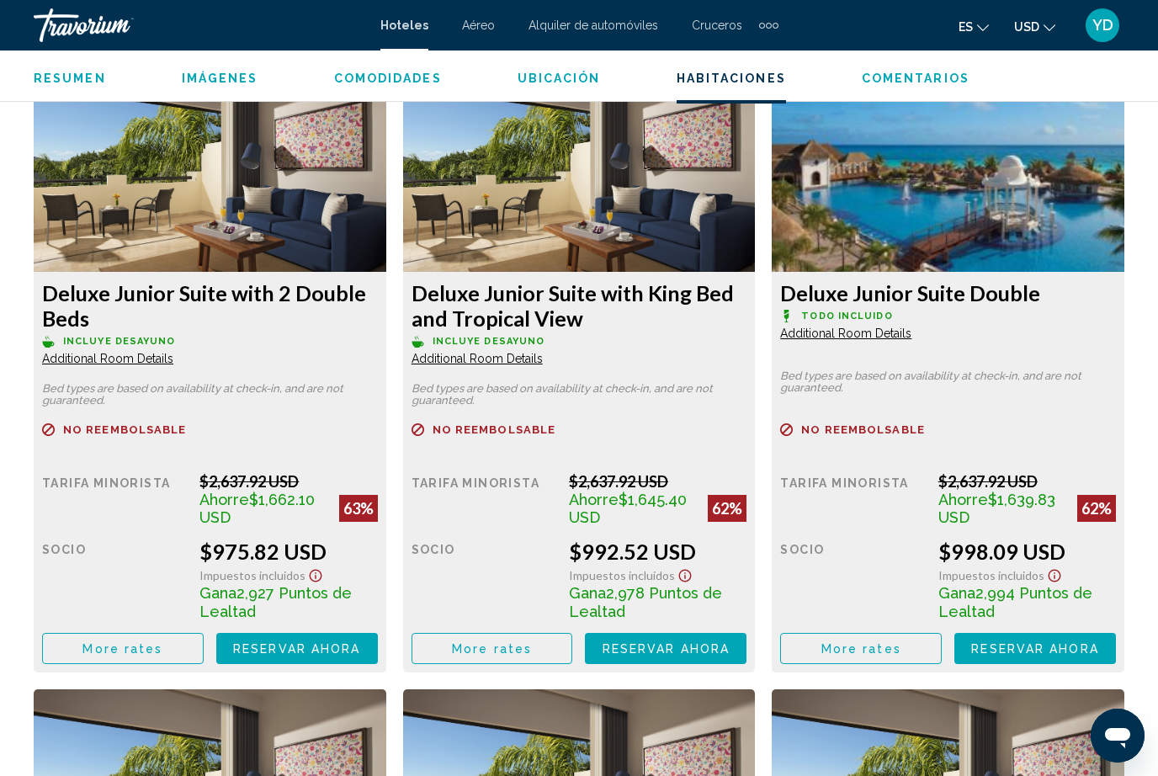
scroll to position [2618, 0]
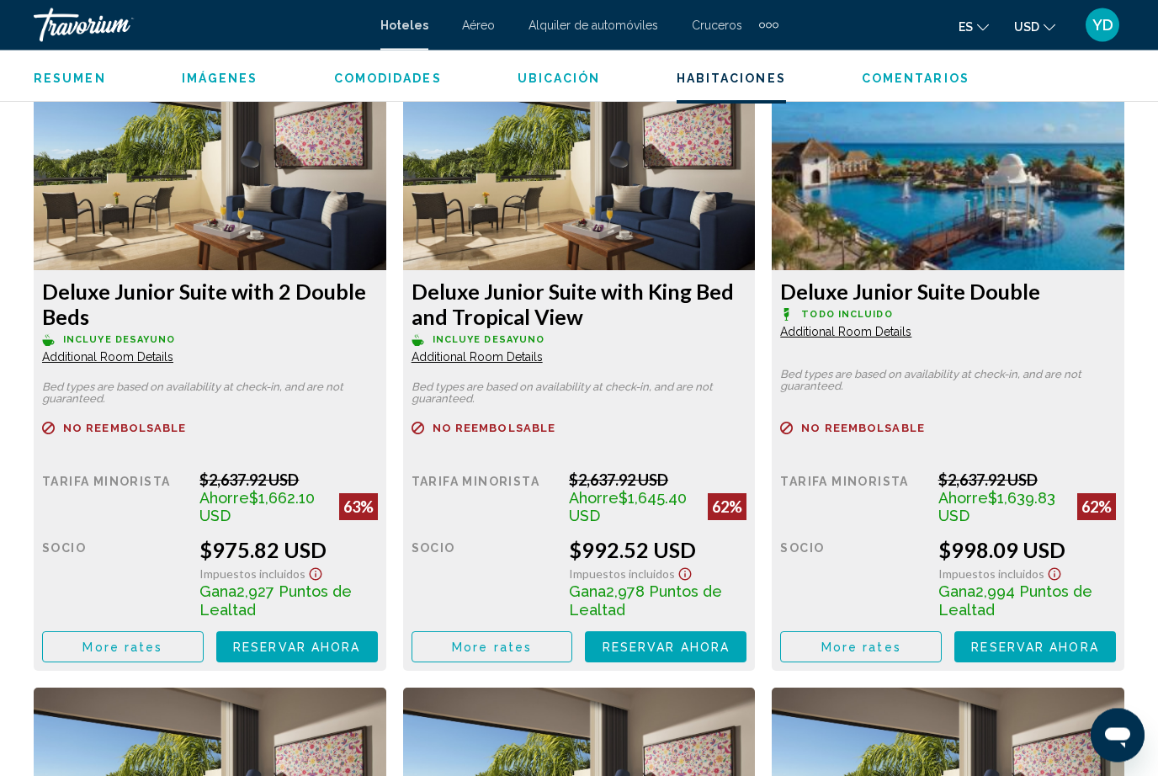
click at [360, 647] on span "Reservar ahora" at bounding box center [296, 647] width 127 height 13
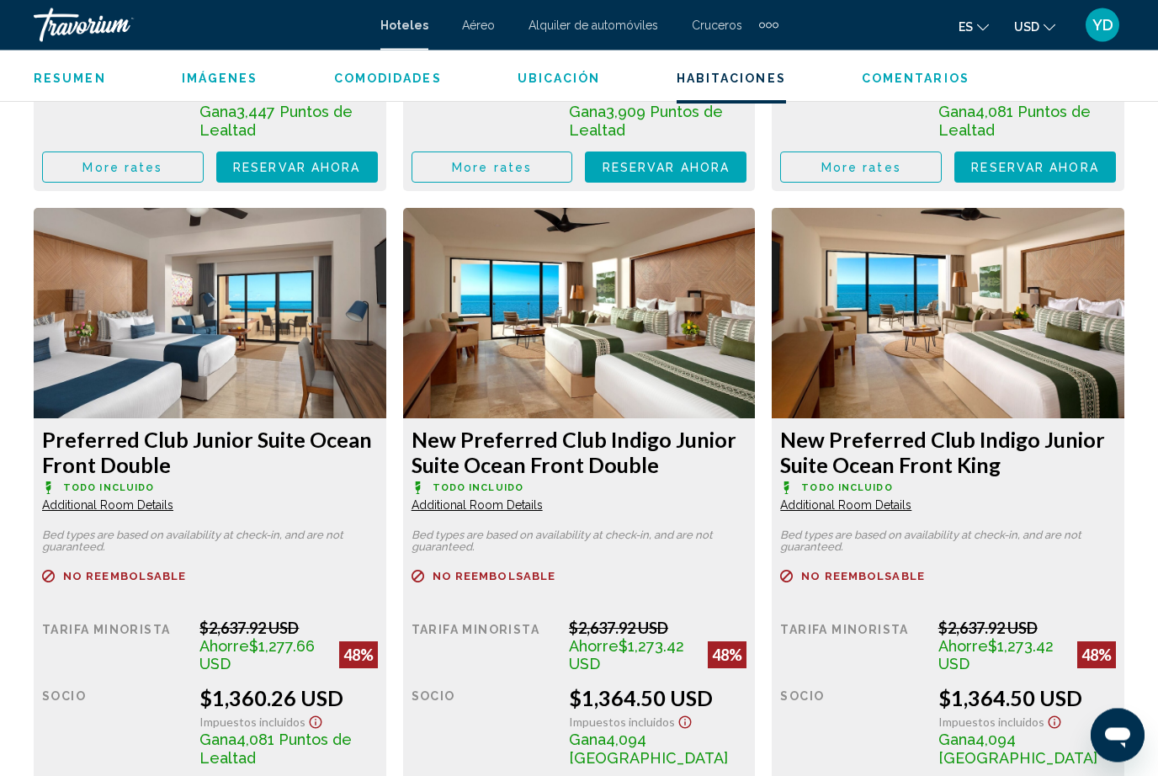
scroll to position [4414, 0]
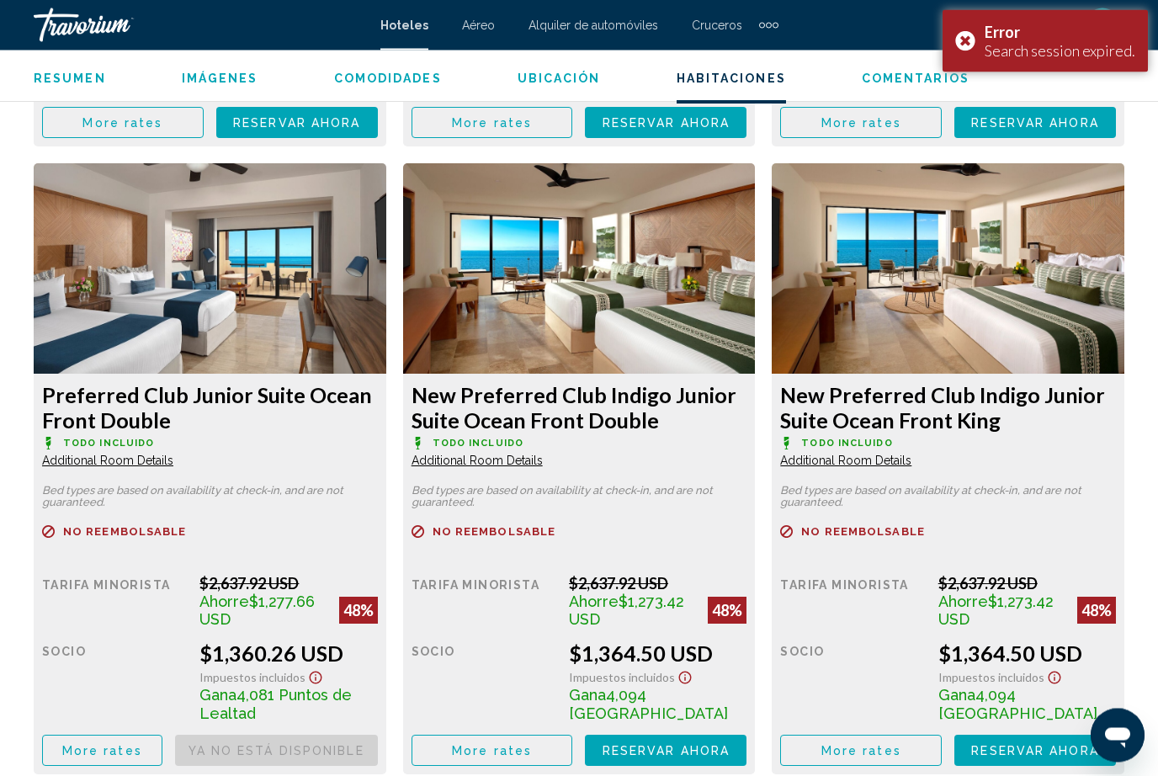
scroll to position [4470, 0]
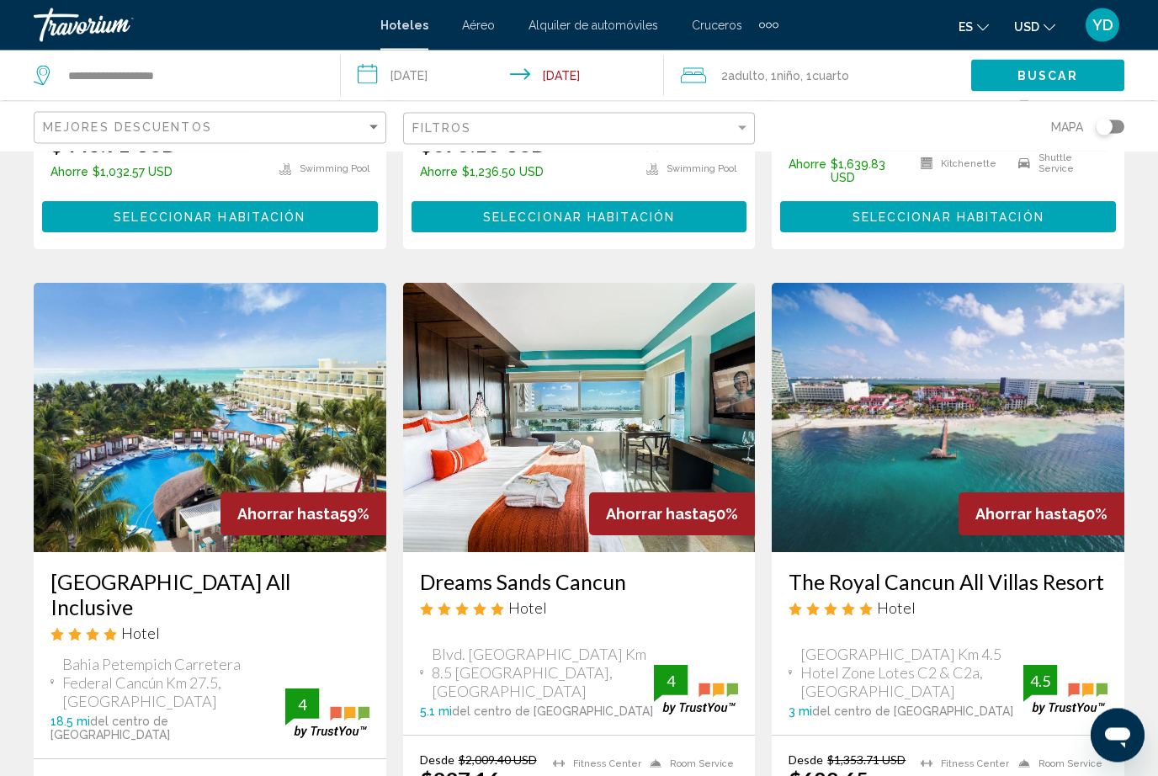
scroll to position [607, 0]
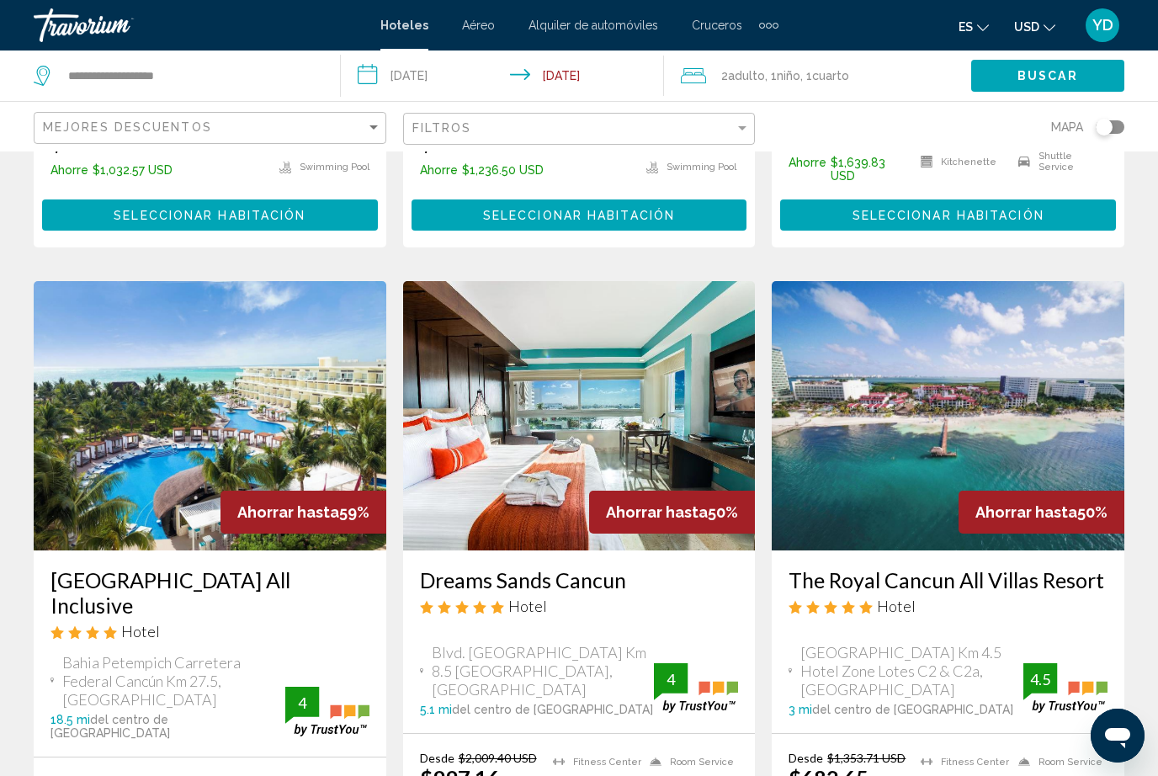
click at [1037, 390] on img "Main content" at bounding box center [948, 415] width 353 height 269
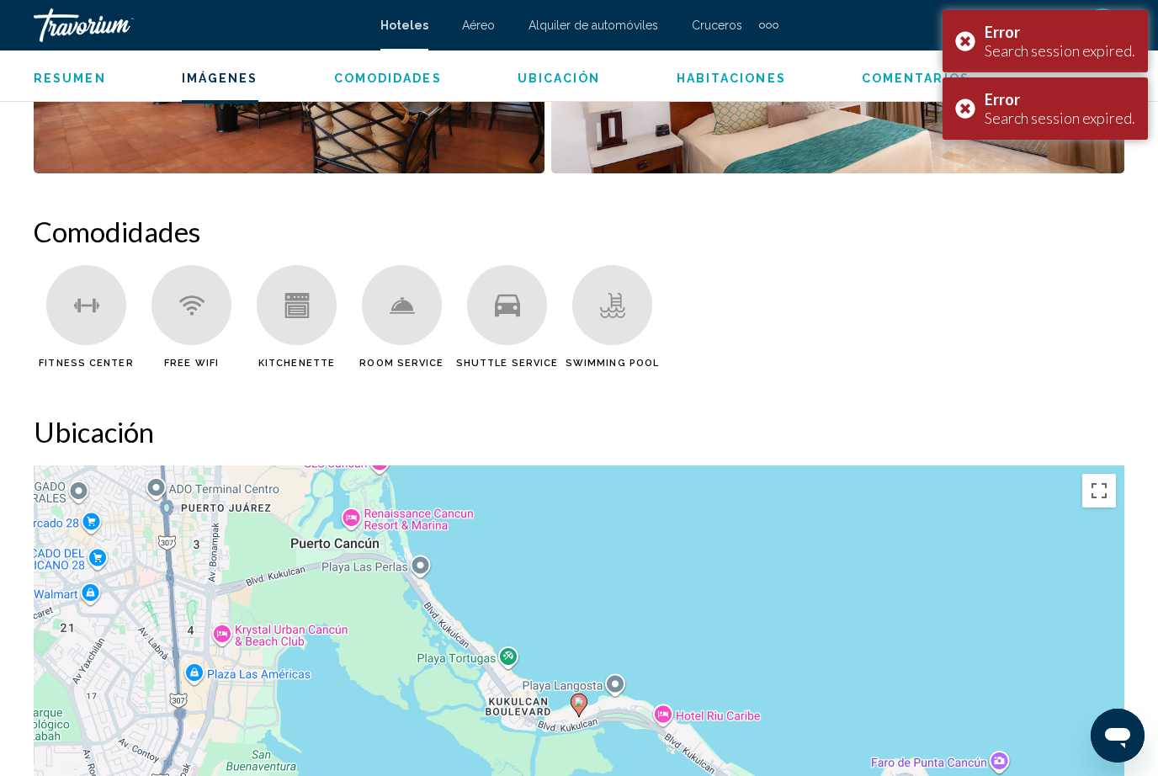
scroll to position [1237, 0]
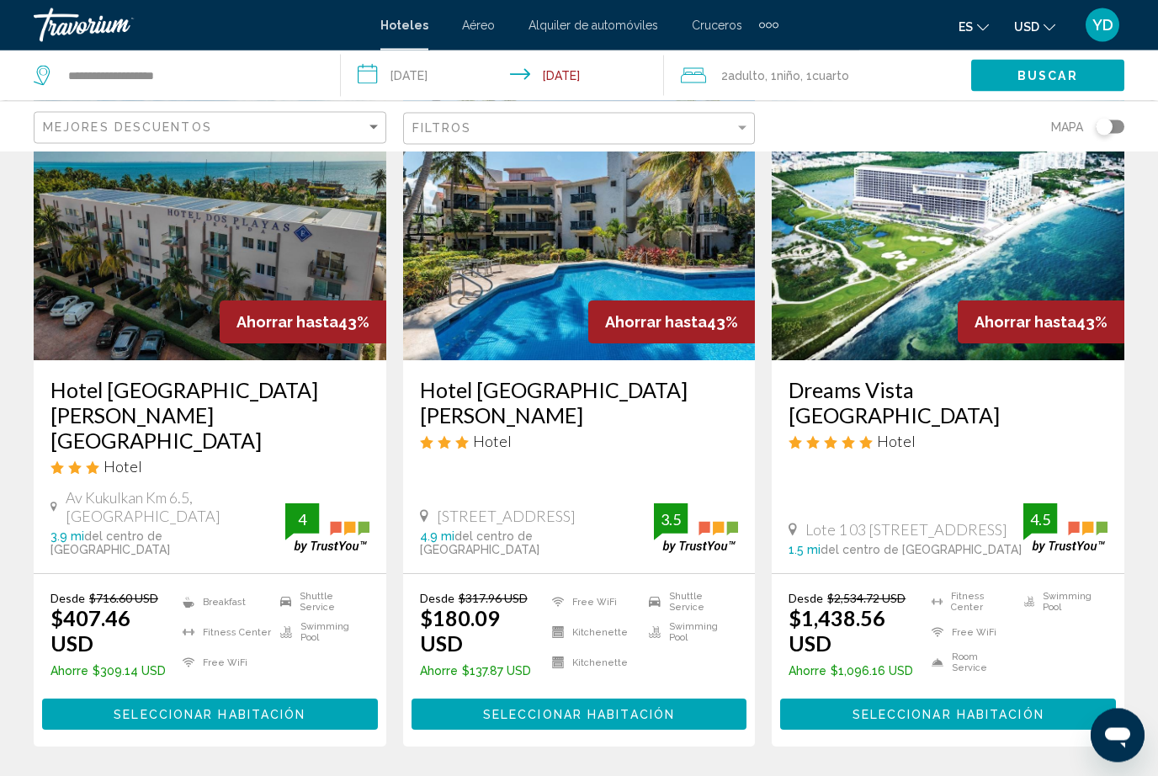
scroll to position [2119, 0]
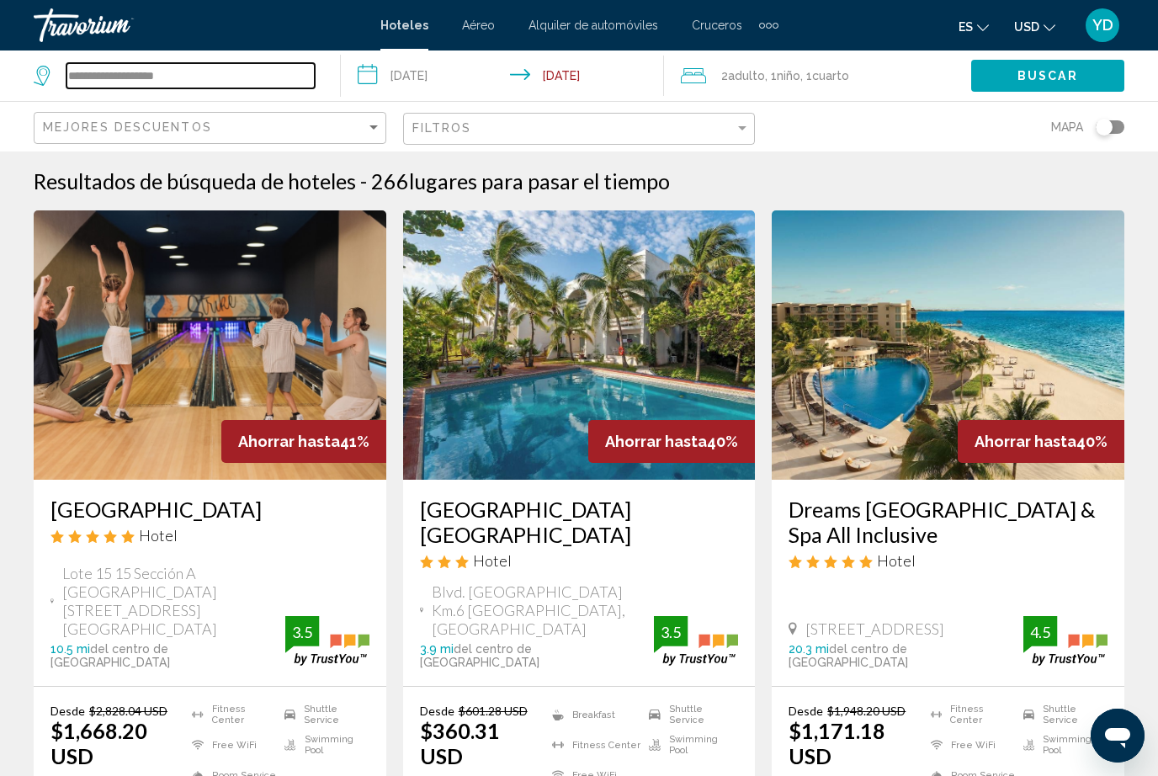
click at [250, 65] on input "**********" at bounding box center [191, 75] width 248 height 25
type input "*"
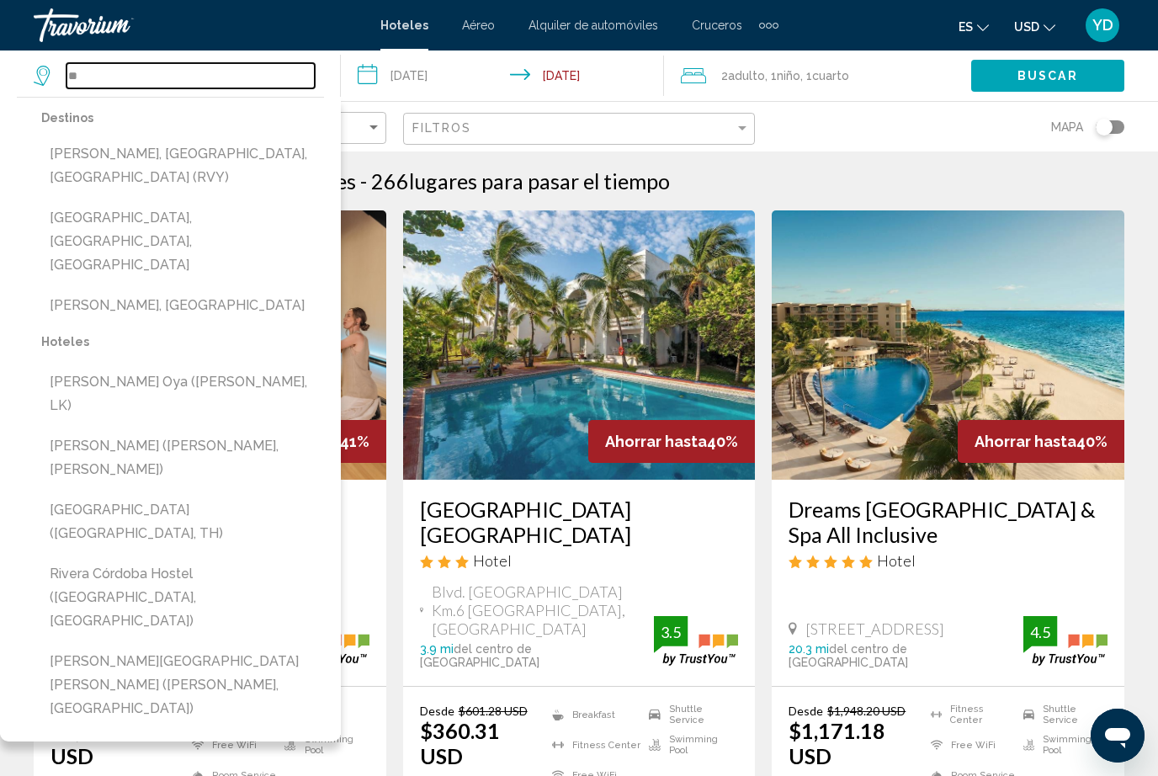
type input "*"
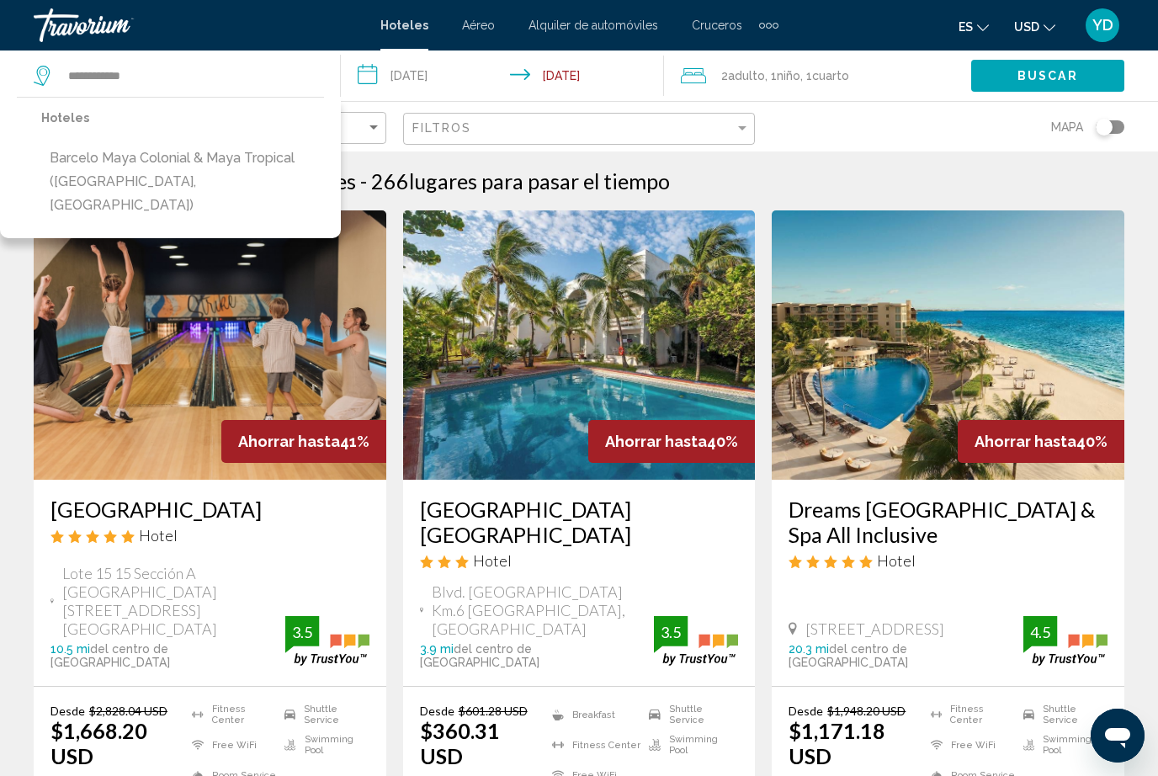
click at [110, 151] on button "Barcelo Maya Colonial & Maya Tropical ([GEOGRAPHIC_DATA], [GEOGRAPHIC_DATA])" at bounding box center [182, 181] width 283 height 79
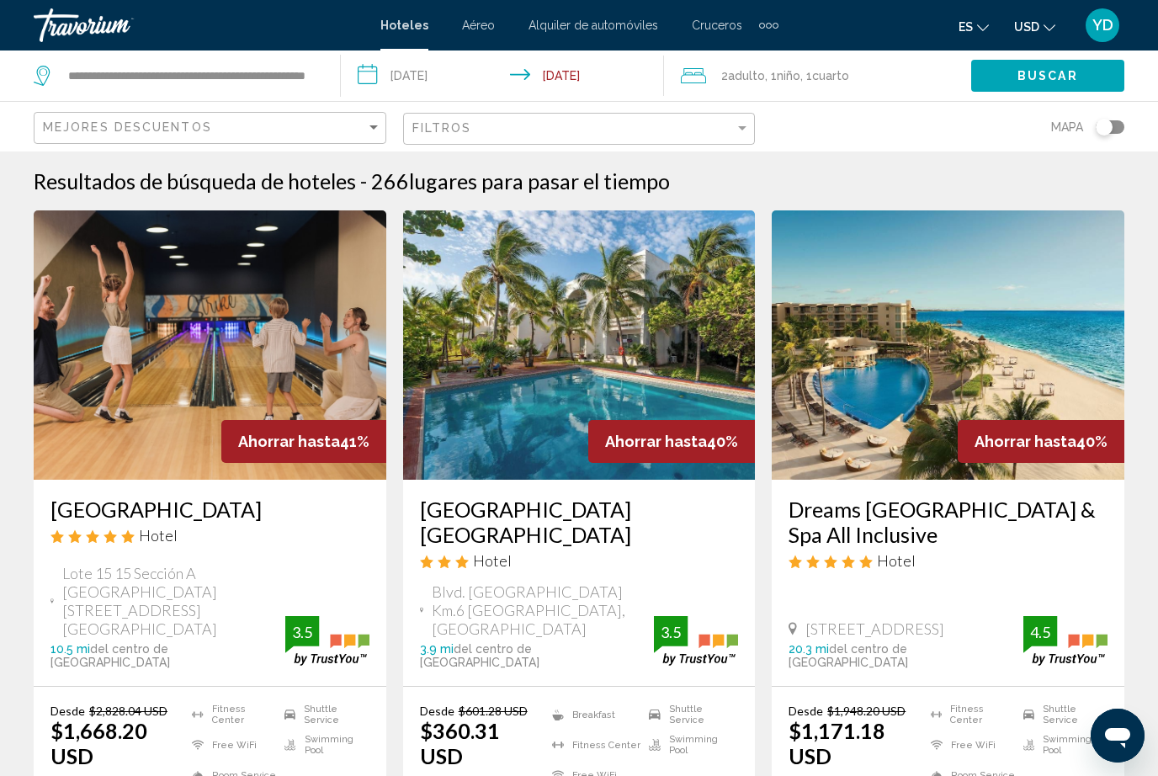
click at [1067, 67] on button "Buscar" at bounding box center [1047, 75] width 153 height 31
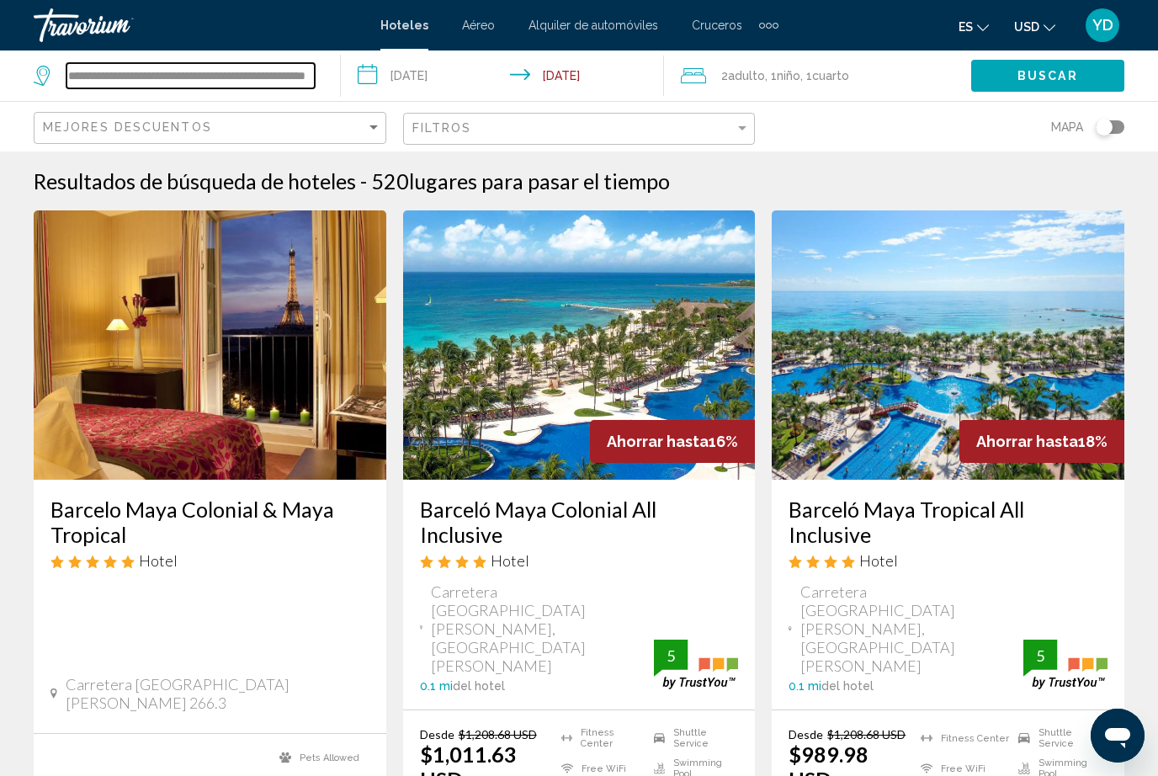
click at [303, 70] on input "**********" at bounding box center [191, 75] width 248 height 25
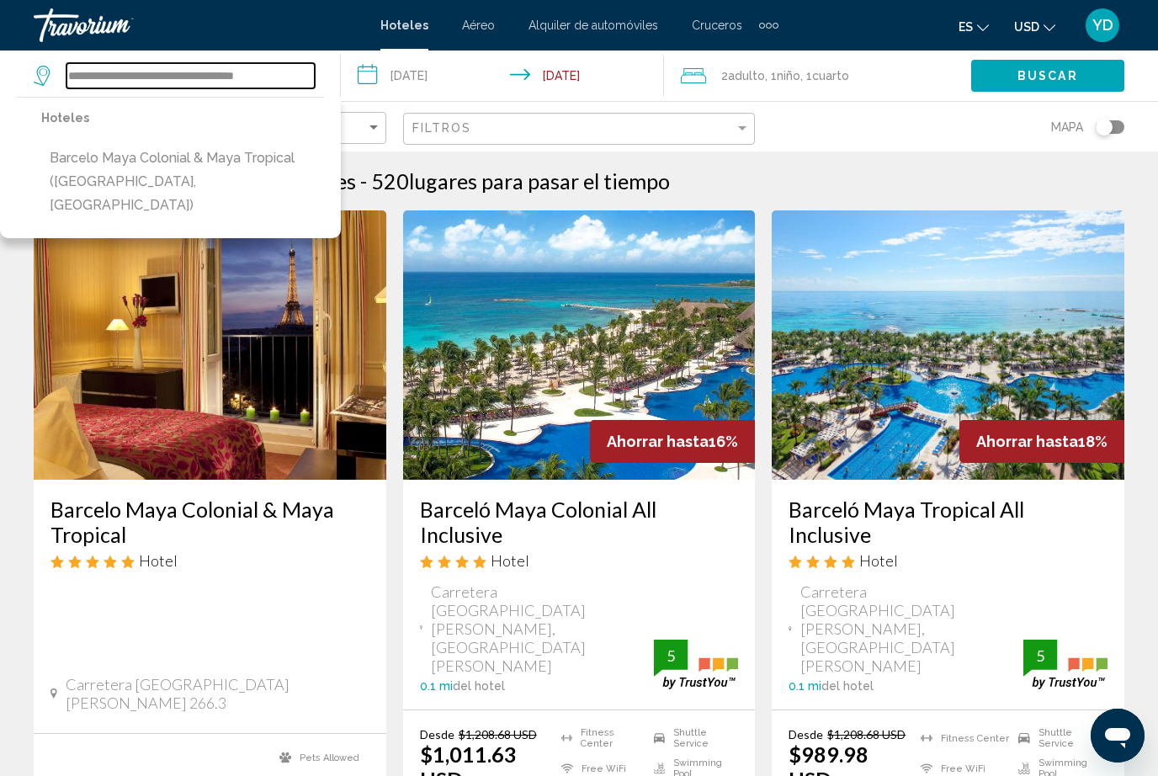
click at [301, 74] on input "**********" at bounding box center [191, 75] width 248 height 25
type input "*******"
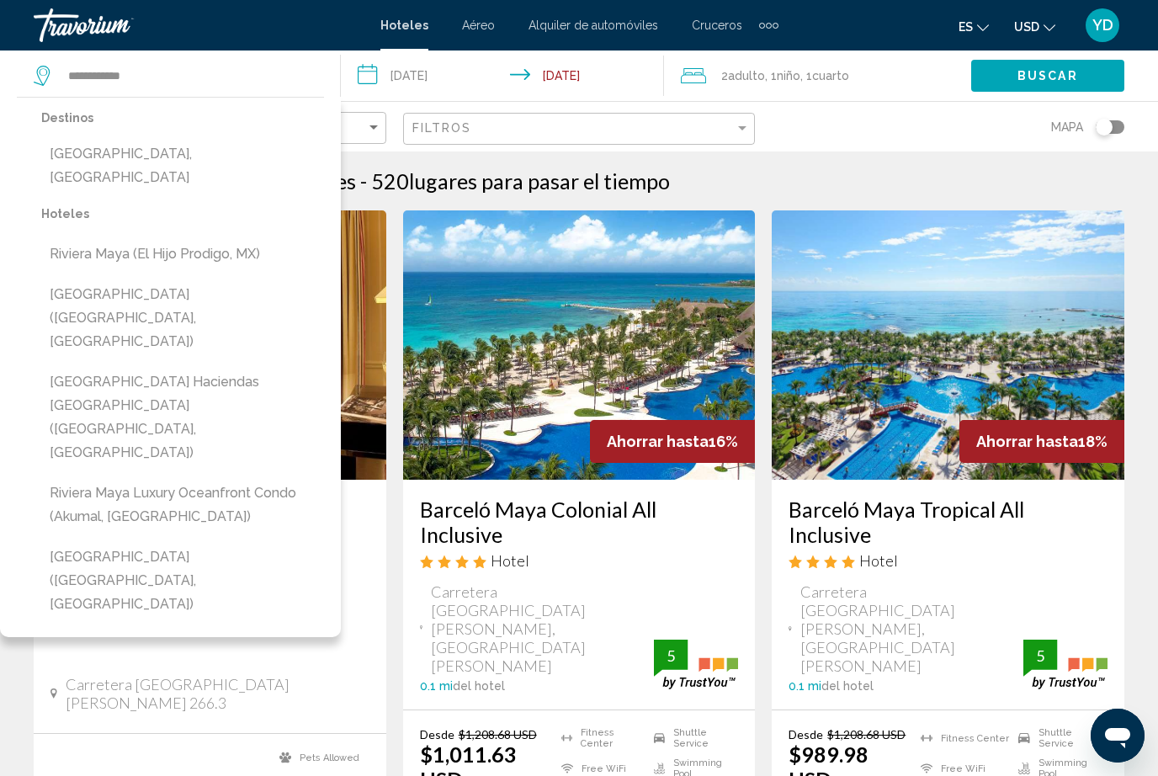
click at [82, 139] on button "[GEOGRAPHIC_DATA], [GEOGRAPHIC_DATA]" at bounding box center [182, 166] width 283 height 56
type input "**********"
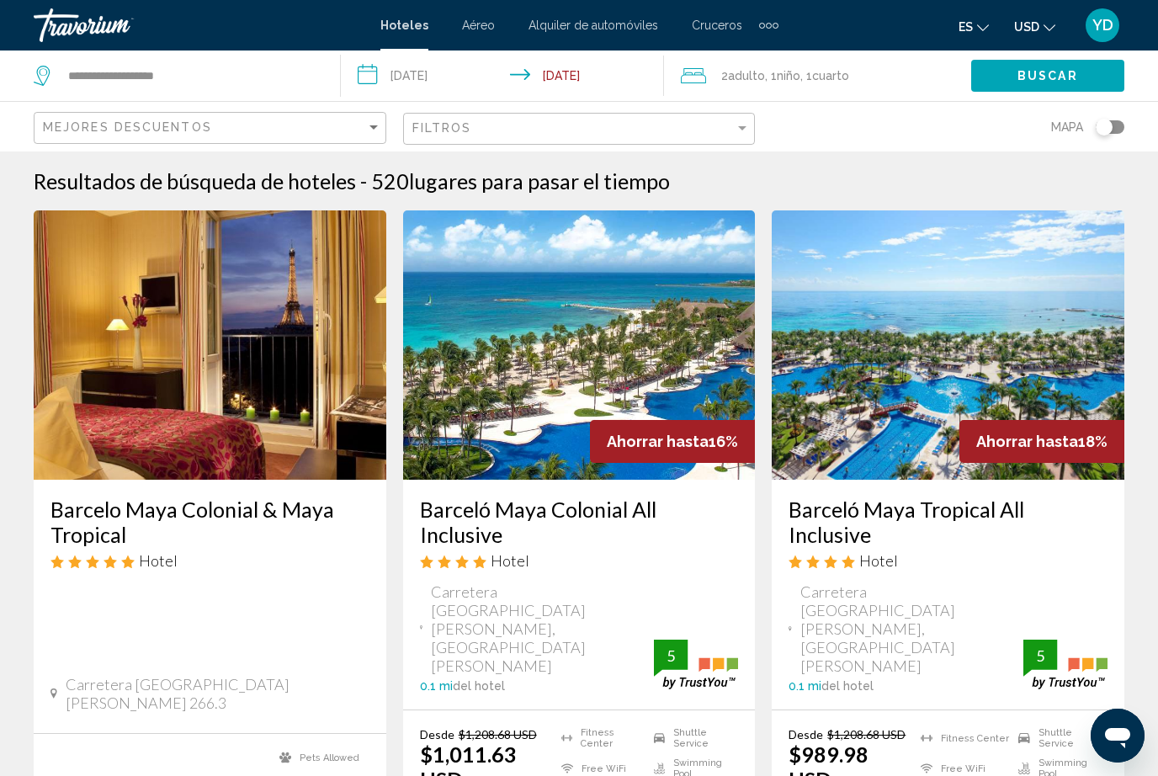
click at [1055, 72] on span "Buscar" at bounding box center [1048, 76] width 61 height 13
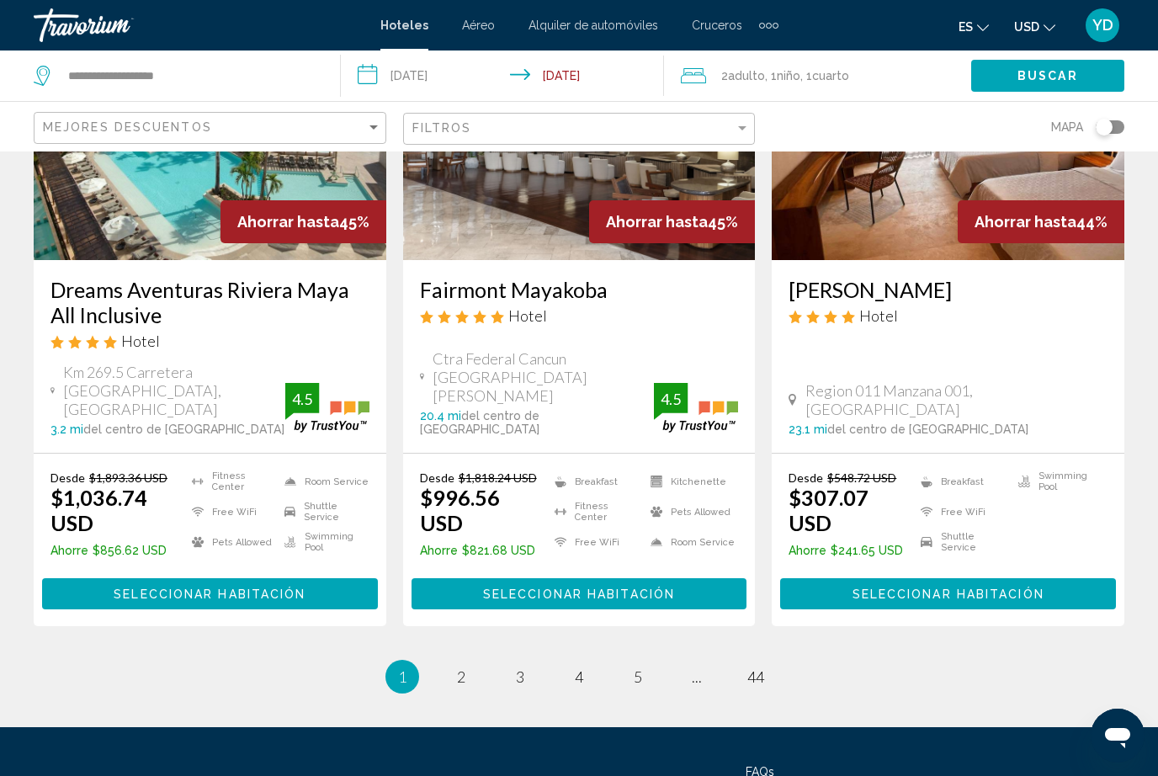
scroll to position [2233, 0]
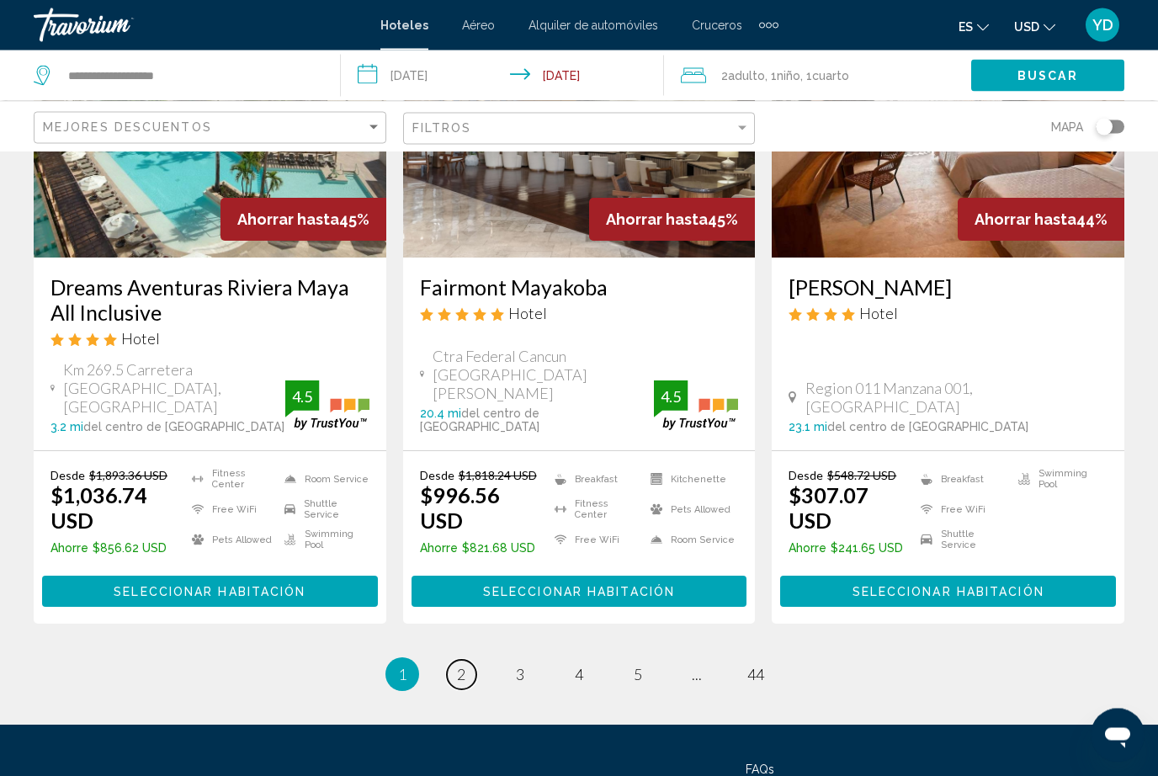
click at [455, 661] on link "page 2" at bounding box center [461, 675] width 29 height 29
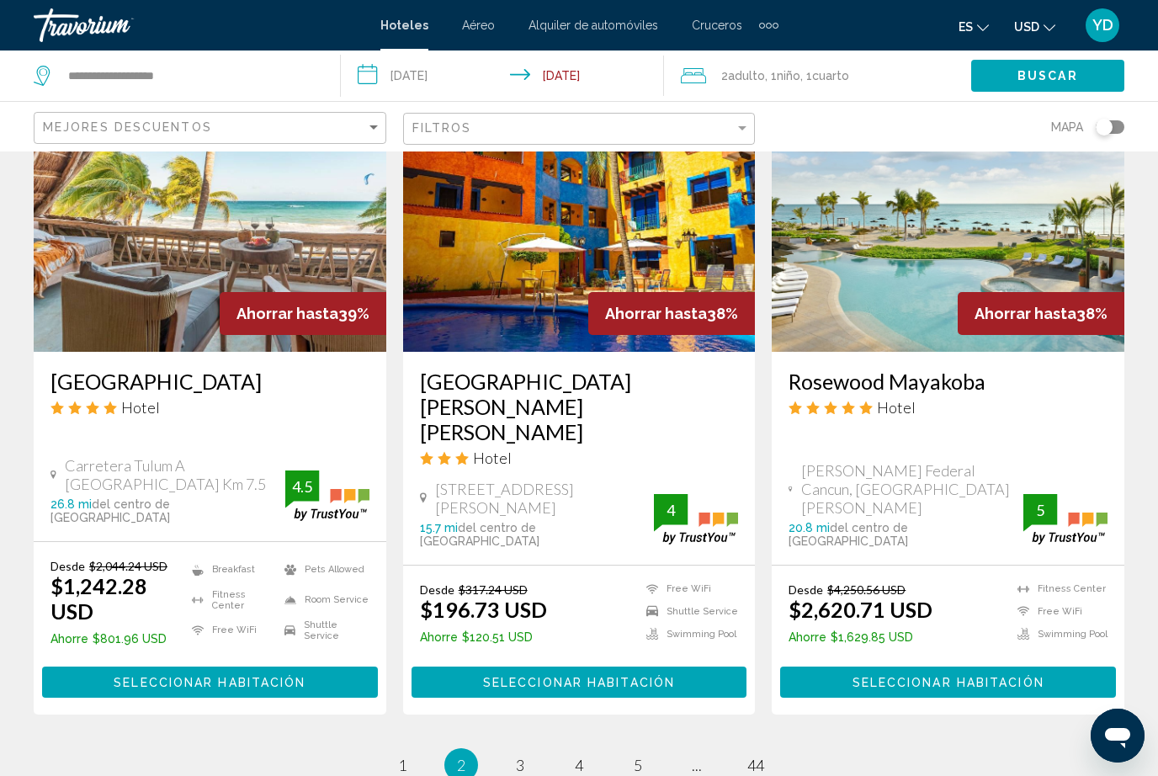
scroll to position [2183, 0]
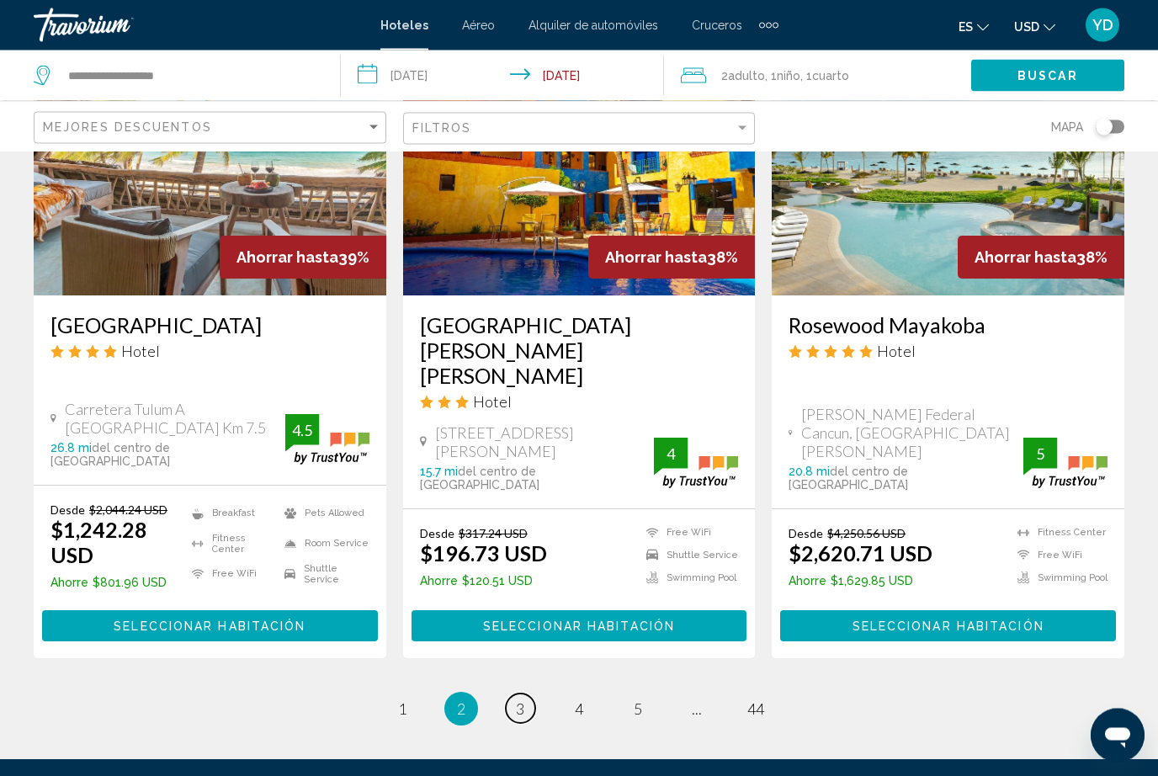
click at [526, 695] on link "page 3" at bounding box center [520, 709] width 29 height 29
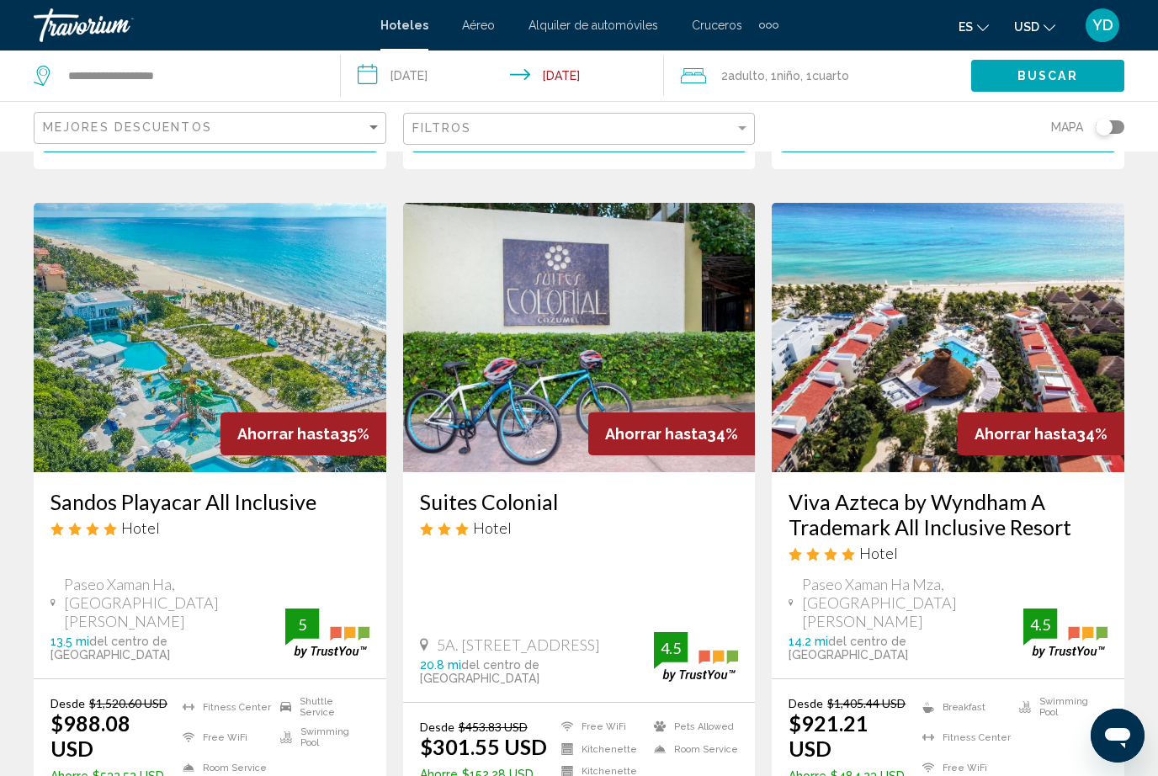
scroll to position [2161, 0]
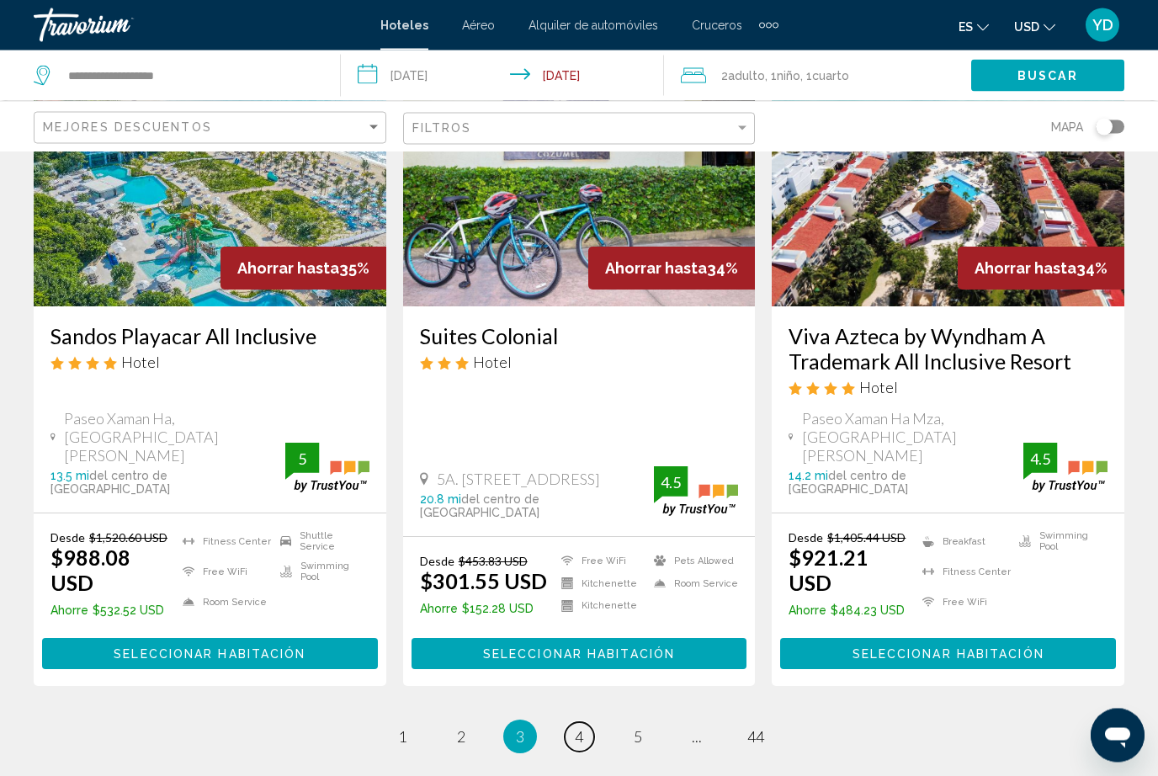
click at [582, 728] on span "4" at bounding box center [579, 737] width 8 height 19
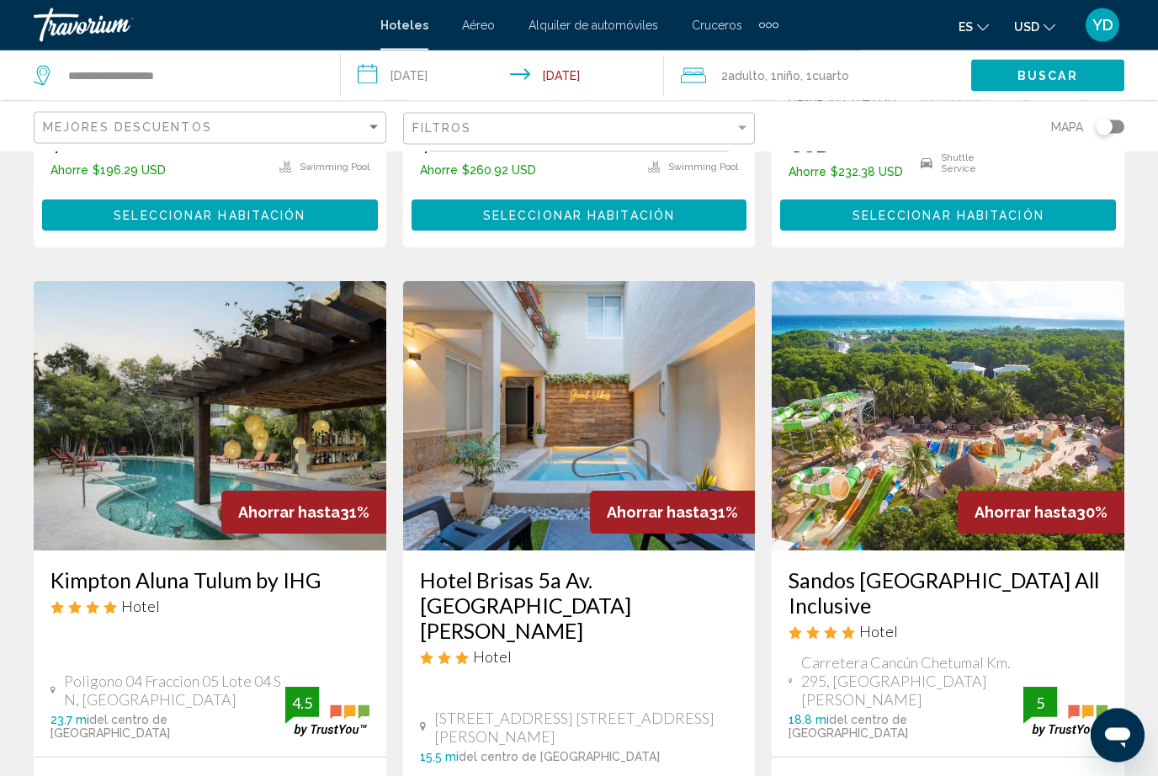
scroll to position [1948, 0]
click at [1022, 299] on img "Main content" at bounding box center [948, 415] width 353 height 269
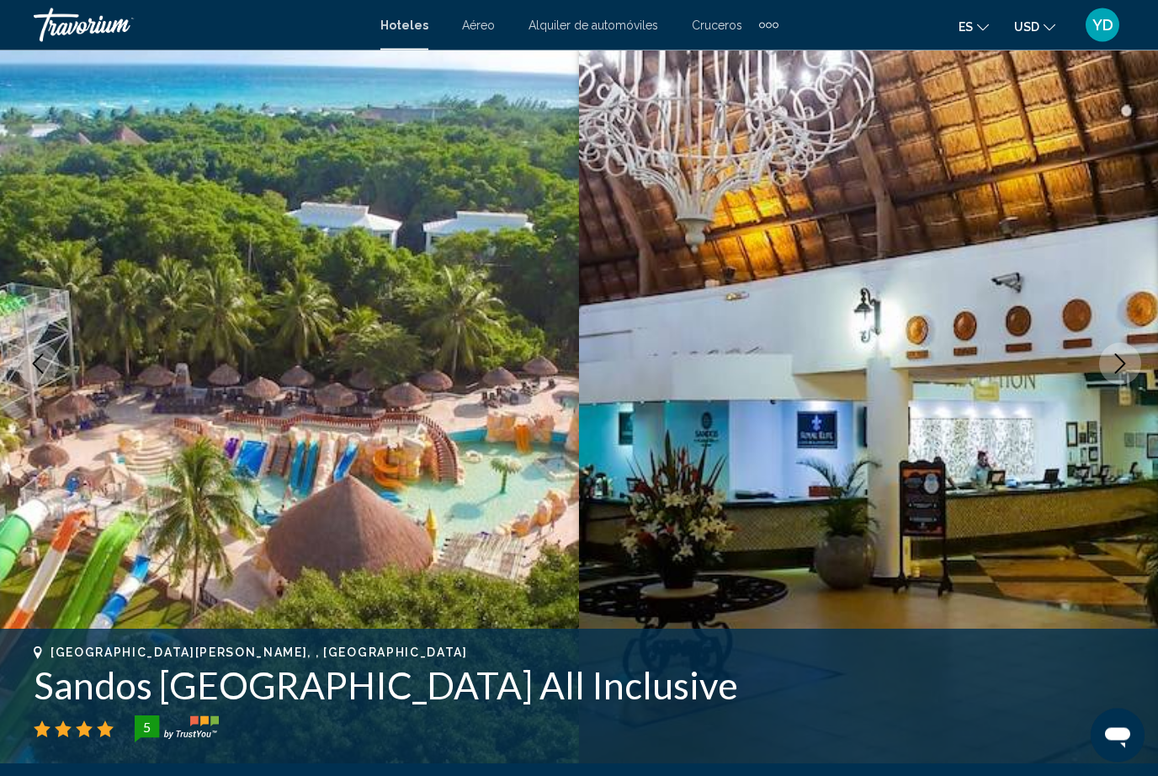
scroll to position [106, 0]
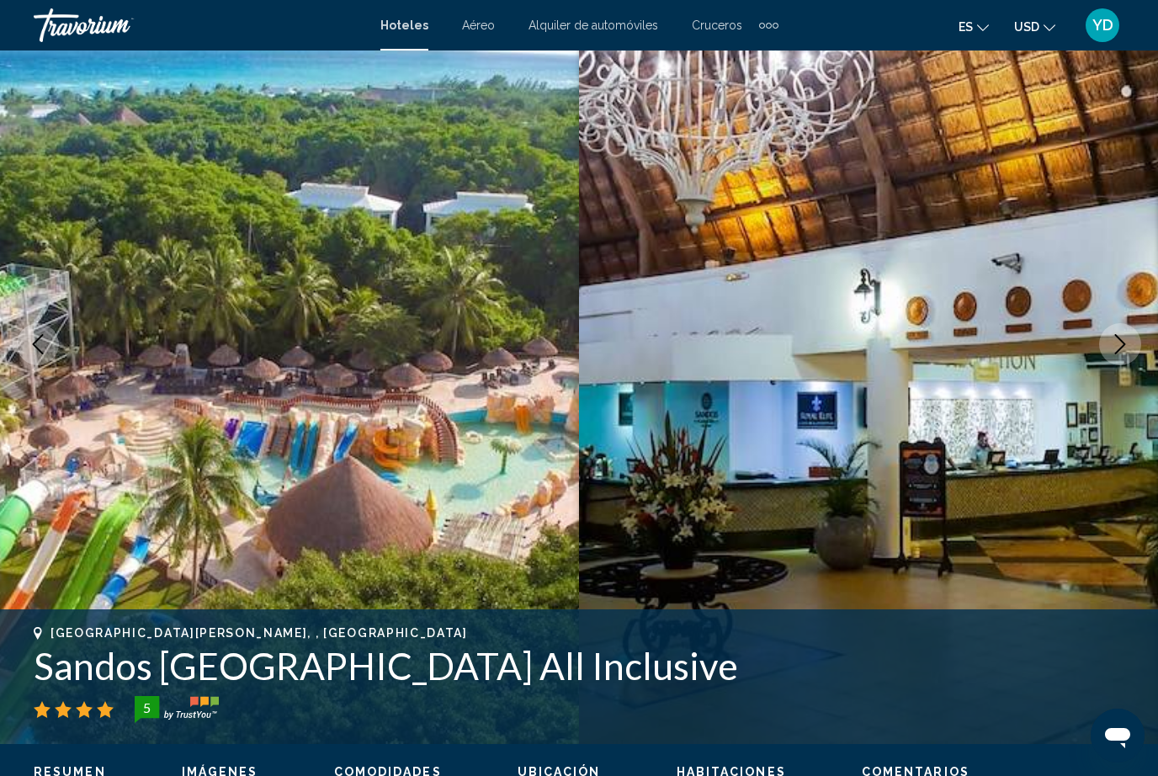
click at [167, 322] on img "Main content" at bounding box center [289, 344] width 579 height 800
click at [144, 318] on img "Main content" at bounding box center [289, 344] width 579 height 800
click at [154, 342] on img "Main content" at bounding box center [289, 344] width 579 height 800
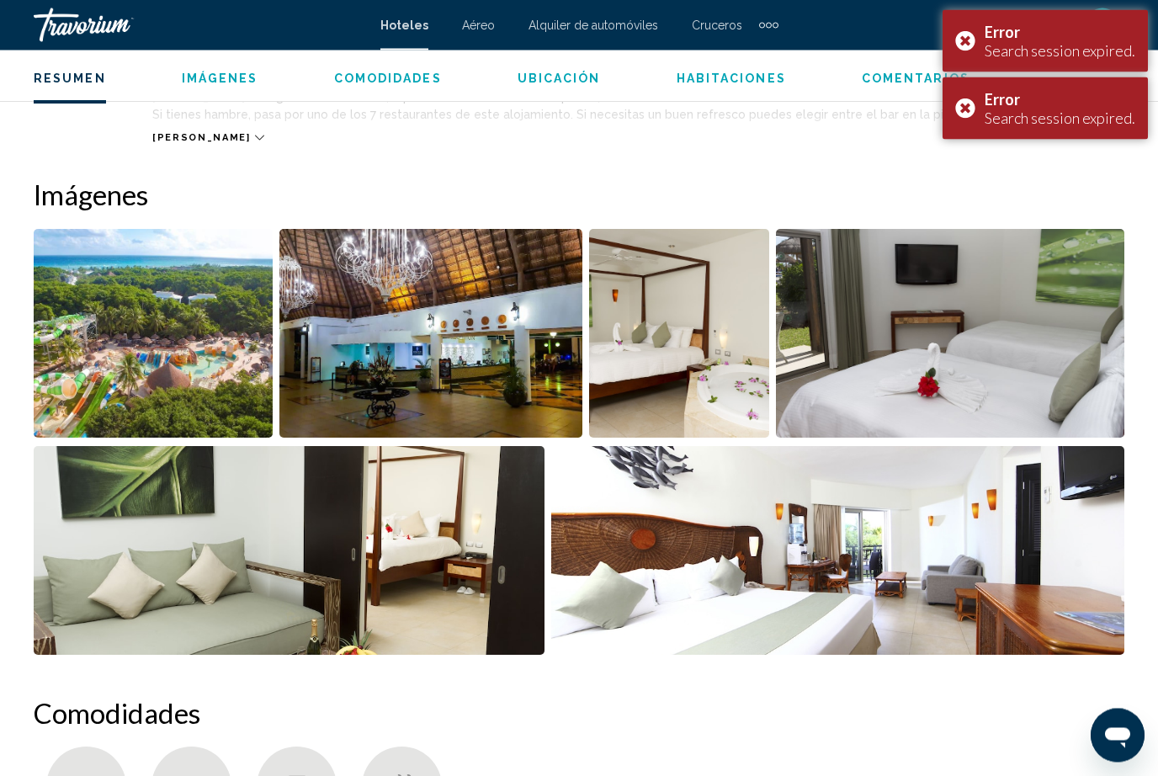
scroll to position [1031, 0]
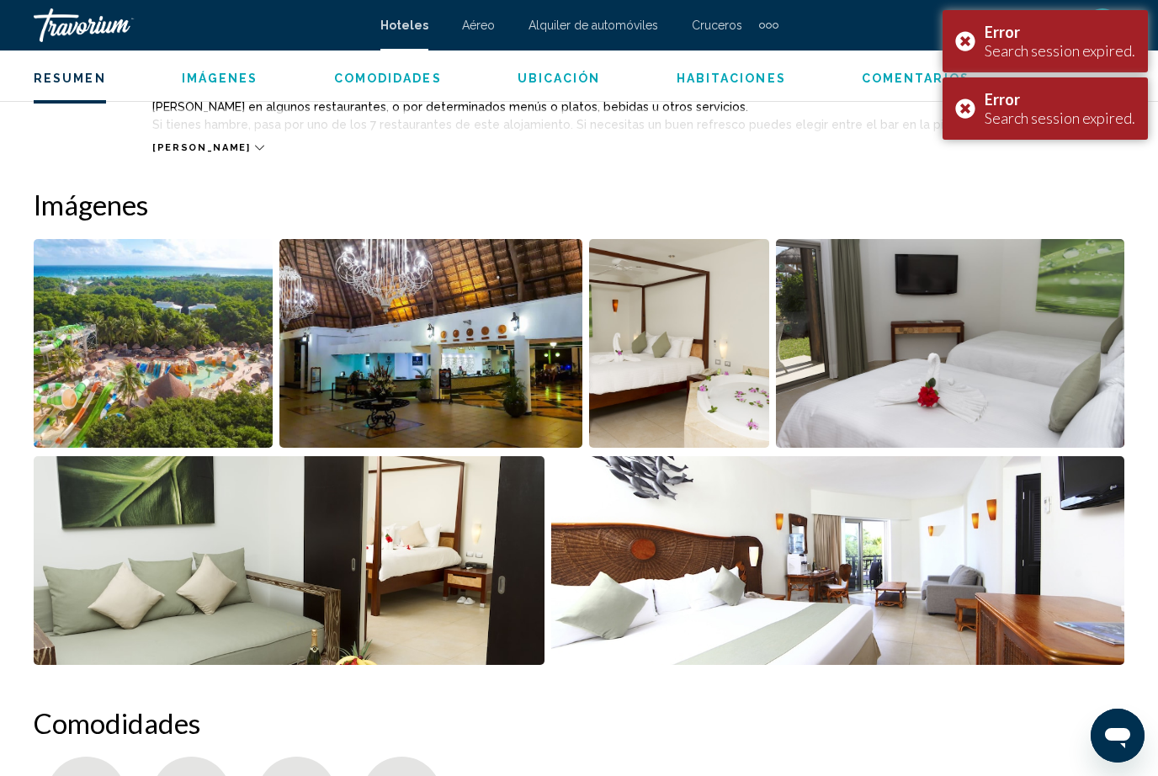
click at [1069, 597] on img "Open full-screen image slider" at bounding box center [838, 560] width 574 height 209
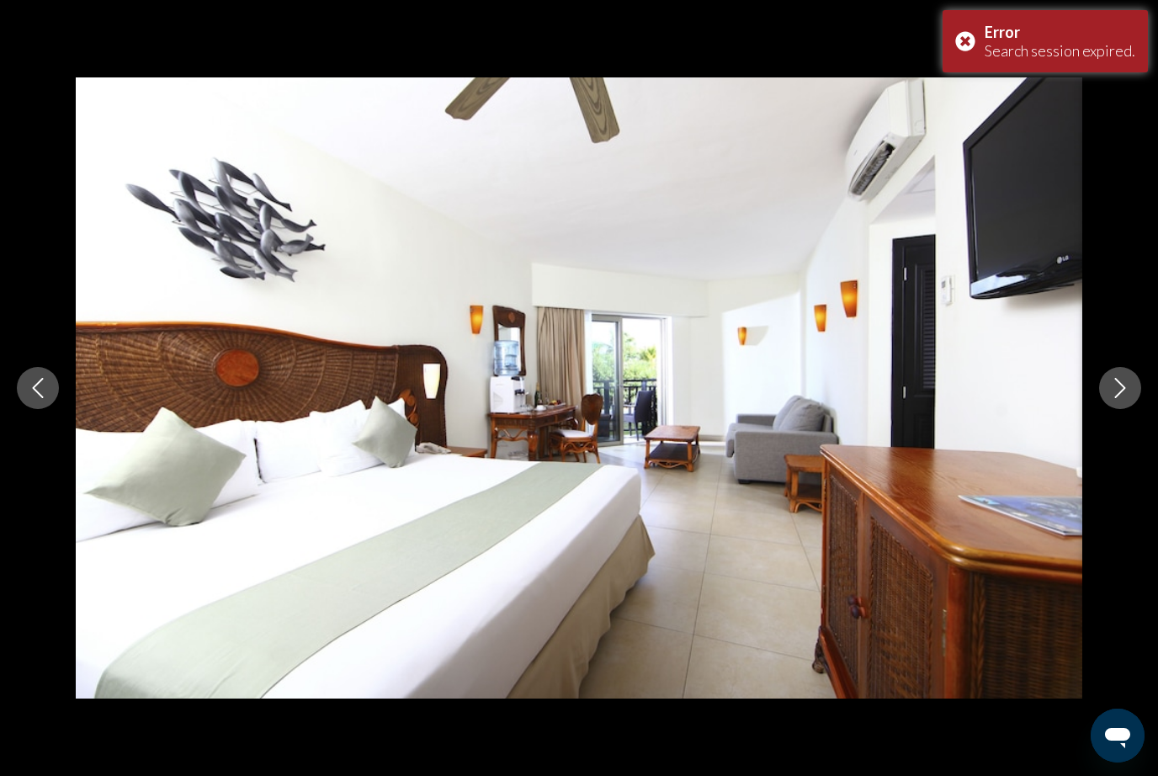
click at [1129, 381] on icon "Next image" at bounding box center [1120, 388] width 20 height 20
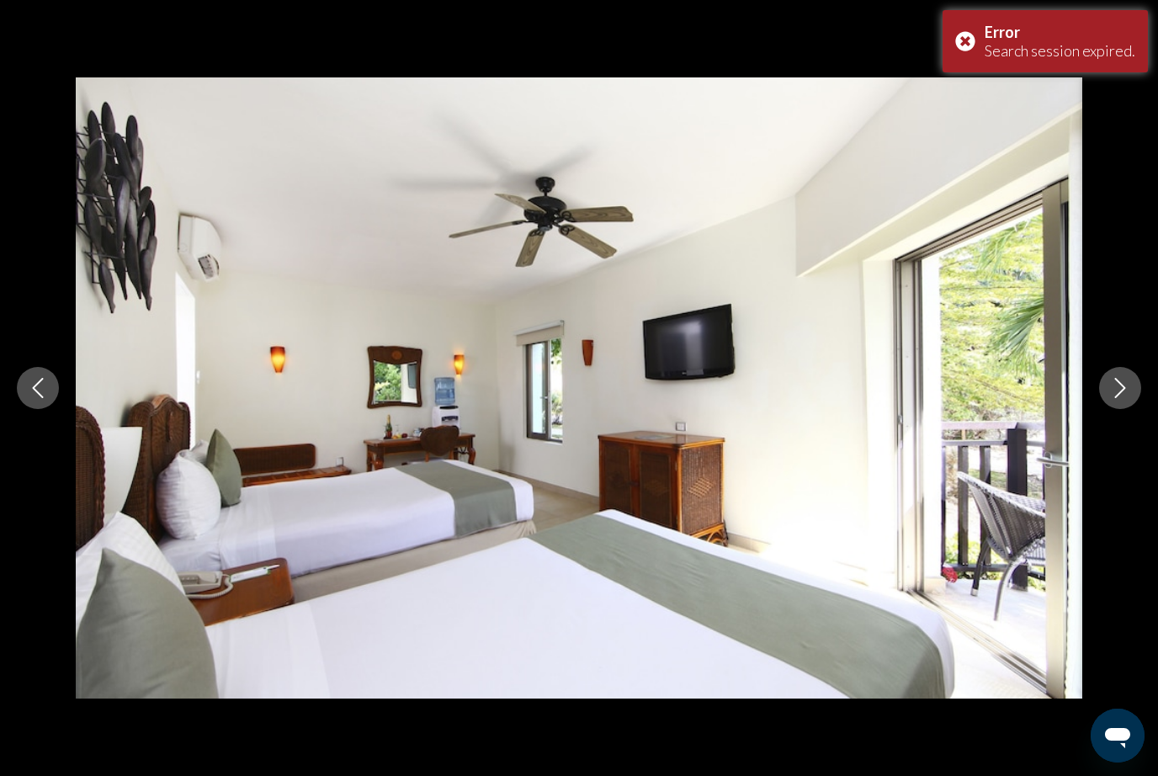
click at [1126, 385] on icon "Next image" at bounding box center [1120, 388] width 20 height 20
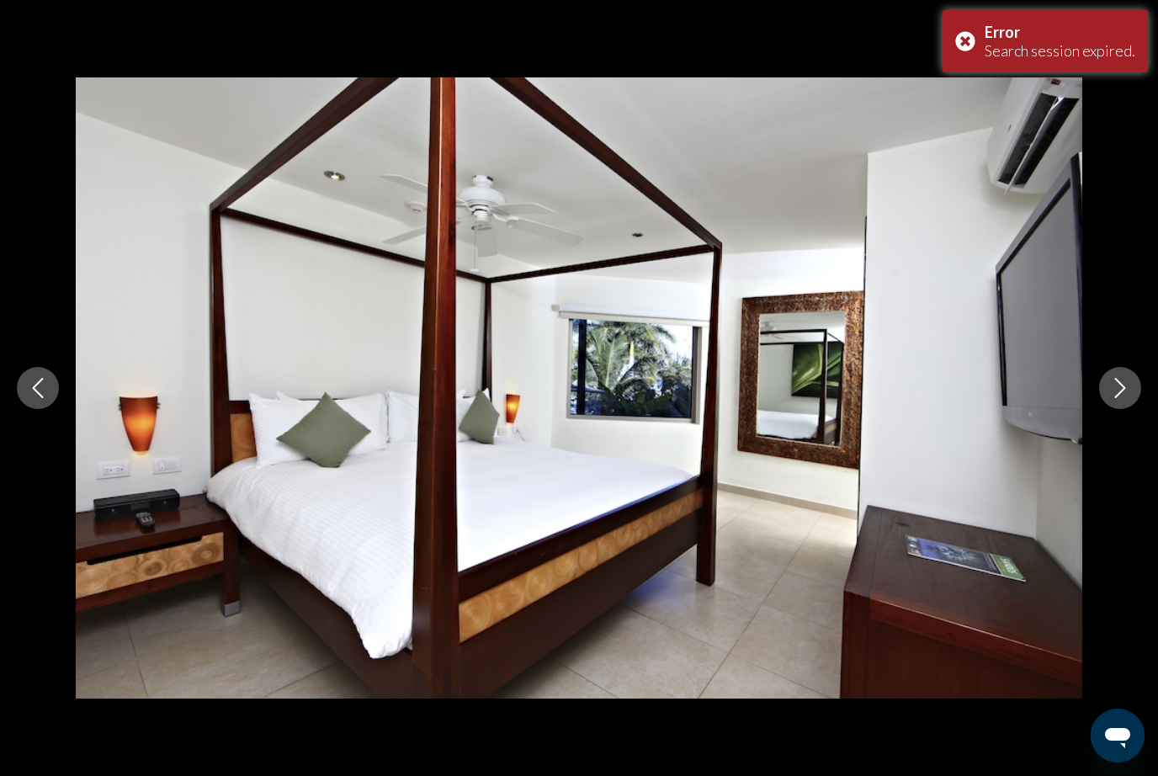
click at [1123, 388] on icon "Next image" at bounding box center [1120, 388] width 20 height 20
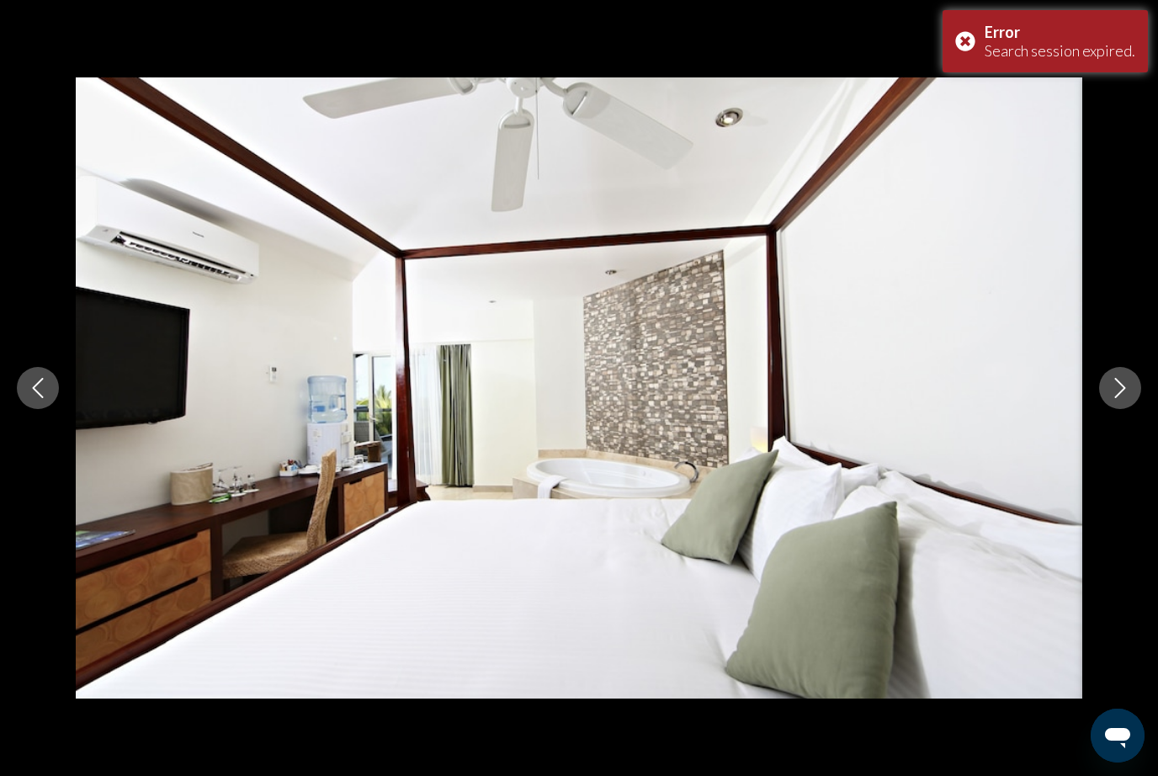
click at [1115, 392] on icon "Next image" at bounding box center [1120, 388] width 20 height 20
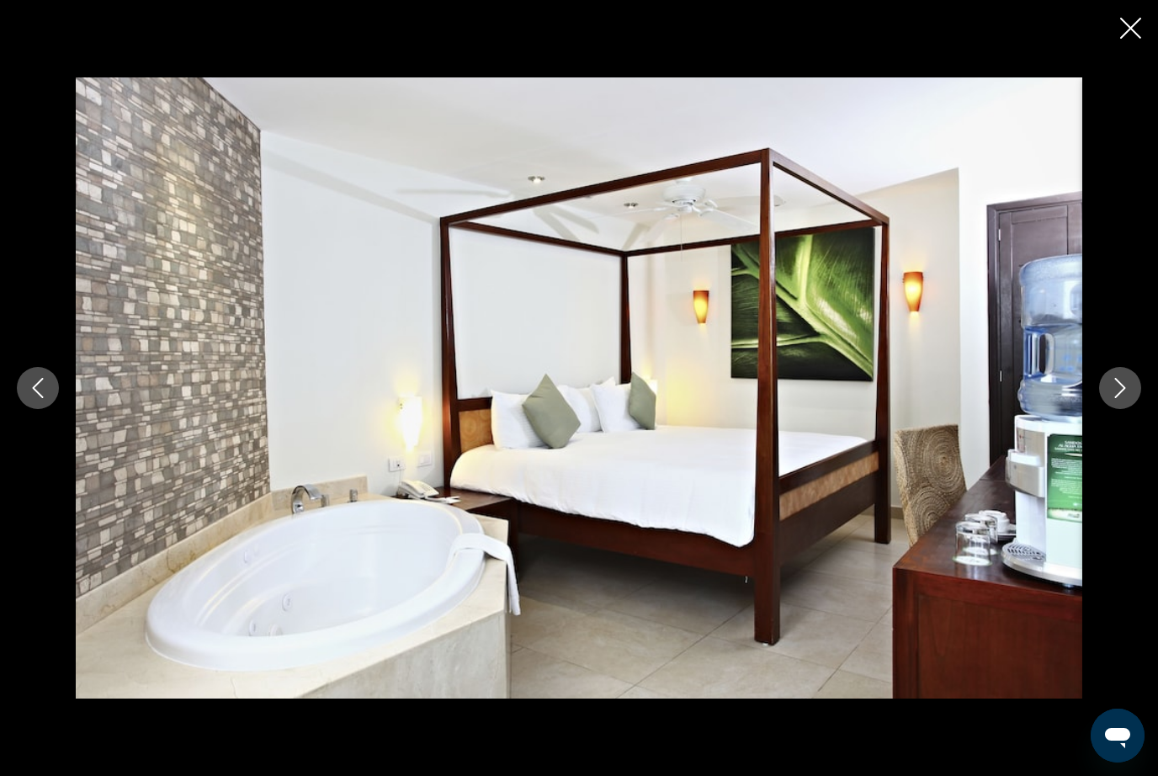
click at [1116, 396] on icon "Next image" at bounding box center [1120, 388] width 20 height 20
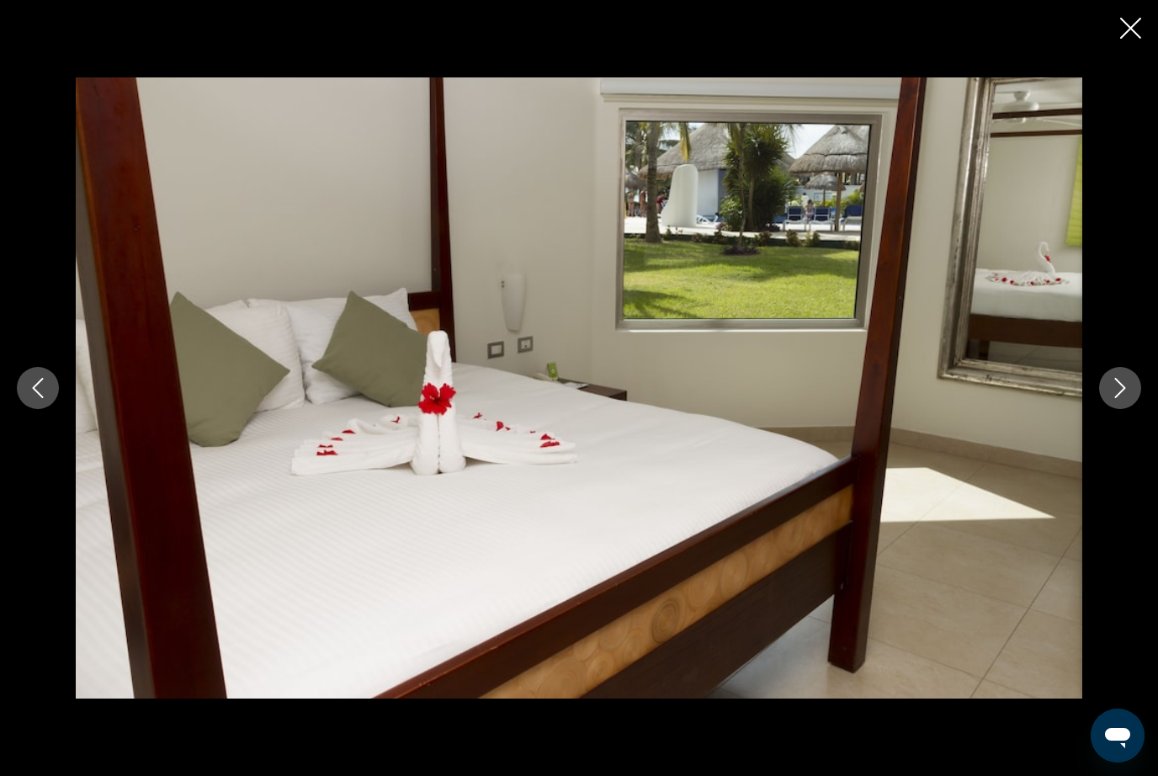
click at [1107, 398] on button "Next image" at bounding box center [1120, 388] width 42 height 42
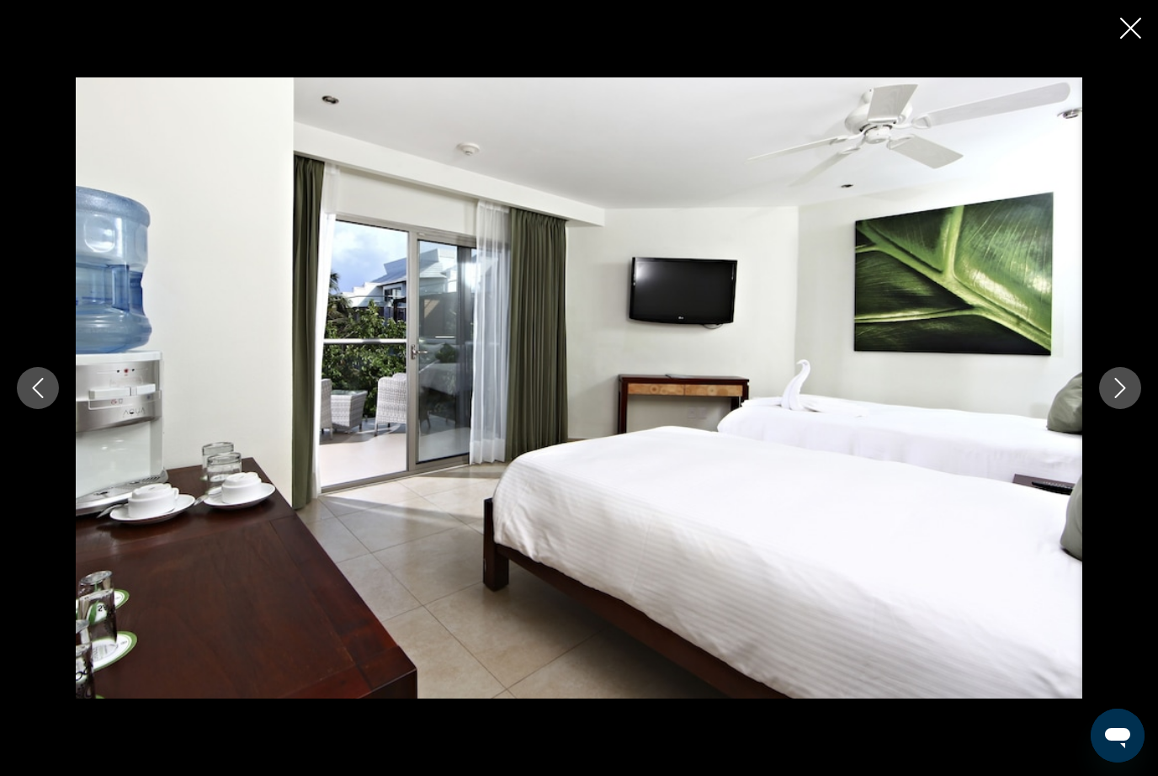
click at [1112, 397] on icon "Next image" at bounding box center [1120, 388] width 20 height 20
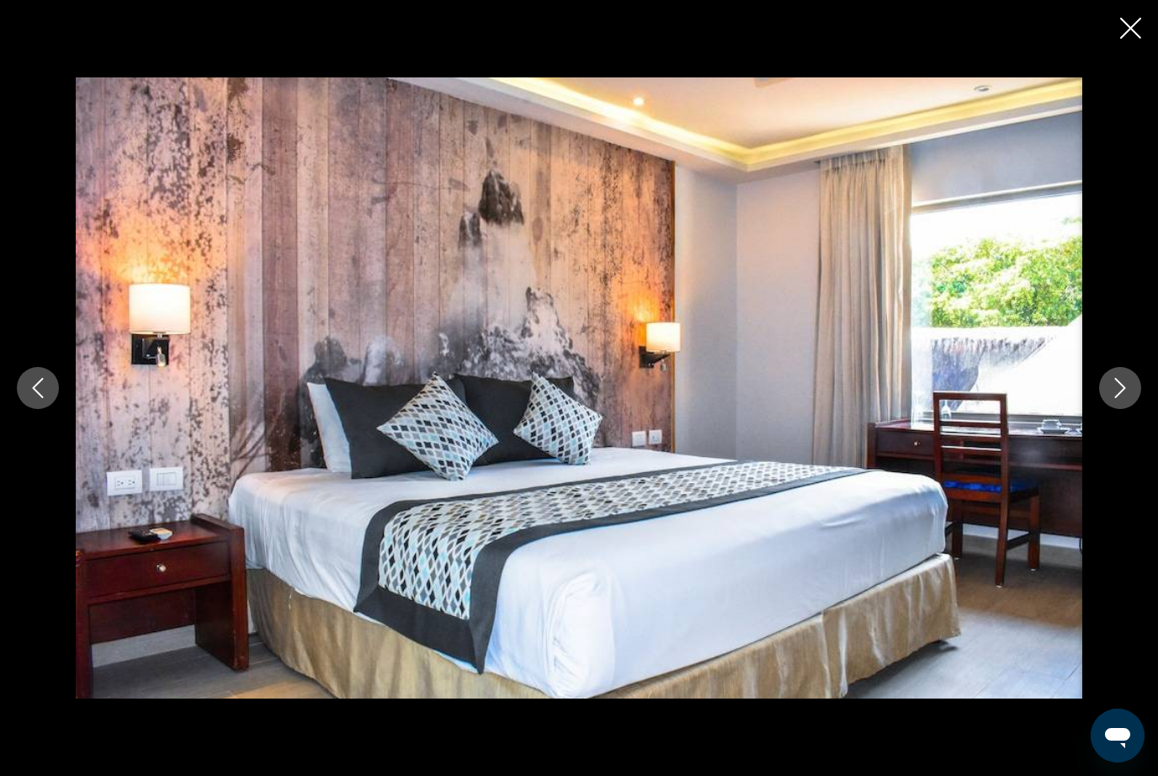
click at [1120, 393] on icon "Next image" at bounding box center [1120, 388] width 11 height 20
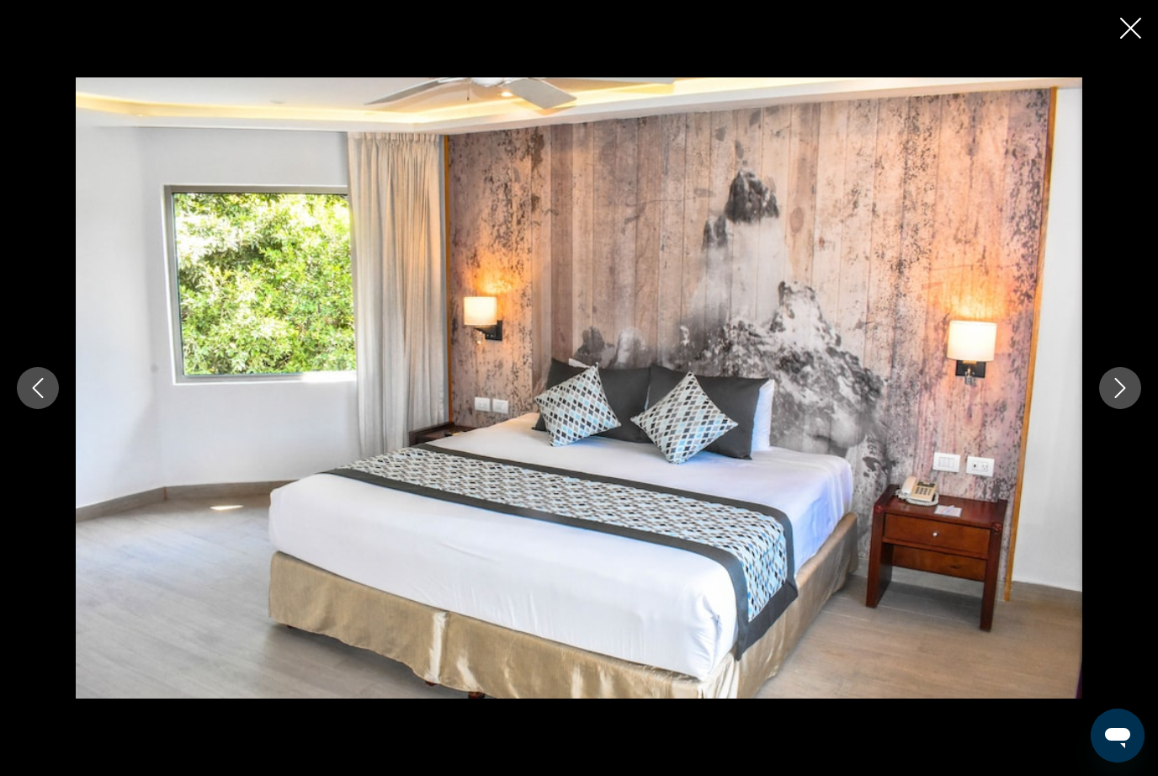
click at [1118, 394] on icon "Next image" at bounding box center [1120, 388] width 20 height 20
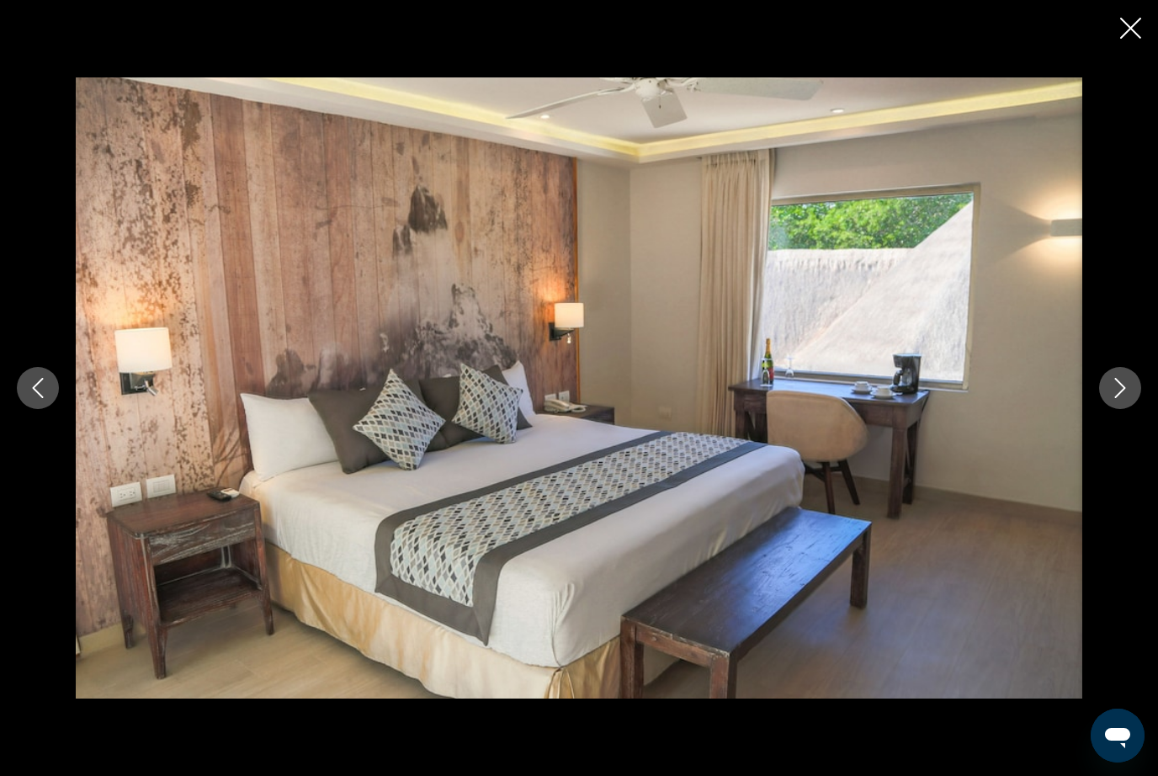
click at [1116, 397] on icon "Next image" at bounding box center [1120, 388] width 11 height 20
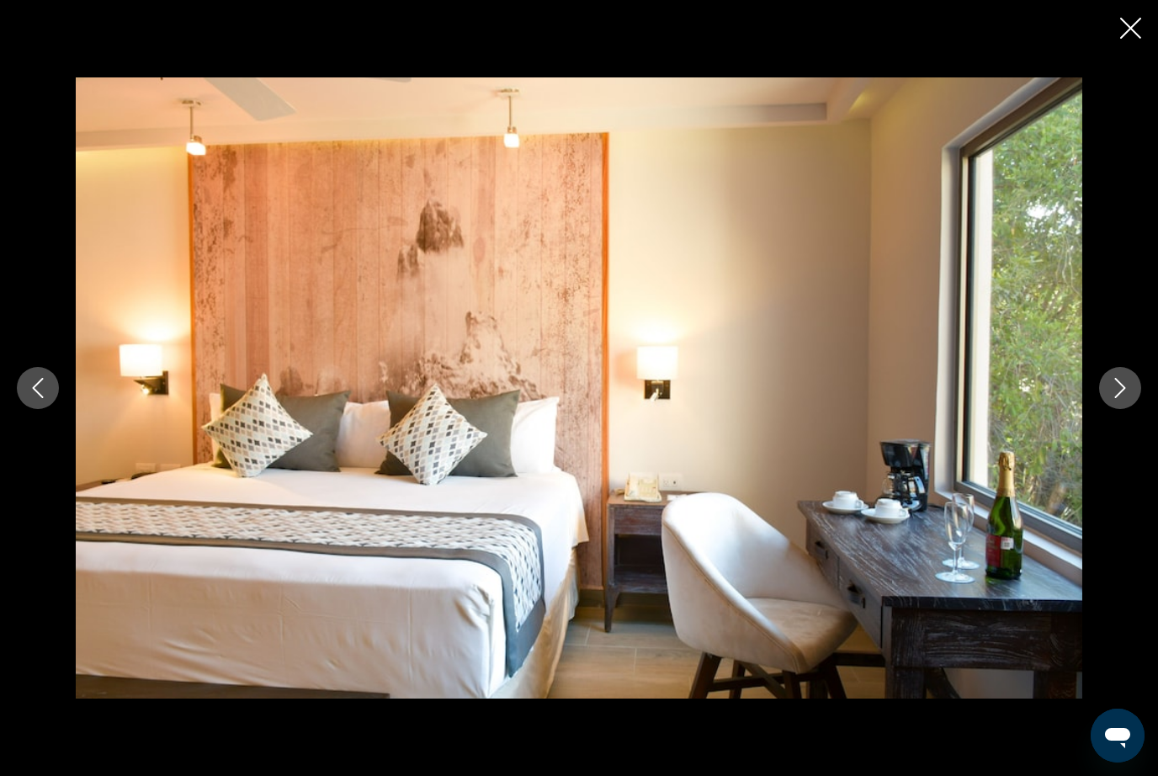
click at [1115, 399] on button "Next image" at bounding box center [1120, 388] width 42 height 42
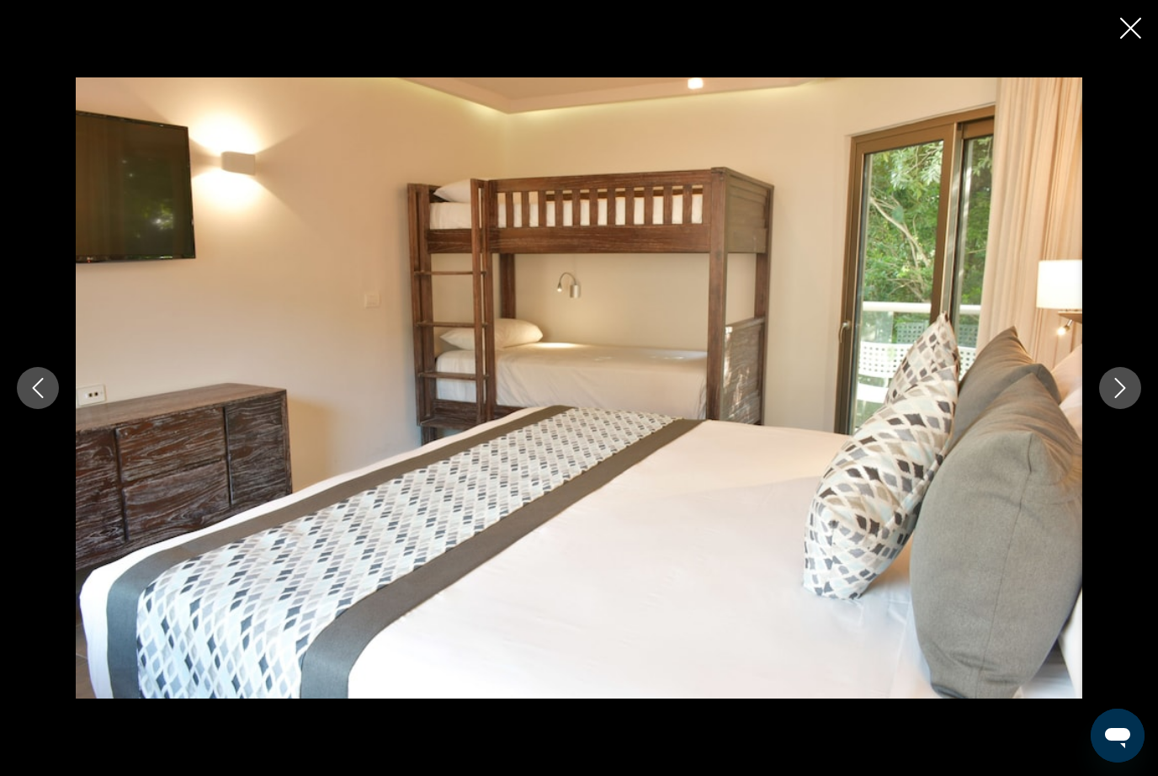
click at [1109, 401] on button "Next image" at bounding box center [1120, 388] width 42 height 42
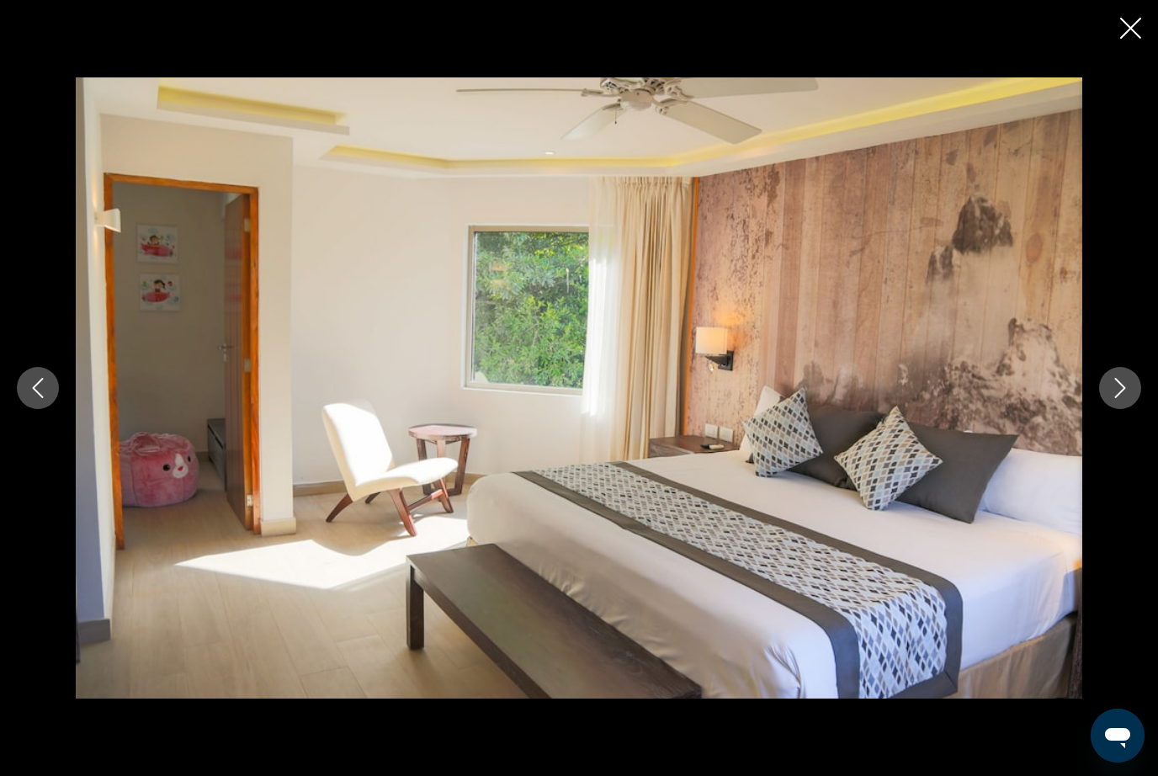
click at [1115, 399] on button "Next image" at bounding box center [1120, 388] width 42 height 42
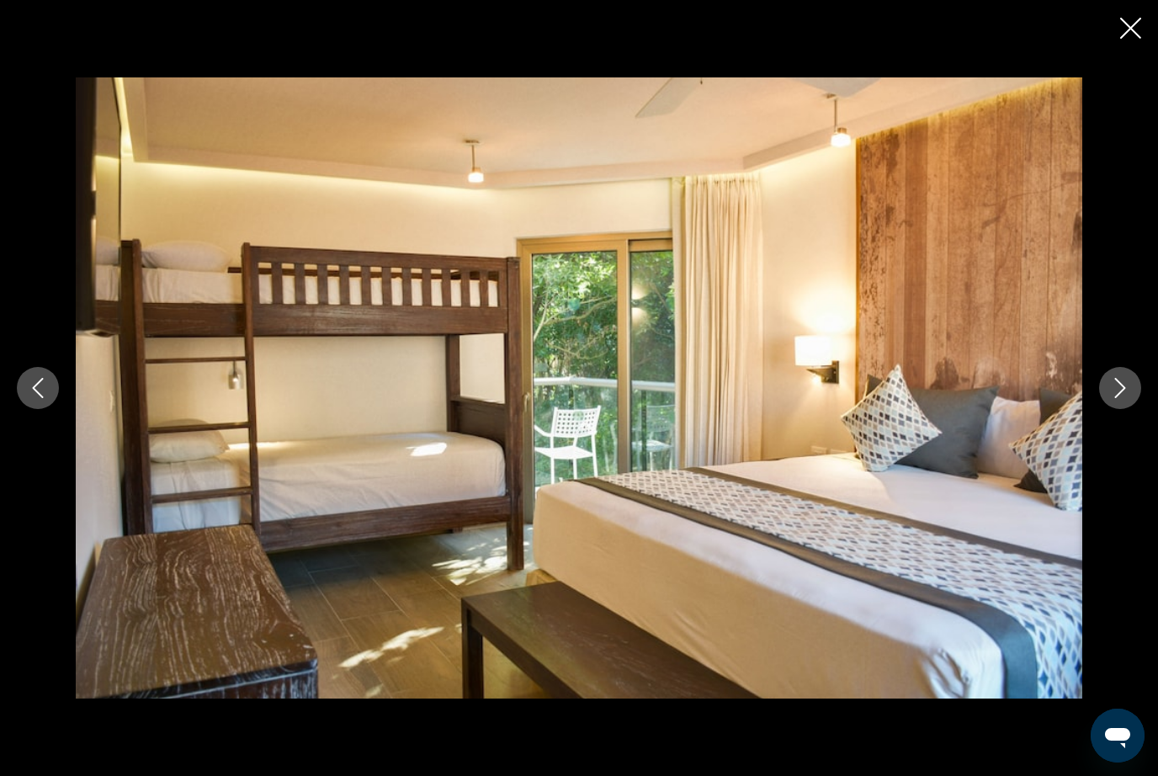
click at [1124, 397] on icon "Next image" at bounding box center [1120, 388] width 20 height 20
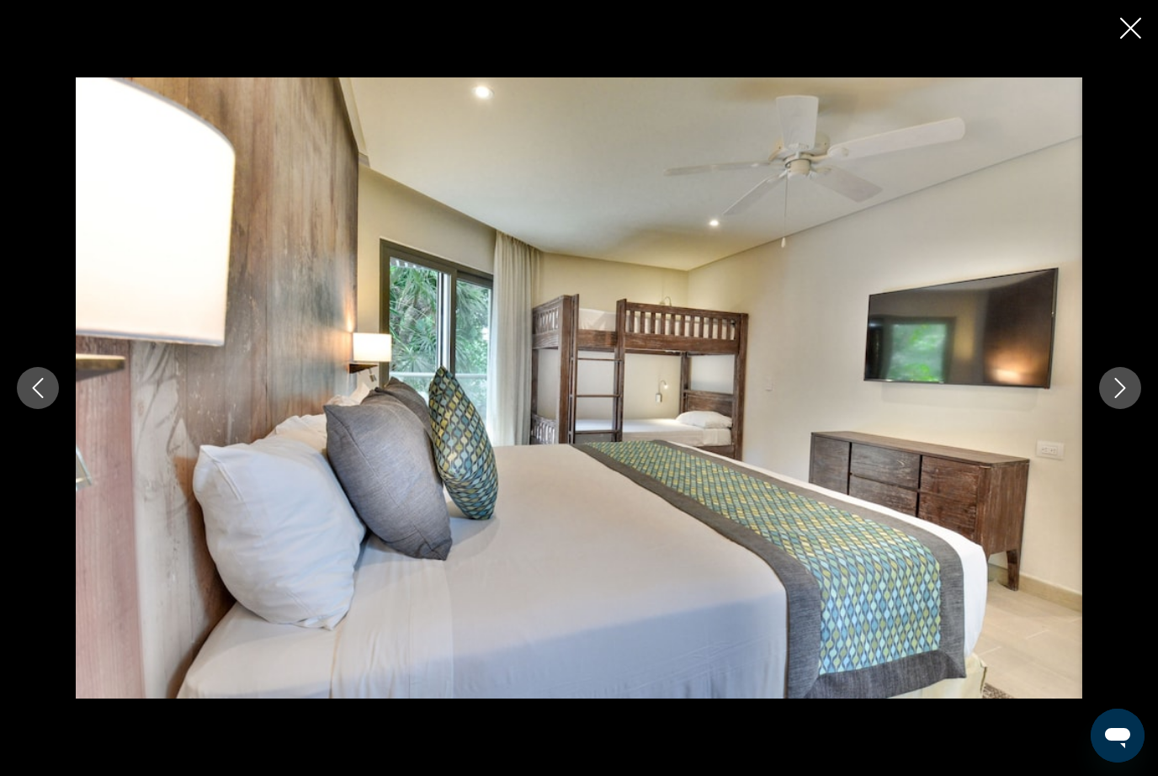
click at [1127, 397] on icon "Next image" at bounding box center [1120, 388] width 20 height 20
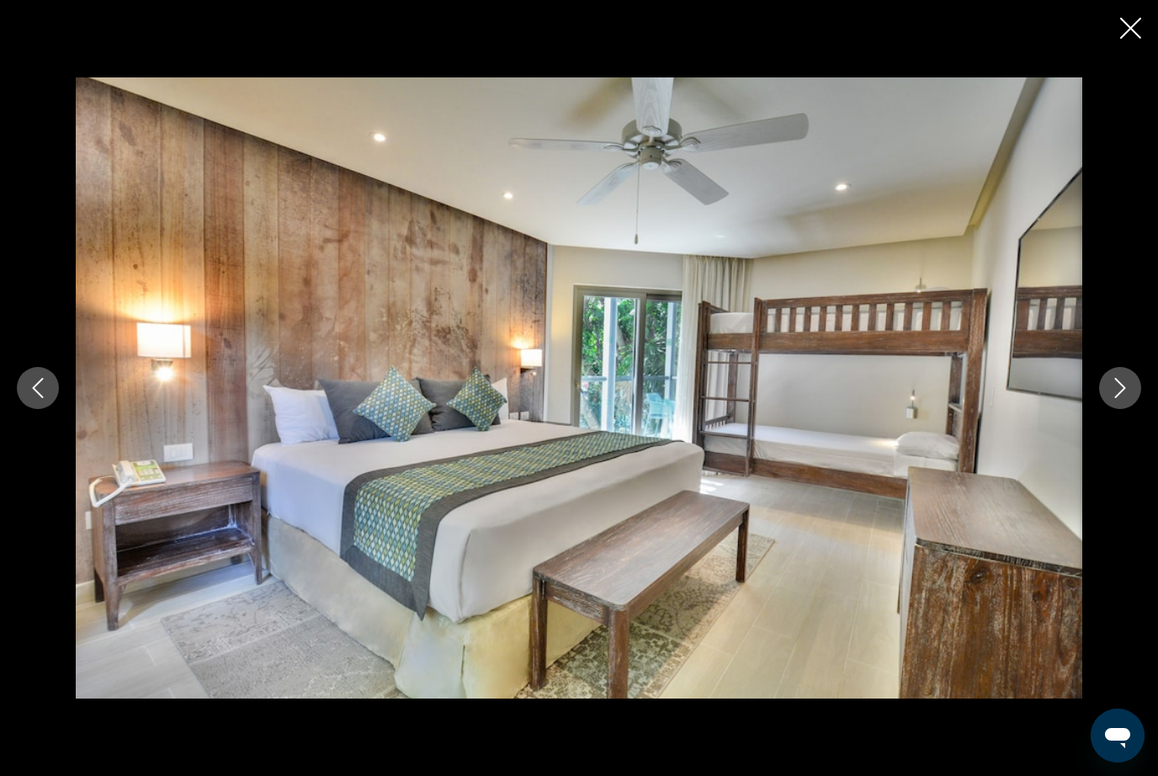
click at [1115, 401] on button "Next image" at bounding box center [1120, 388] width 42 height 42
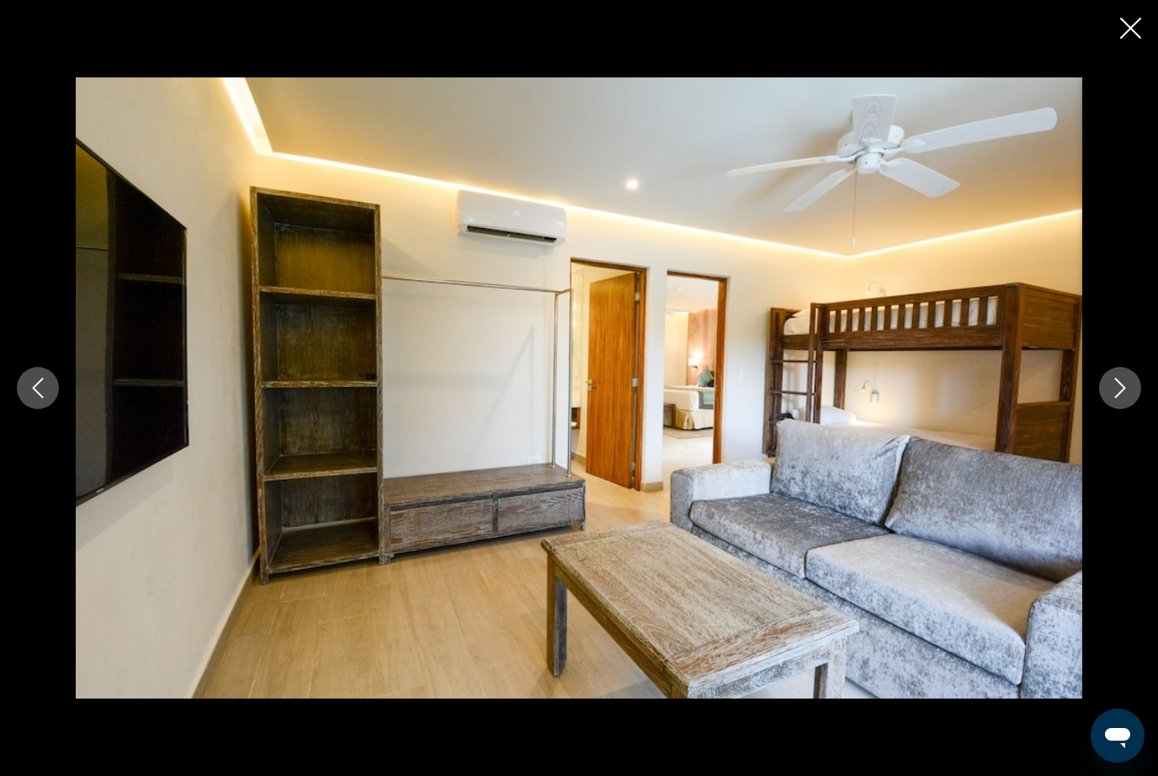
click at [1116, 401] on button "Next image" at bounding box center [1120, 388] width 42 height 42
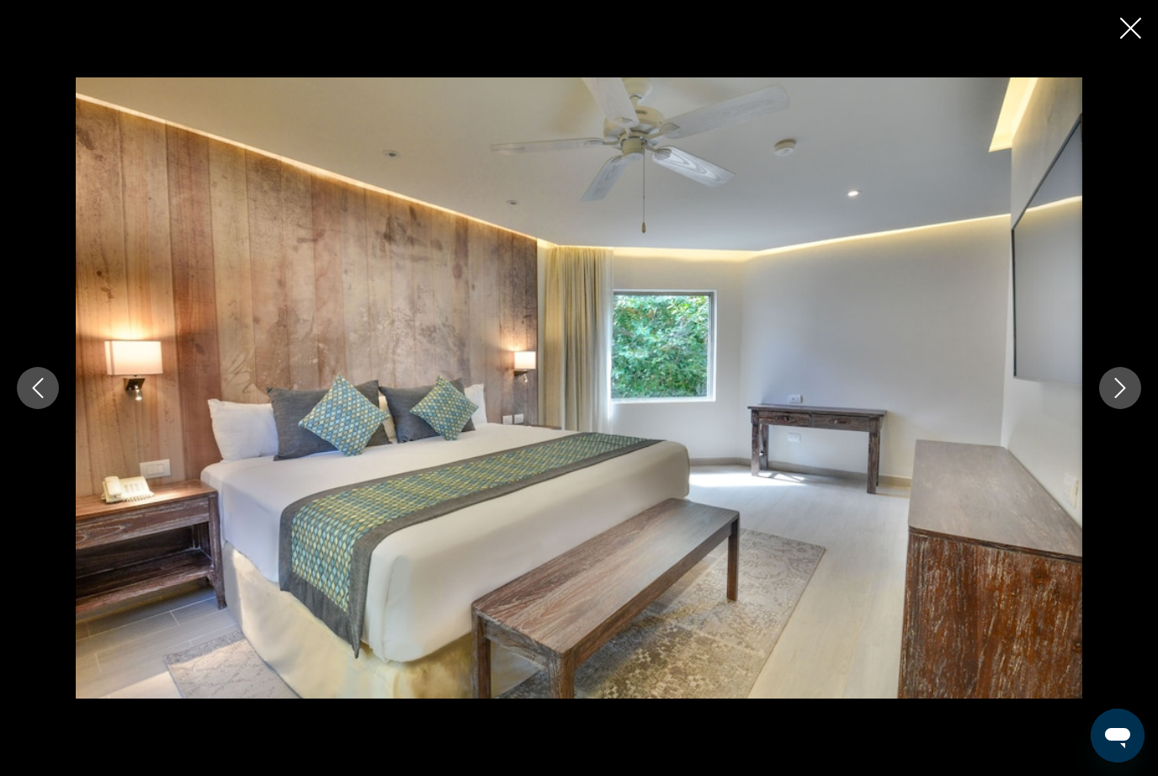
click at [1121, 399] on button "Next image" at bounding box center [1120, 388] width 42 height 42
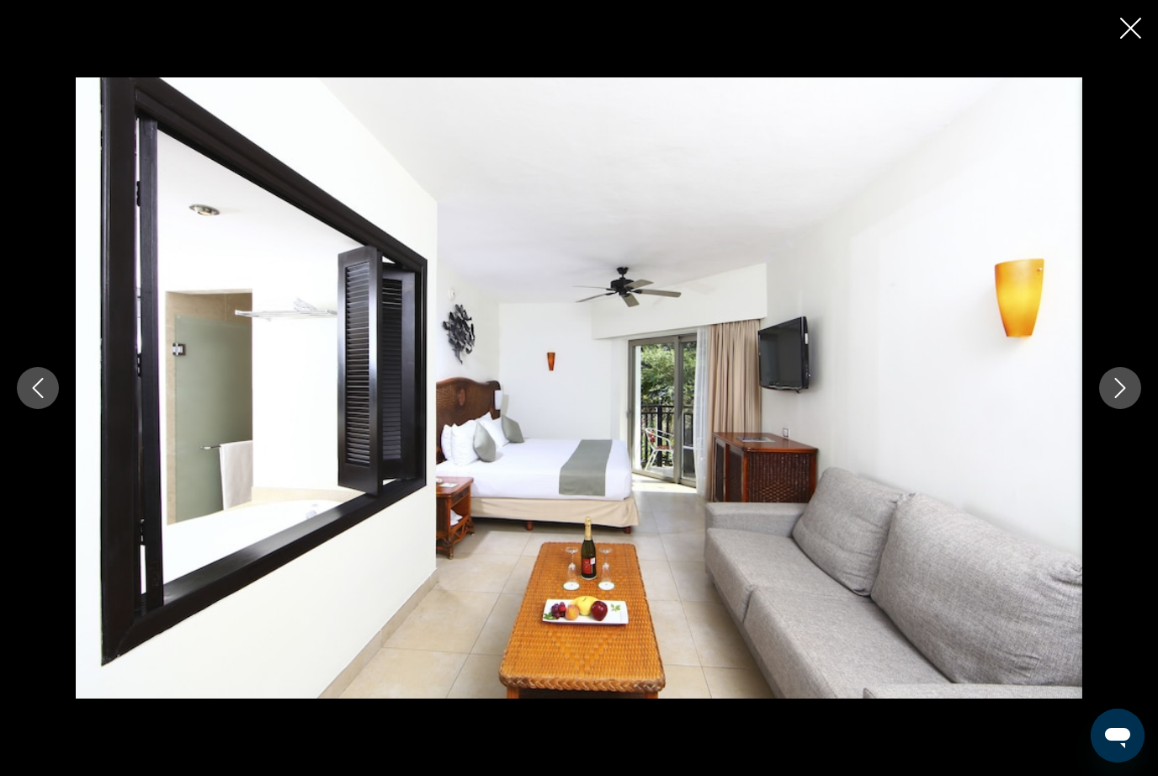
click at [1121, 399] on button "Next image" at bounding box center [1120, 388] width 42 height 42
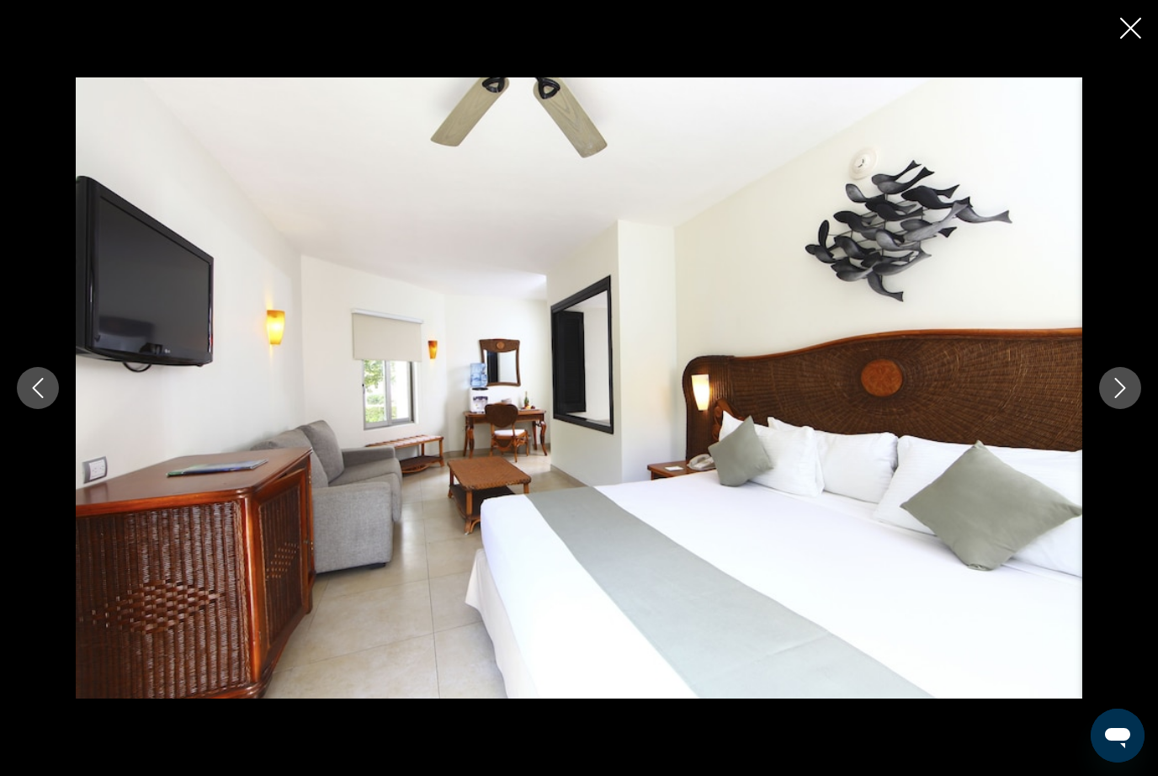
click at [1122, 399] on button "Next image" at bounding box center [1120, 388] width 42 height 42
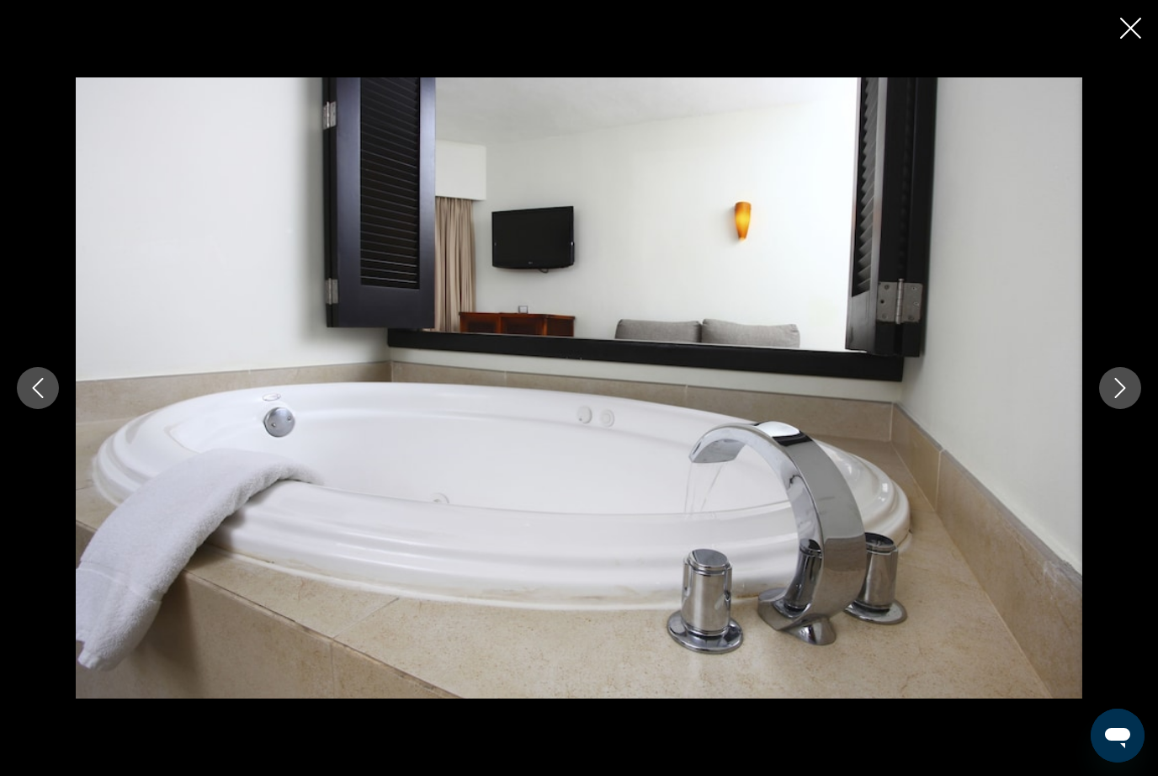
click at [1121, 400] on button "Next image" at bounding box center [1120, 388] width 42 height 42
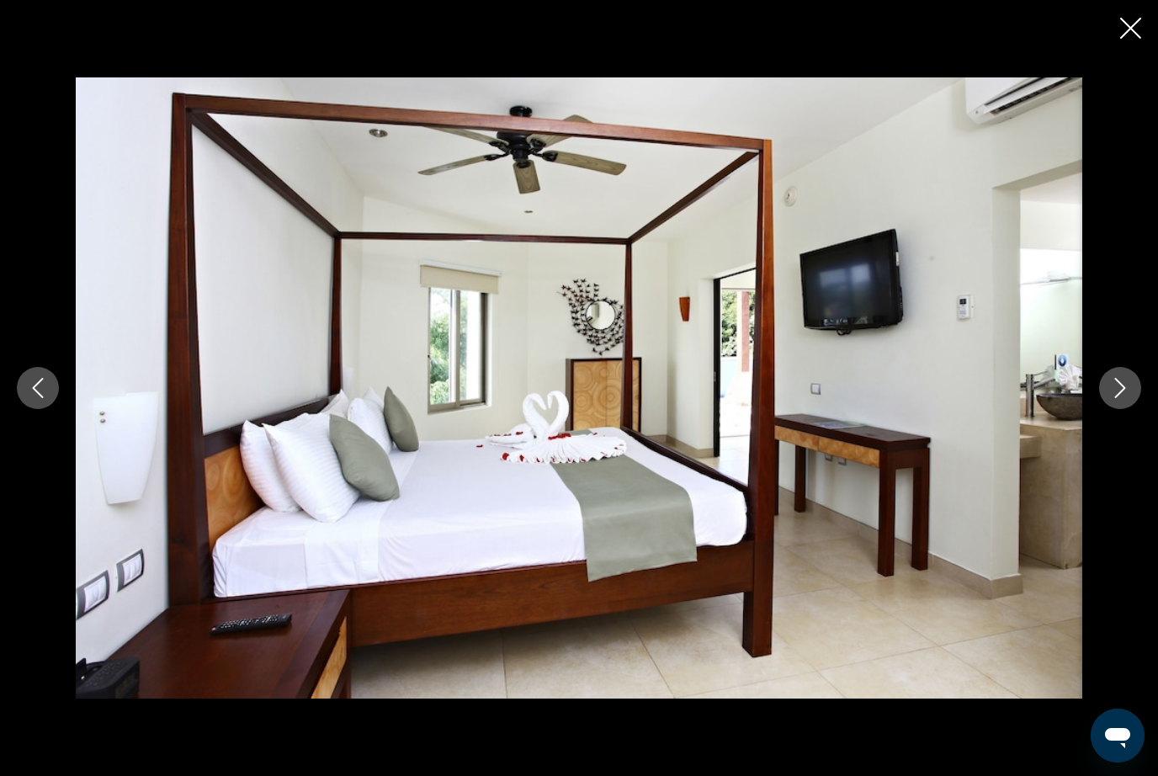
click at [1121, 399] on button "Next image" at bounding box center [1120, 388] width 42 height 42
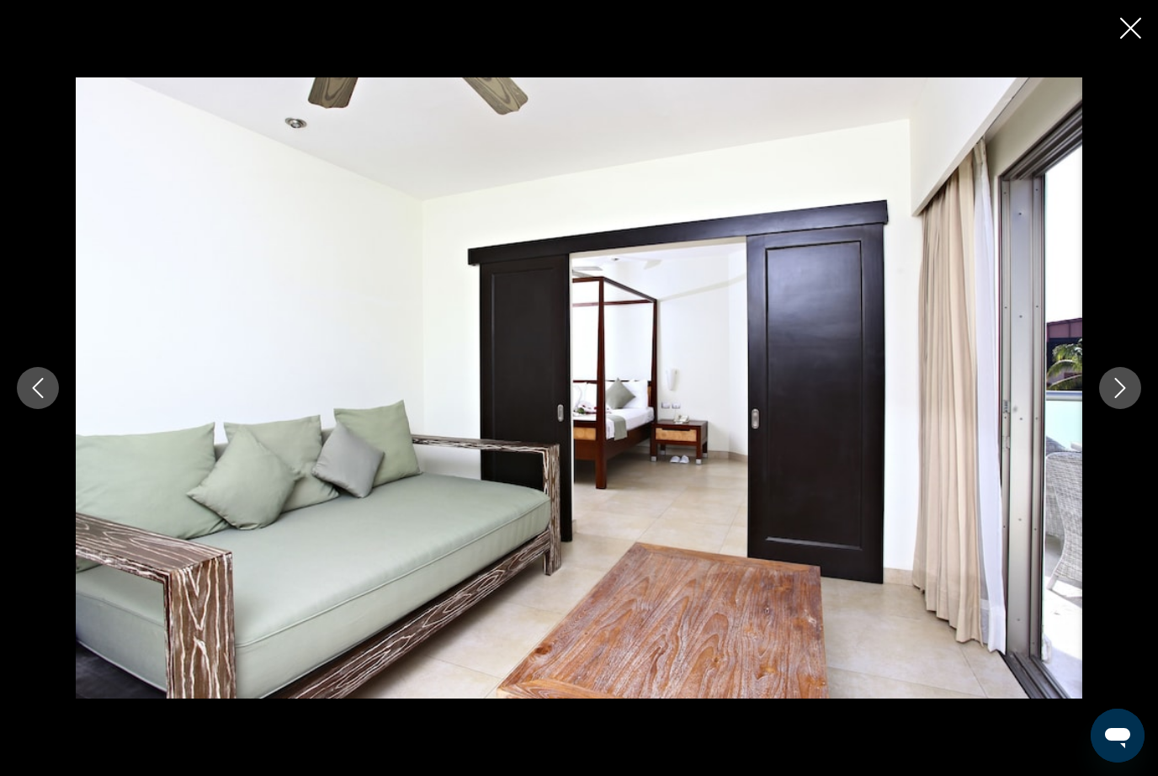
click at [1121, 401] on button "Next image" at bounding box center [1120, 388] width 42 height 42
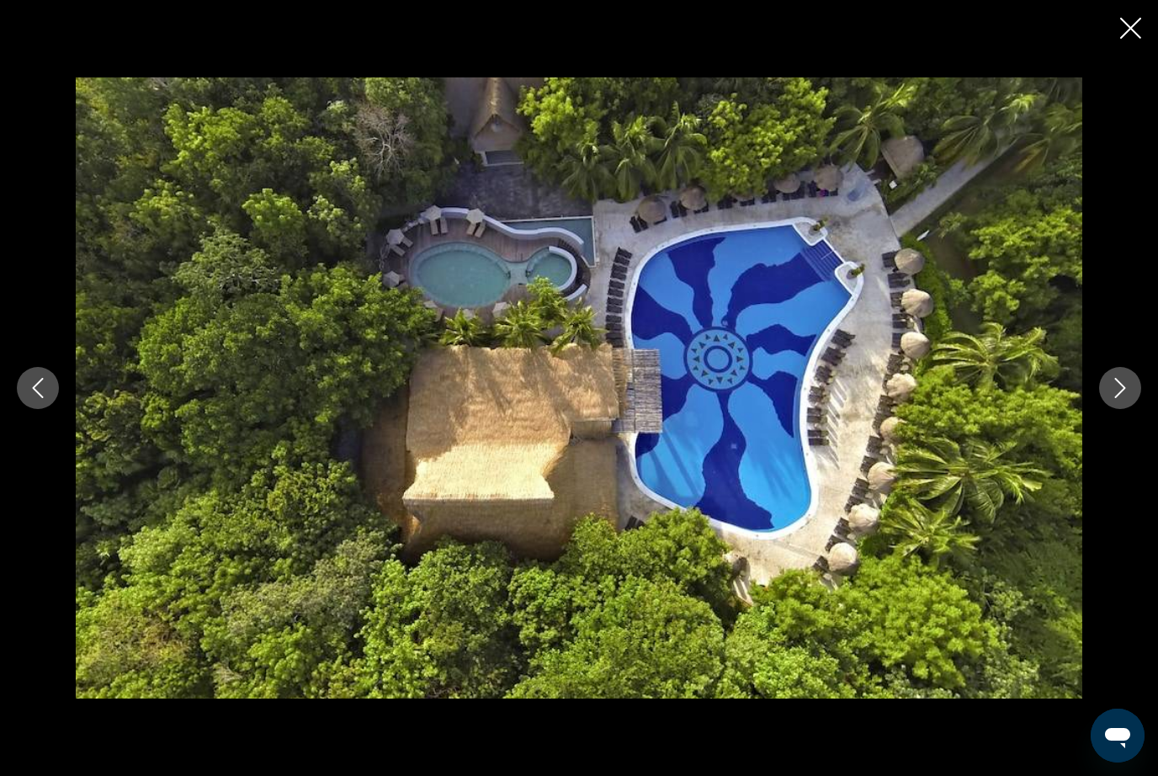
click at [1121, 400] on button "Next image" at bounding box center [1120, 388] width 42 height 42
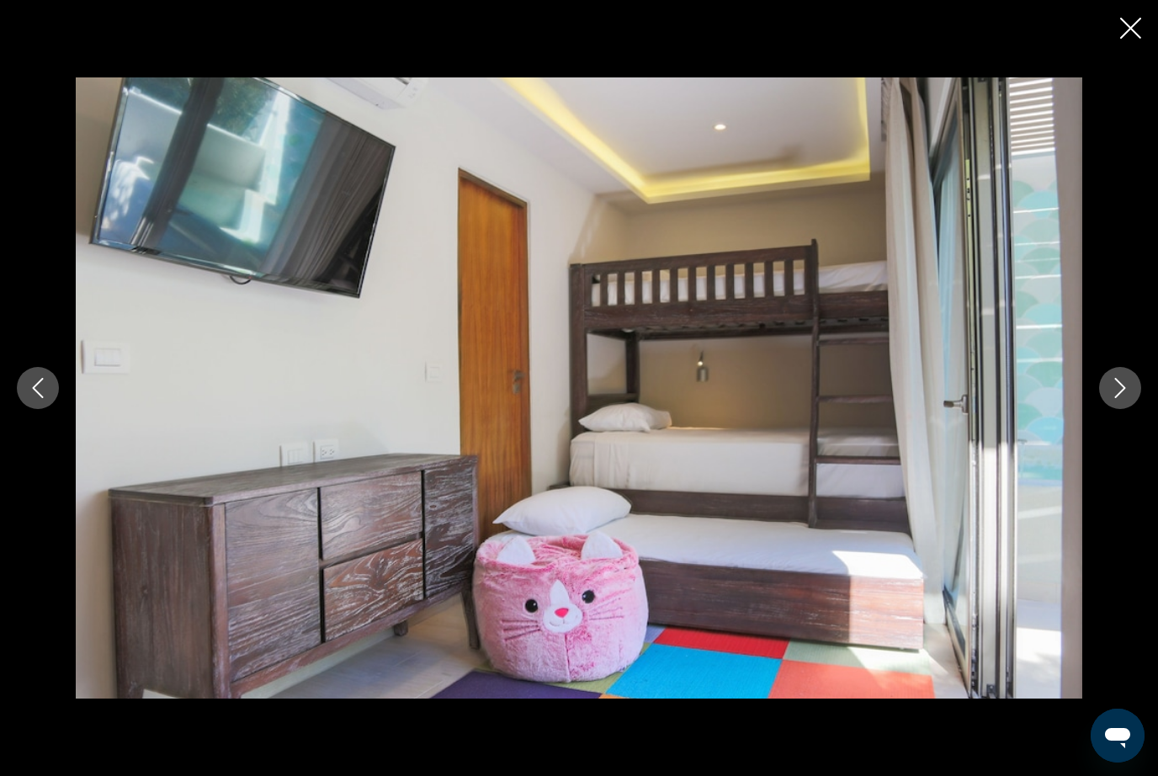
click at [1126, 399] on button "Next image" at bounding box center [1120, 388] width 42 height 42
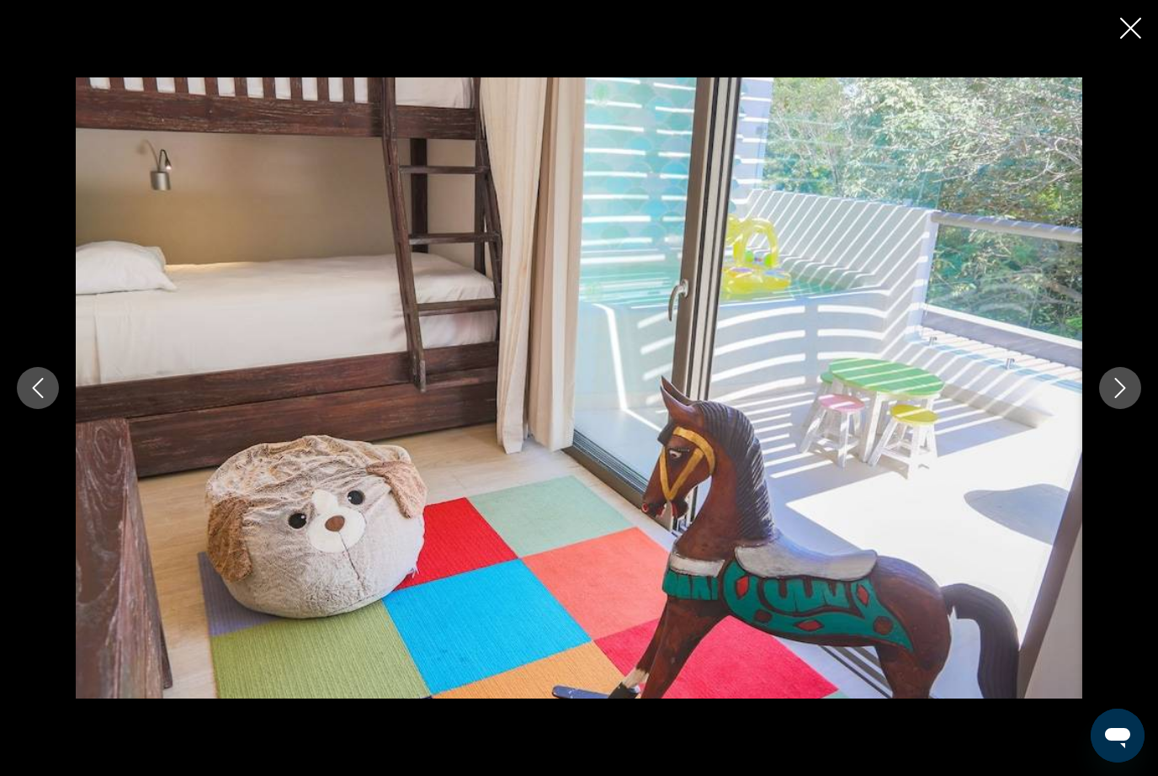
click at [1126, 400] on button "Next image" at bounding box center [1120, 388] width 42 height 42
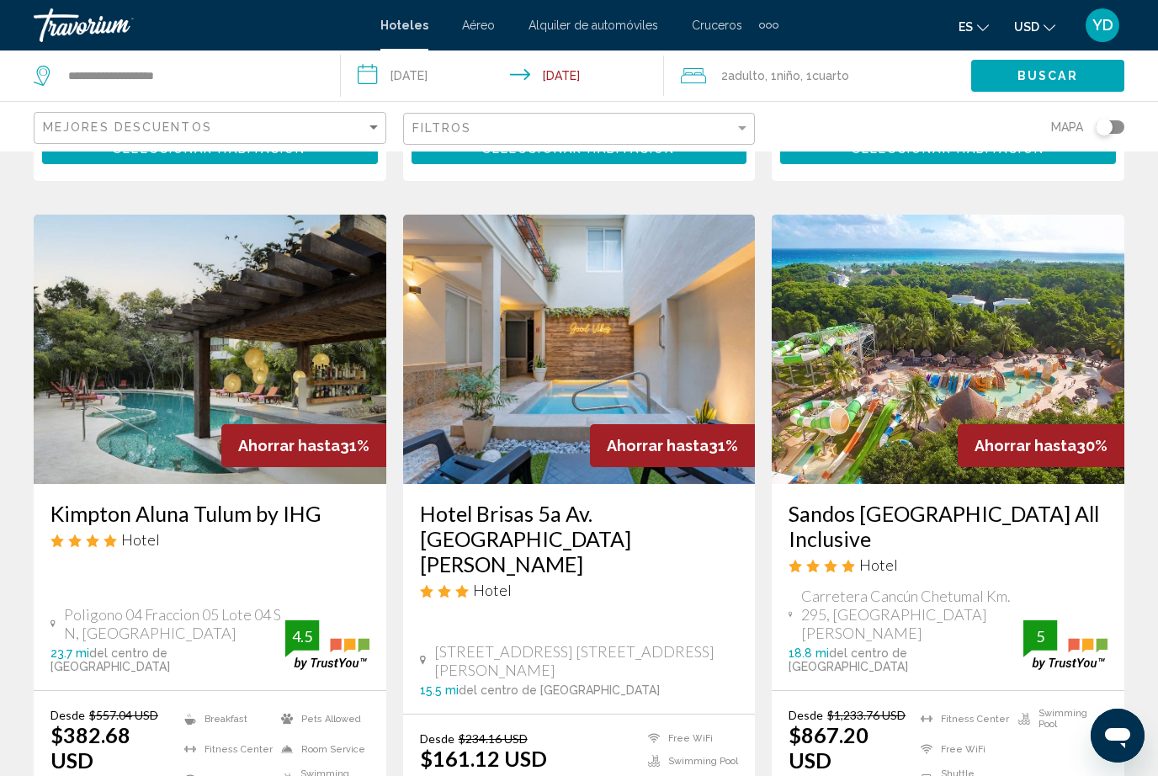
scroll to position [2137, 0]
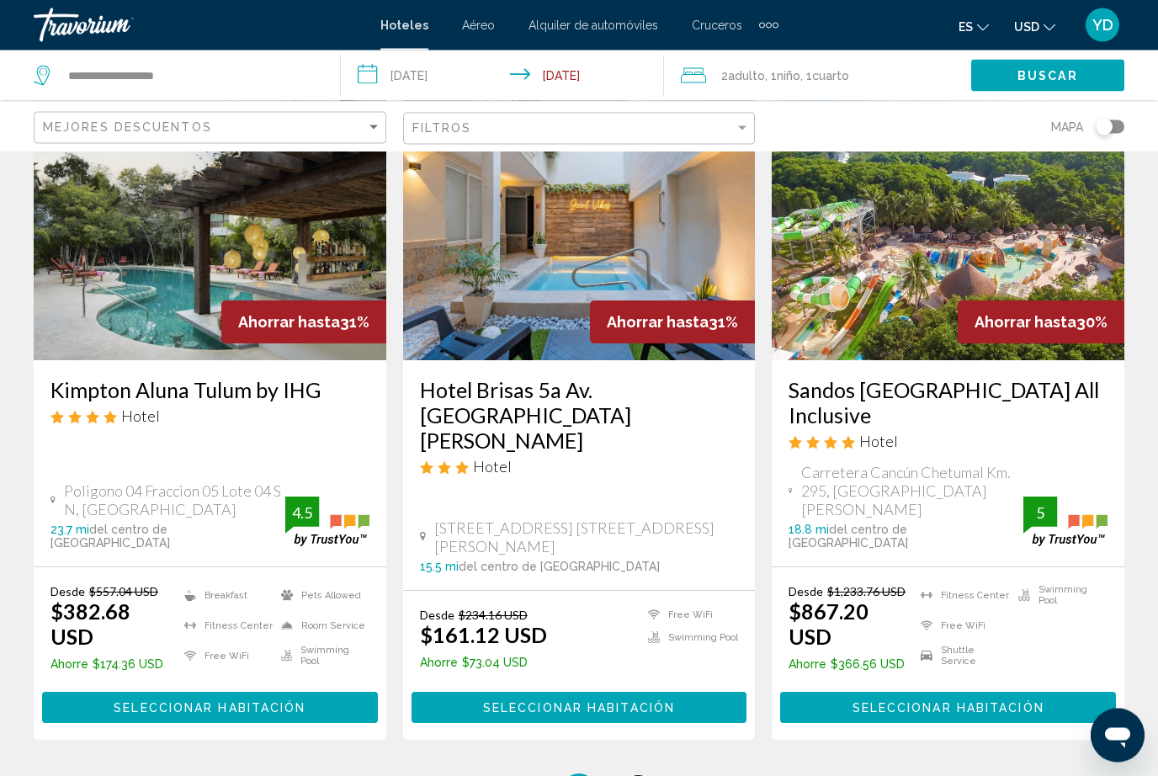
click at [634, 775] on span "5" at bounding box center [638, 791] width 8 height 19
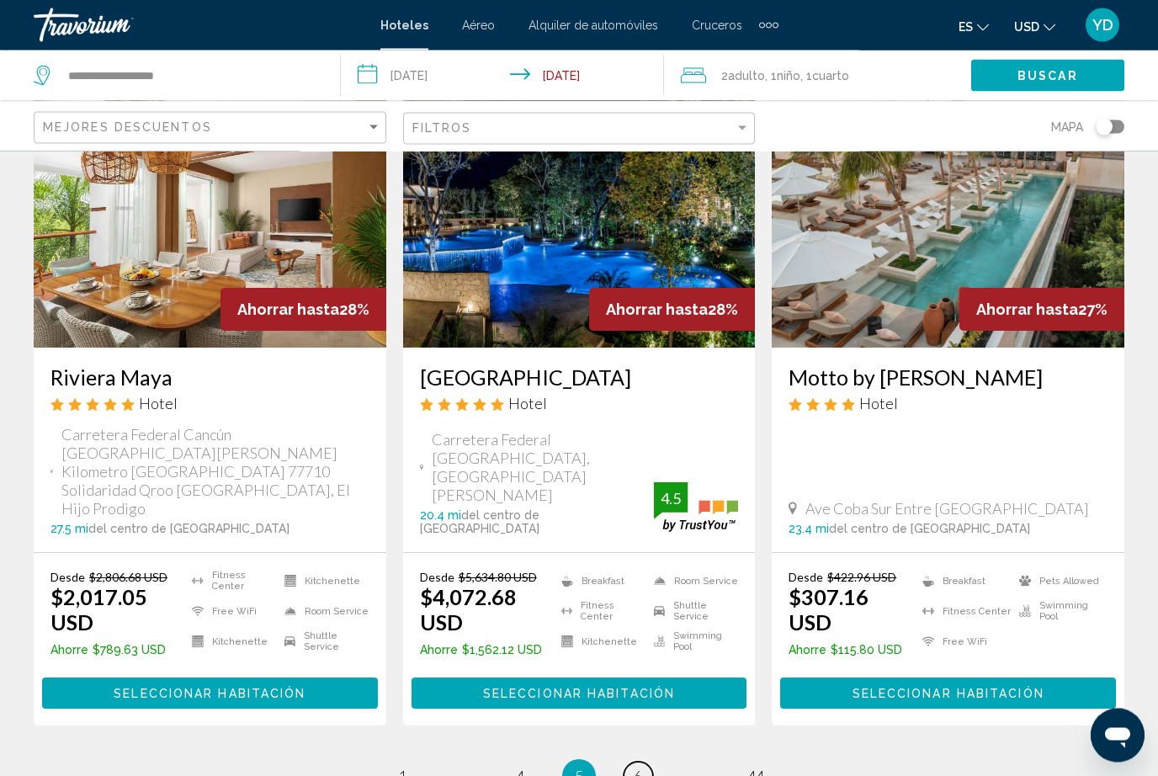
scroll to position [2240, 0]
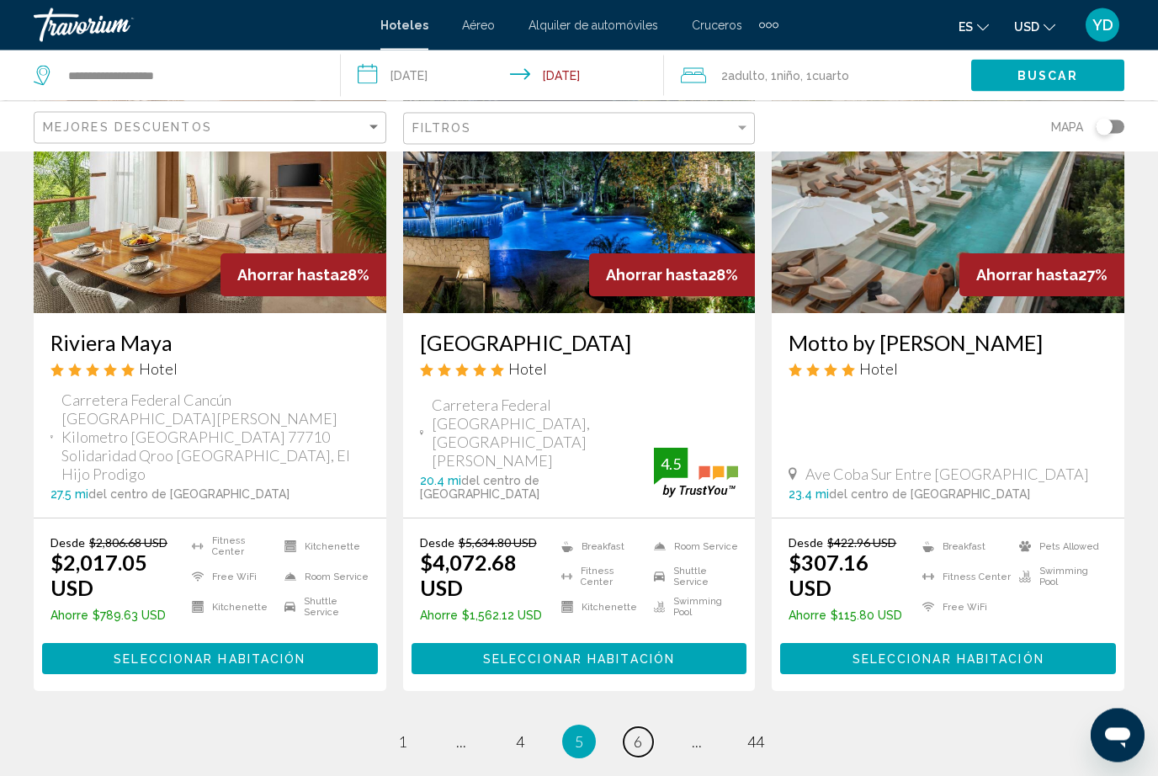
click at [643, 728] on link "page 6" at bounding box center [638, 742] width 29 height 29
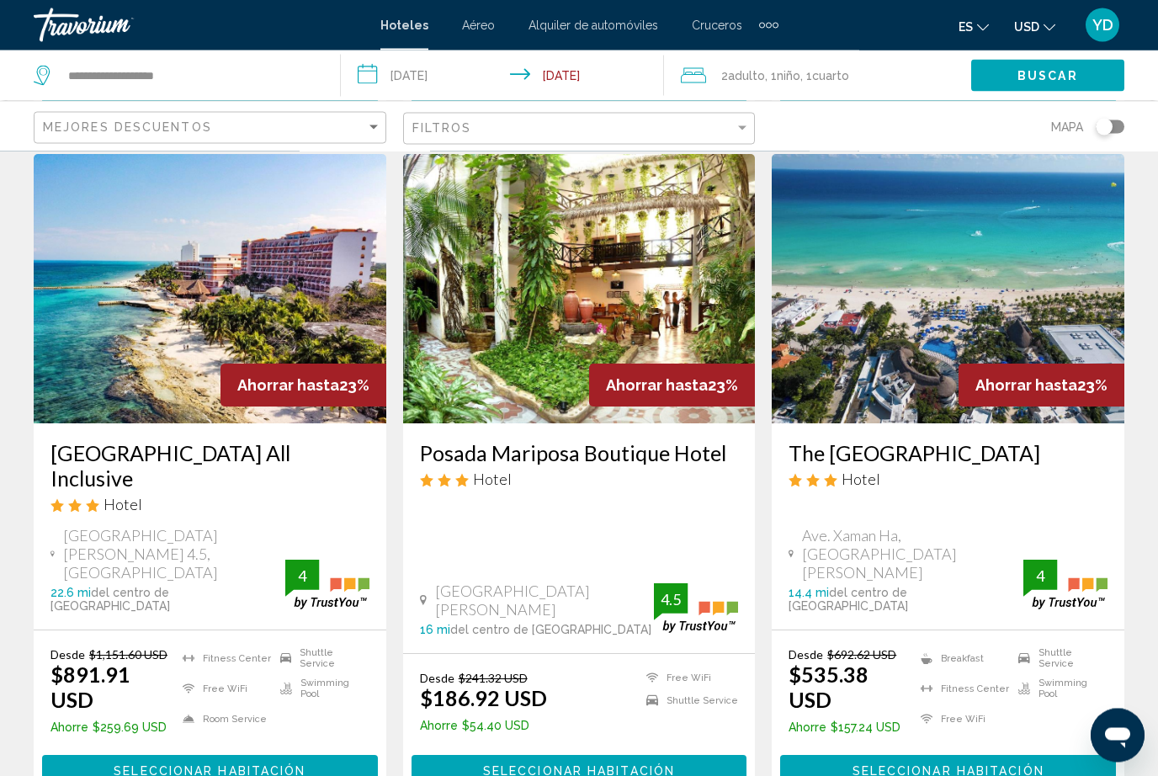
scroll to position [2156, 0]
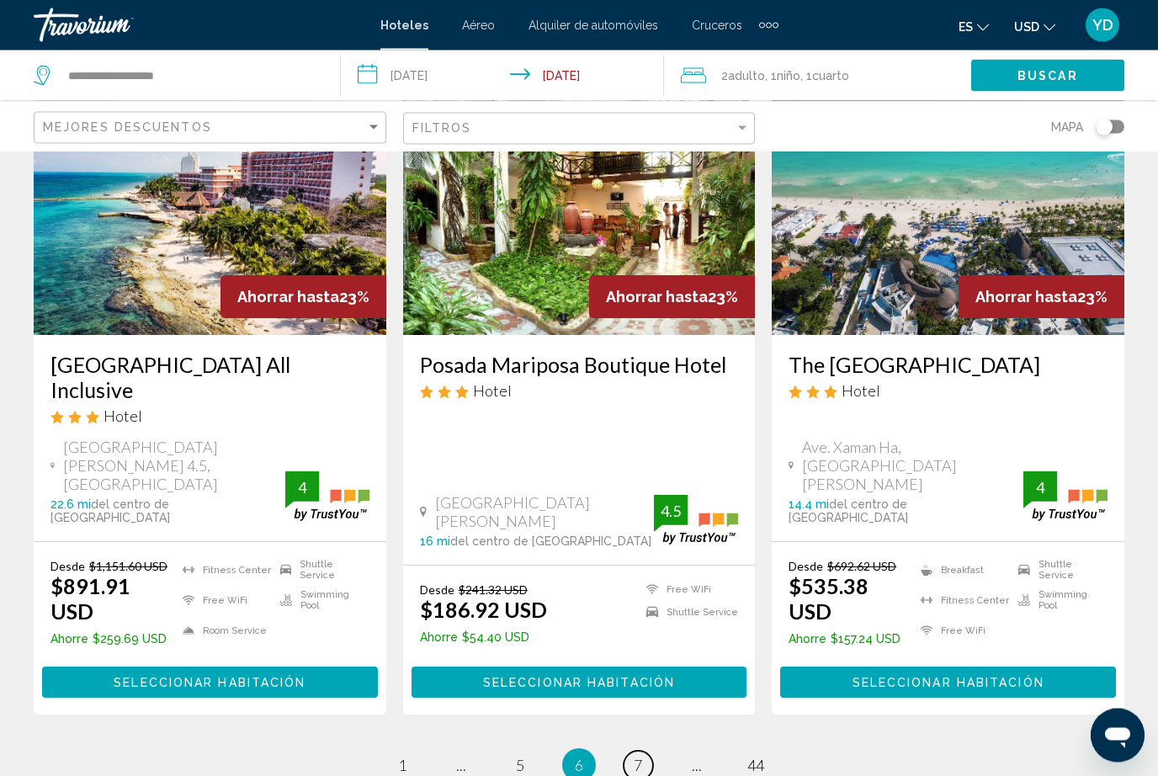
click at [640, 757] on span "7" at bounding box center [638, 766] width 8 height 19
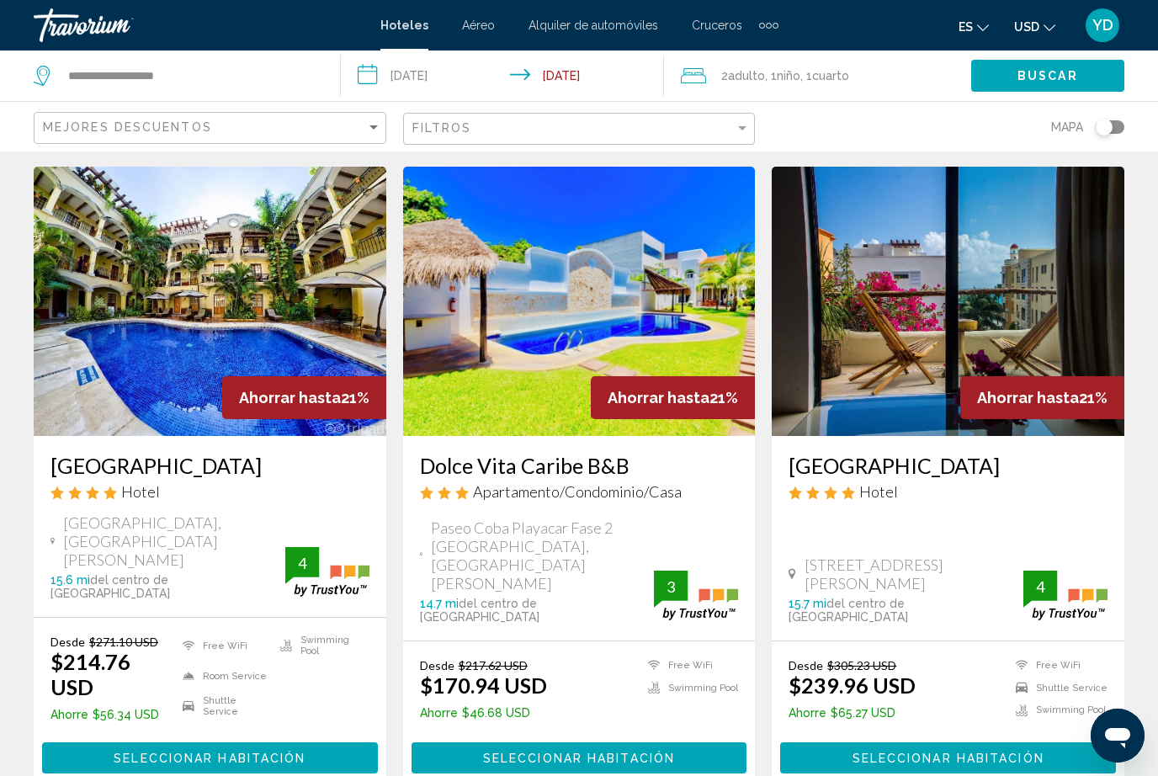
scroll to position [2203, 0]
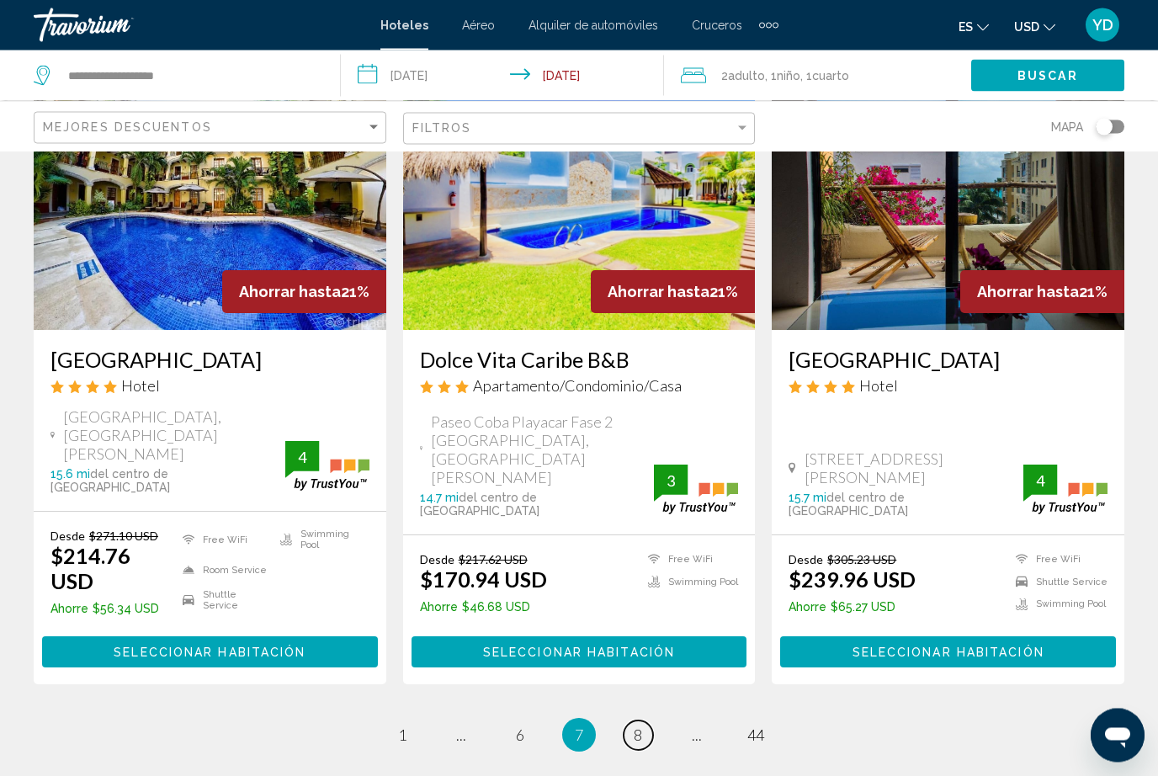
click at [641, 727] on span "8" at bounding box center [638, 736] width 8 height 19
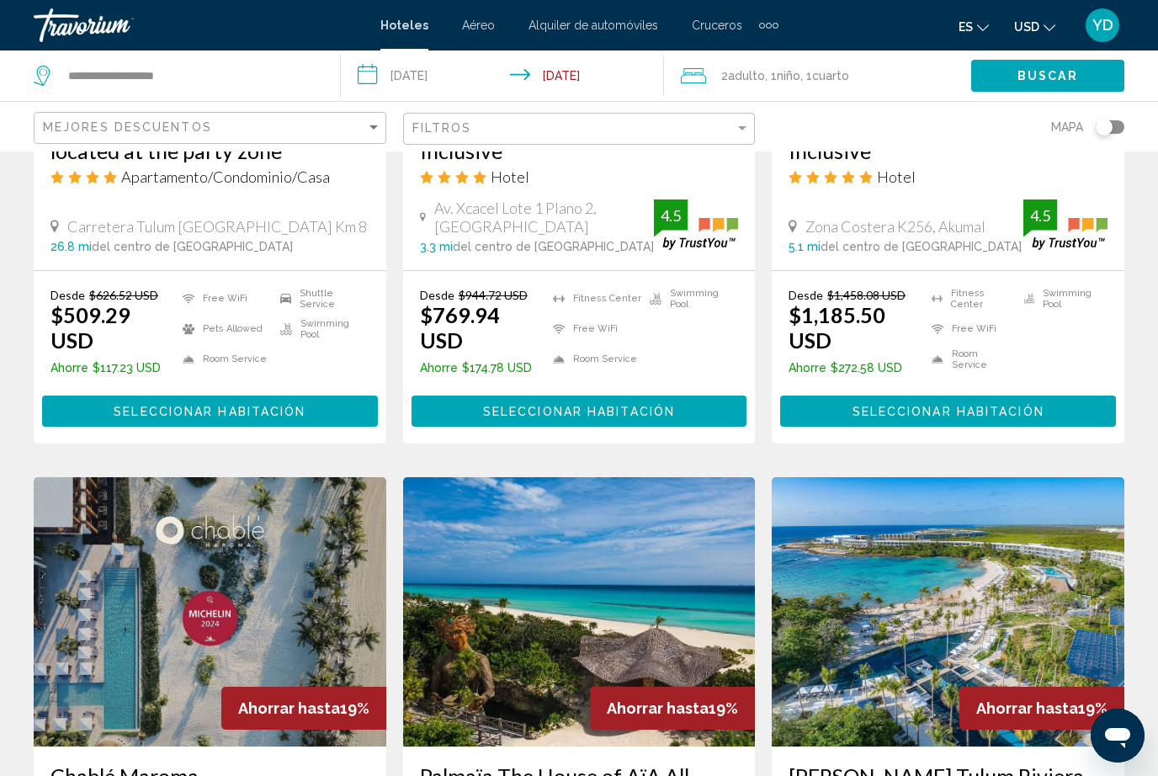
scroll to position [1866, 0]
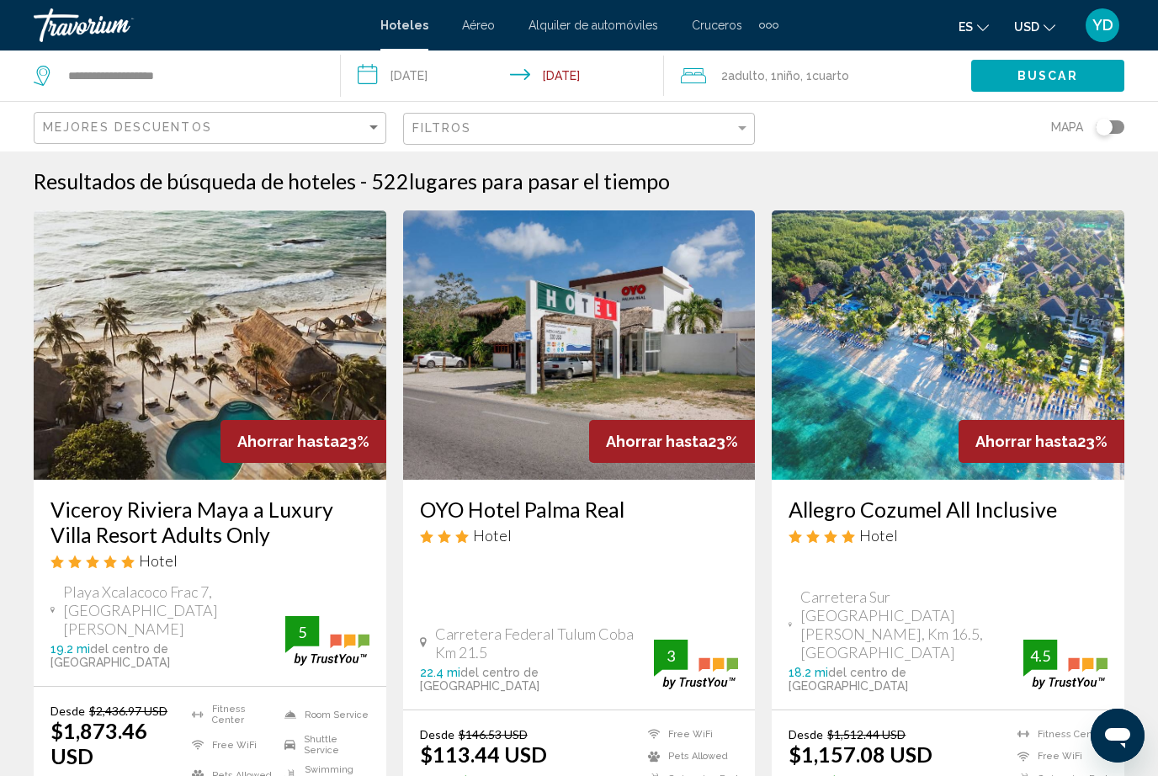
click at [428, 67] on input "**********" at bounding box center [506, 79] width 331 height 56
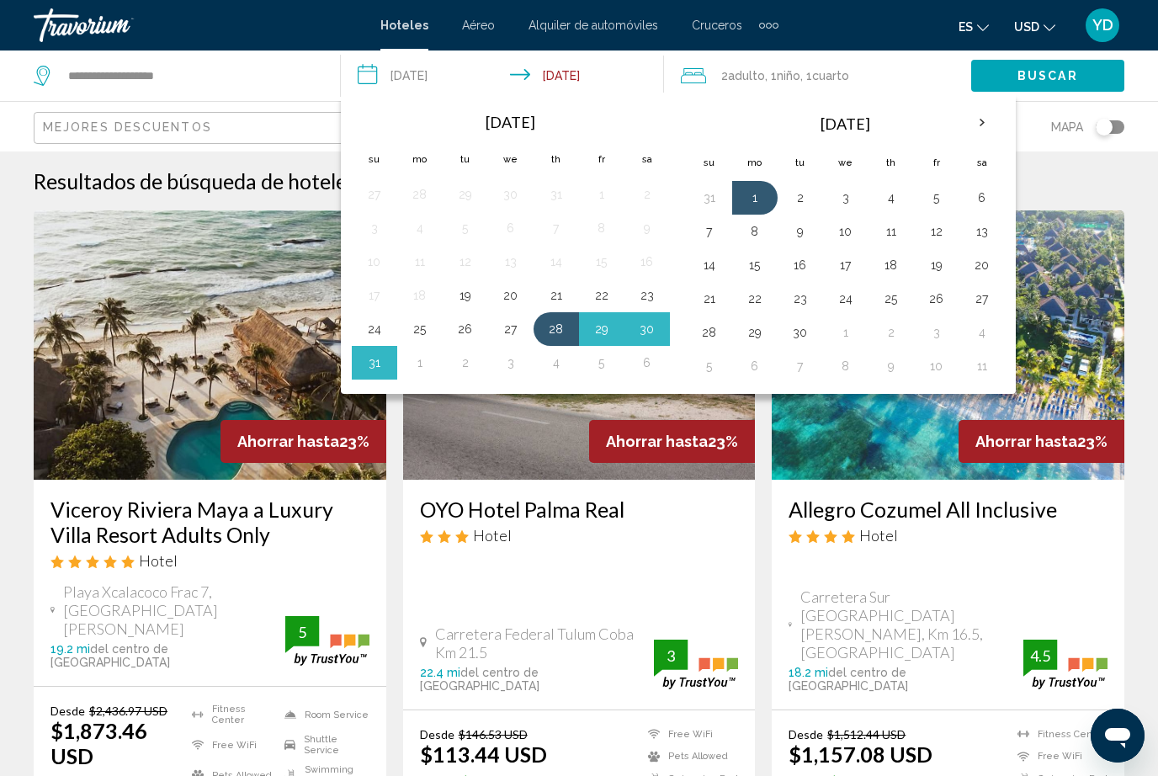
click at [987, 117] on th "Next month" at bounding box center [982, 122] width 45 height 37
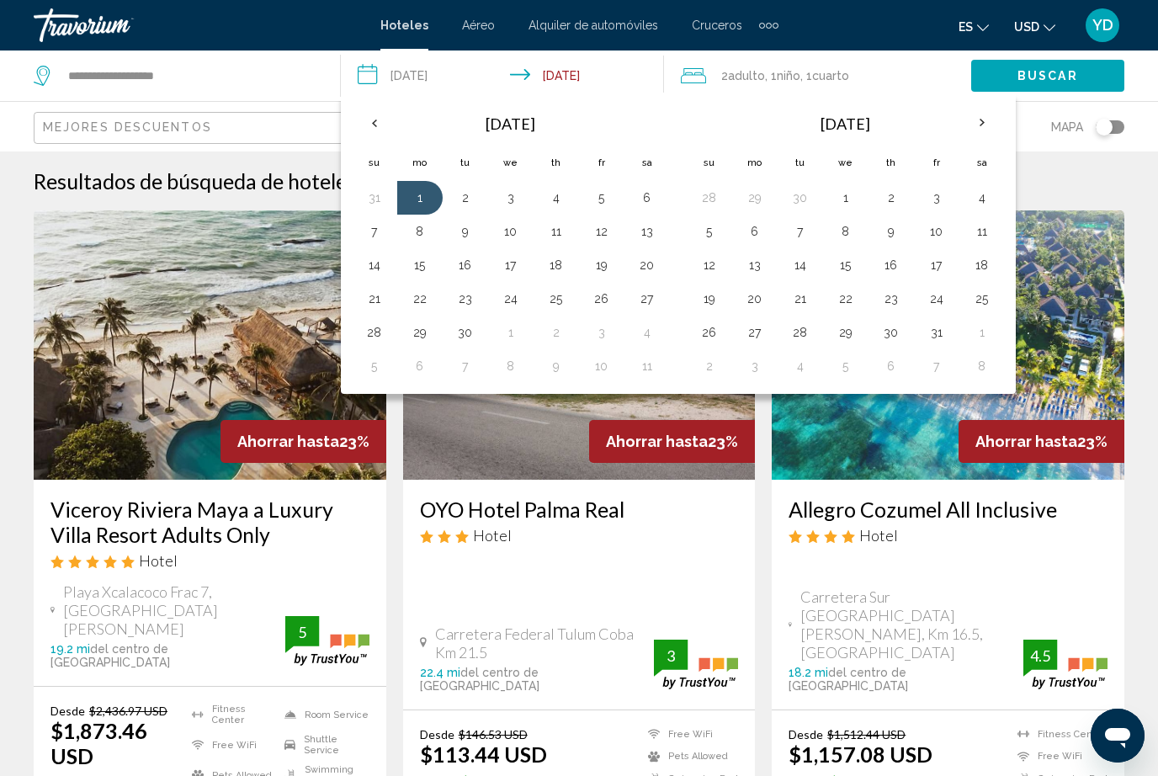
click at [923, 248] on table "[DATE] Su Mo Tu We Th Fr Sa 28 29 30 1 2 3 4 5 6 7 8 9 10 11 12 13 14 15 16 17 …" at bounding box center [846, 243] width 318 height 279
click at [940, 253] on button "17" at bounding box center [937, 265] width 27 height 24
click at [946, 208] on button "3" at bounding box center [937, 198] width 27 height 24
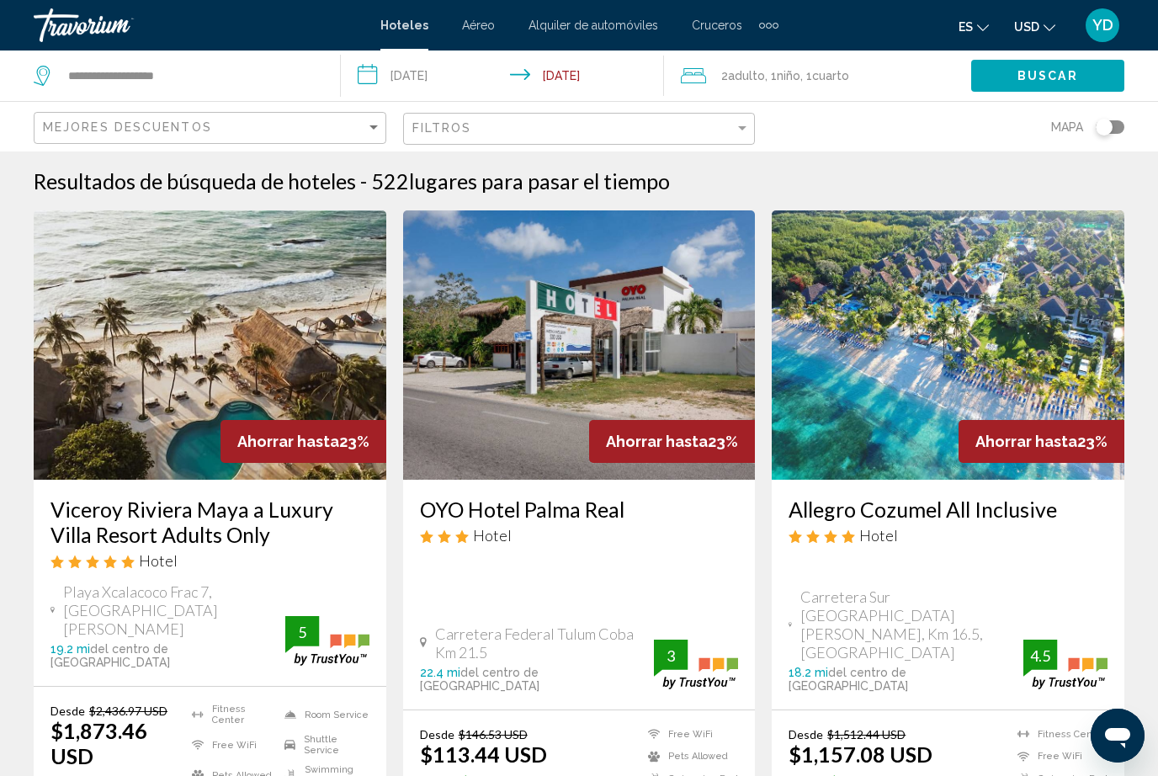
click at [574, 58] on input "**********" at bounding box center [506, 79] width 331 height 56
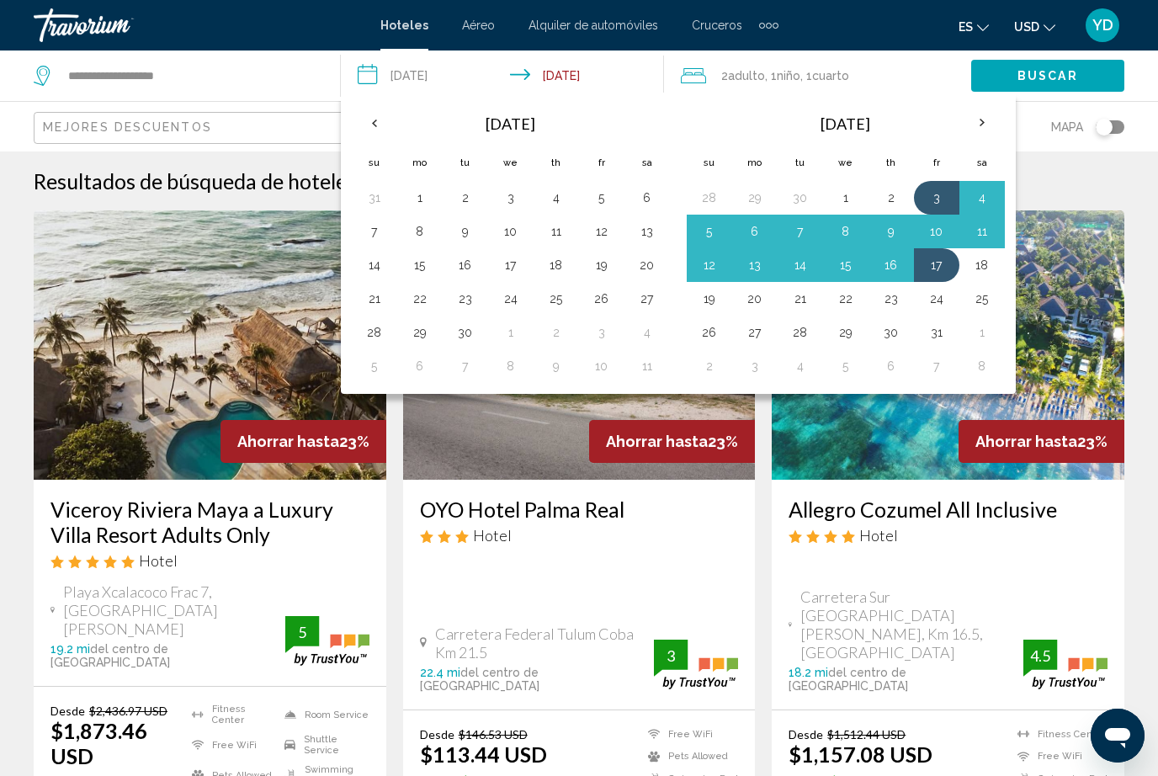
click at [437, 57] on input "**********" at bounding box center [506, 79] width 331 height 56
click at [940, 230] on button "10" at bounding box center [937, 232] width 27 height 24
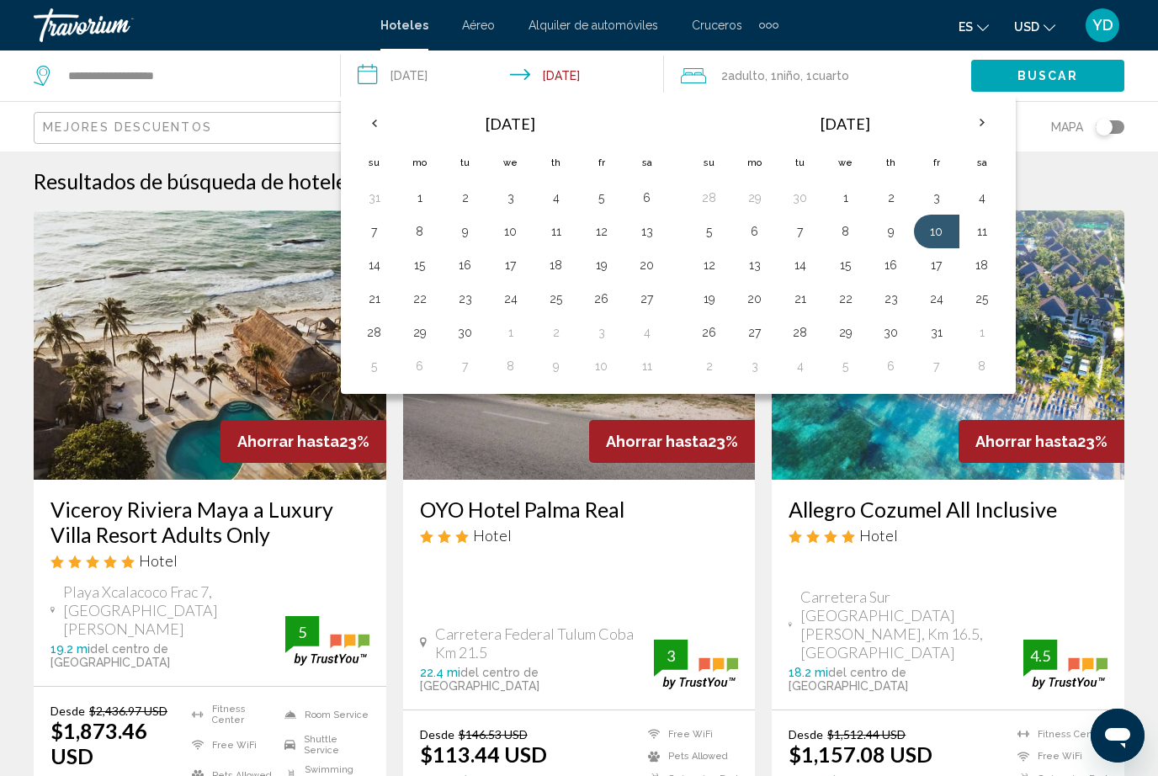
click at [760, 261] on button "13" at bounding box center [755, 265] width 27 height 24
type input "**********"
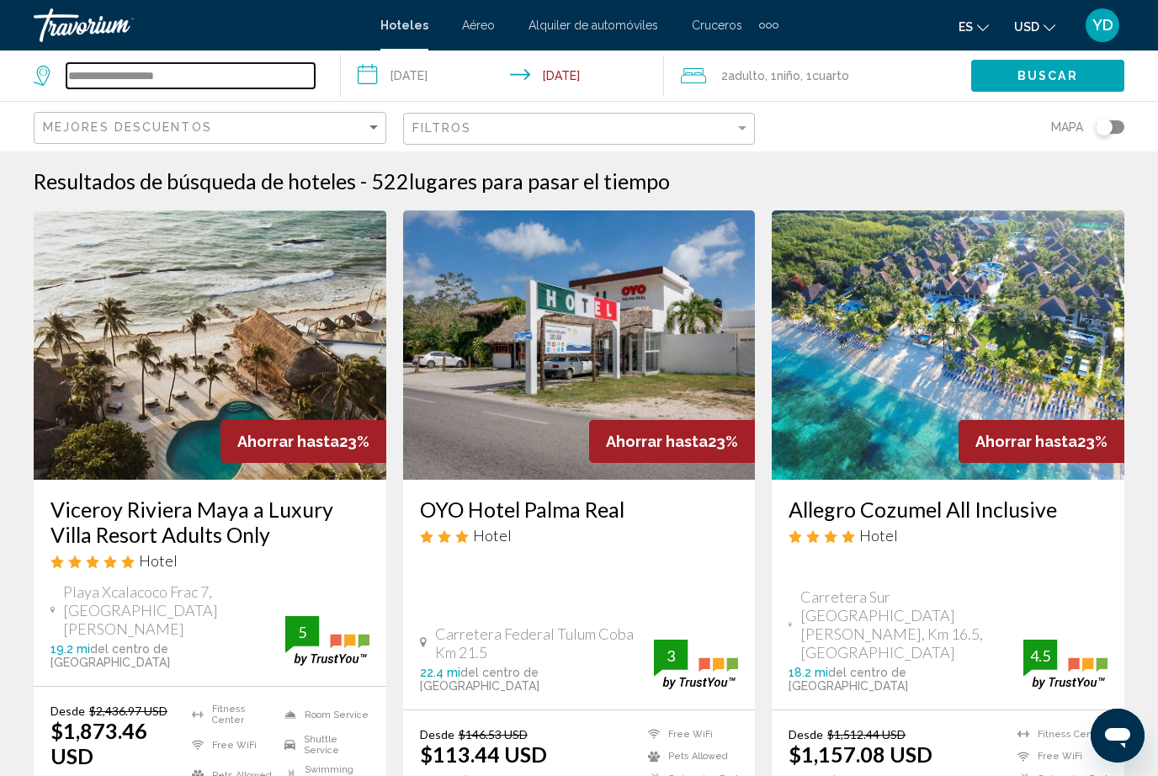
click at [227, 71] on input "**********" at bounding box center [191, 75] width 248 height 25
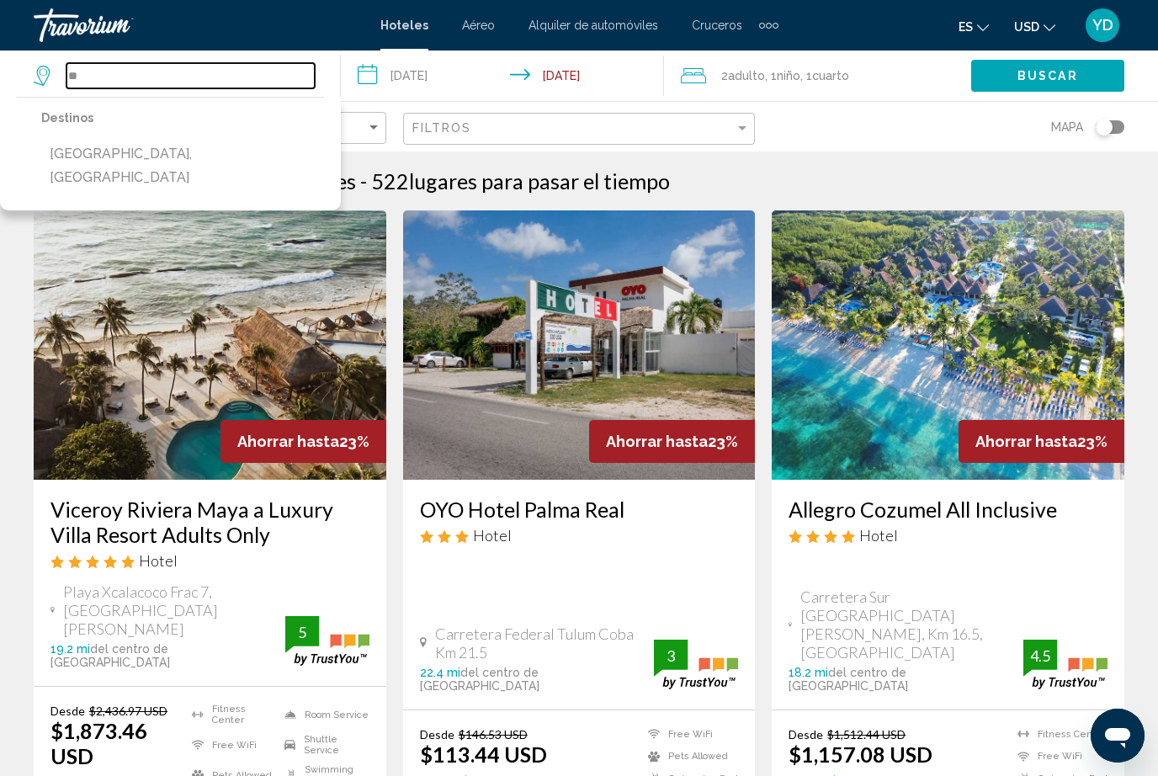
type input "*"
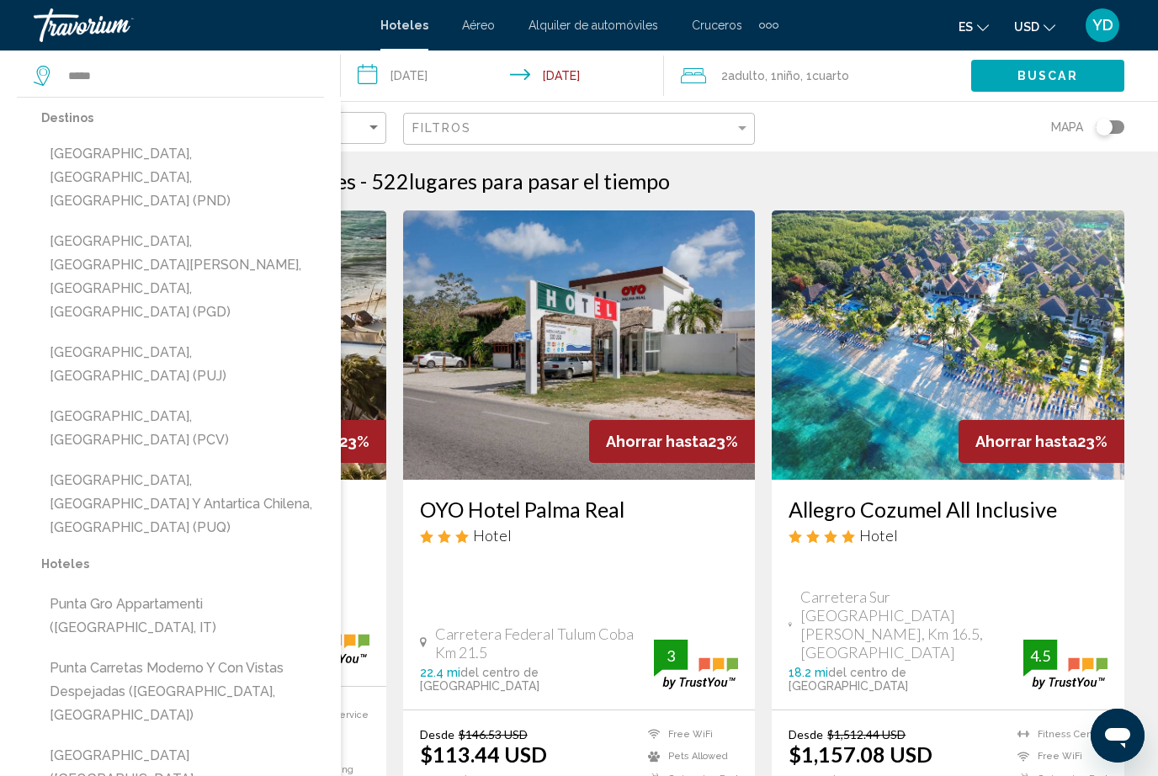
click at [140, 337] on button "[GEOGRAPHIC_DATA], [GEOGRAPHIC_DATA] (PUJ)" at bounding box center [182, 365] width 283 height 56
type input "**********"
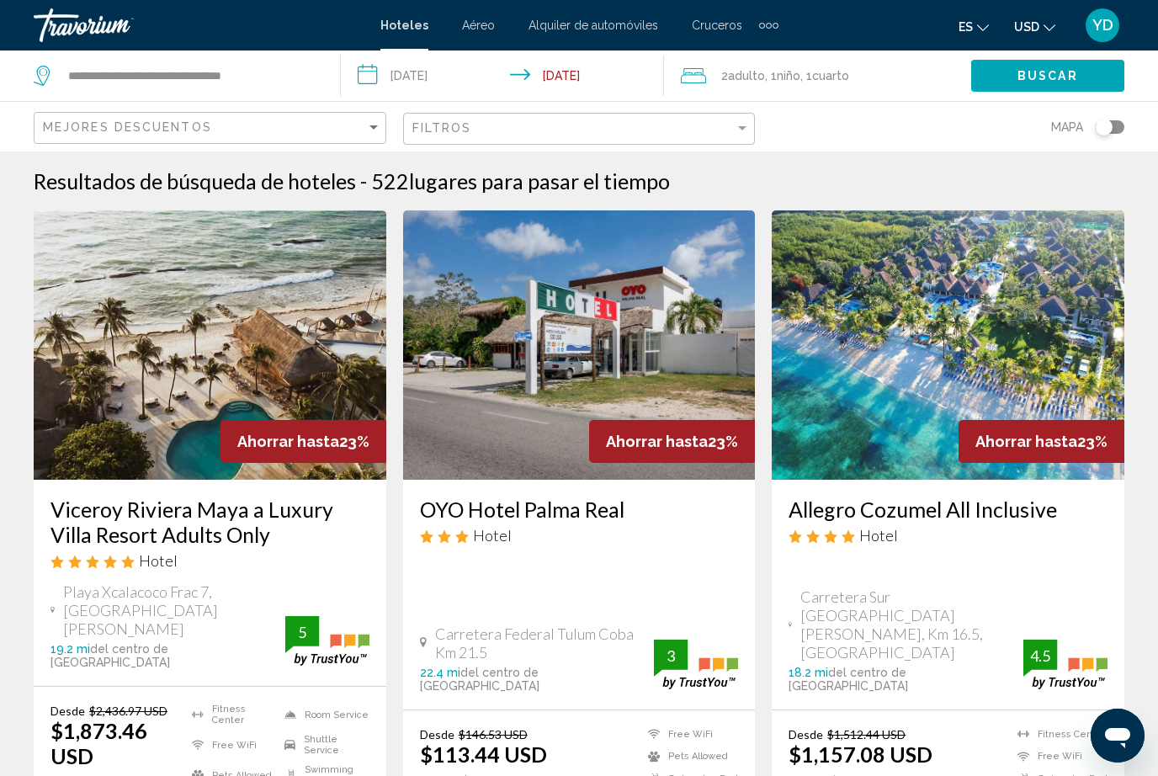
click at [1040, 79] on span "Buscar" at bounding box center [1048, 76] width 61 height 13
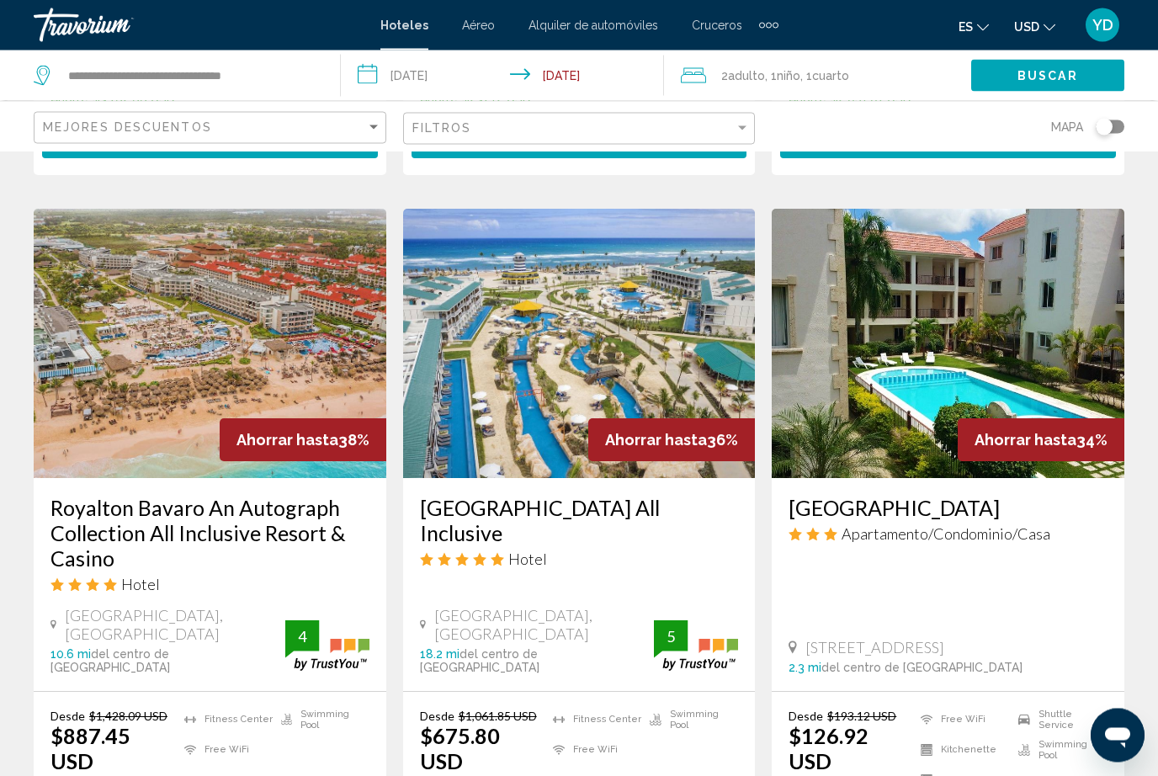
scroll to position [652, 0]
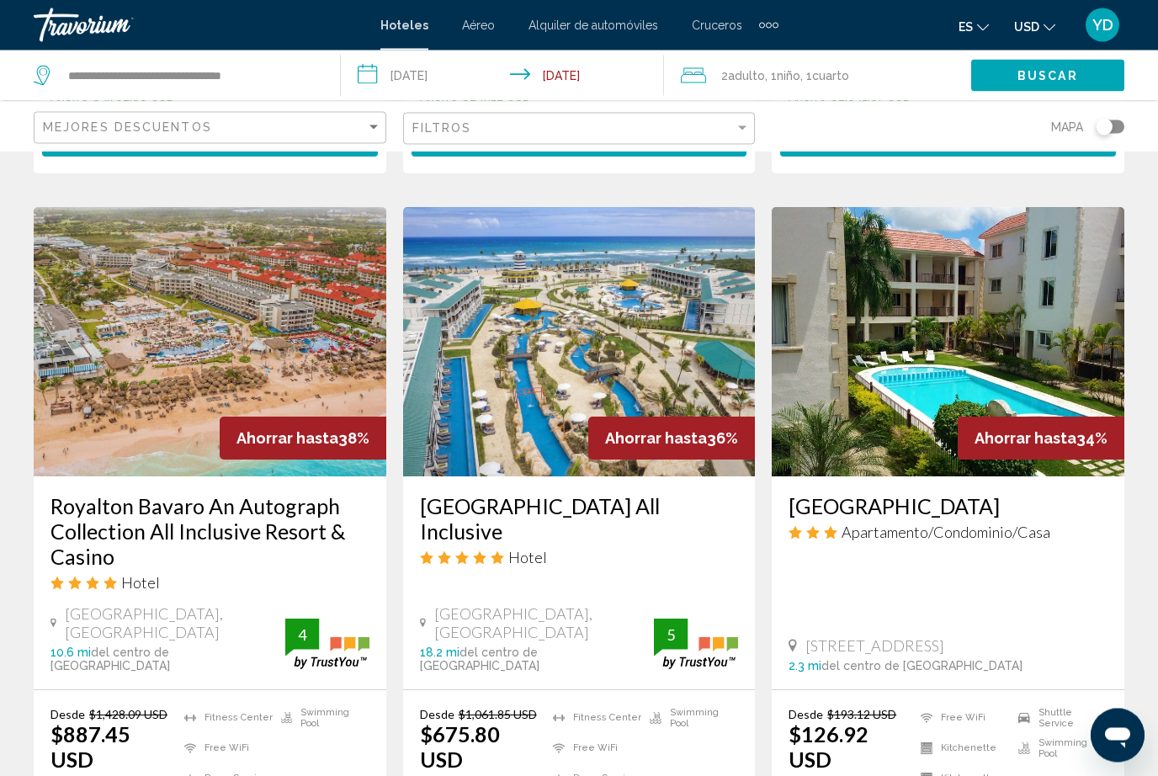
click at [669, 364] on img "Main content" at bounding box center [579, 342] width 353 height 269
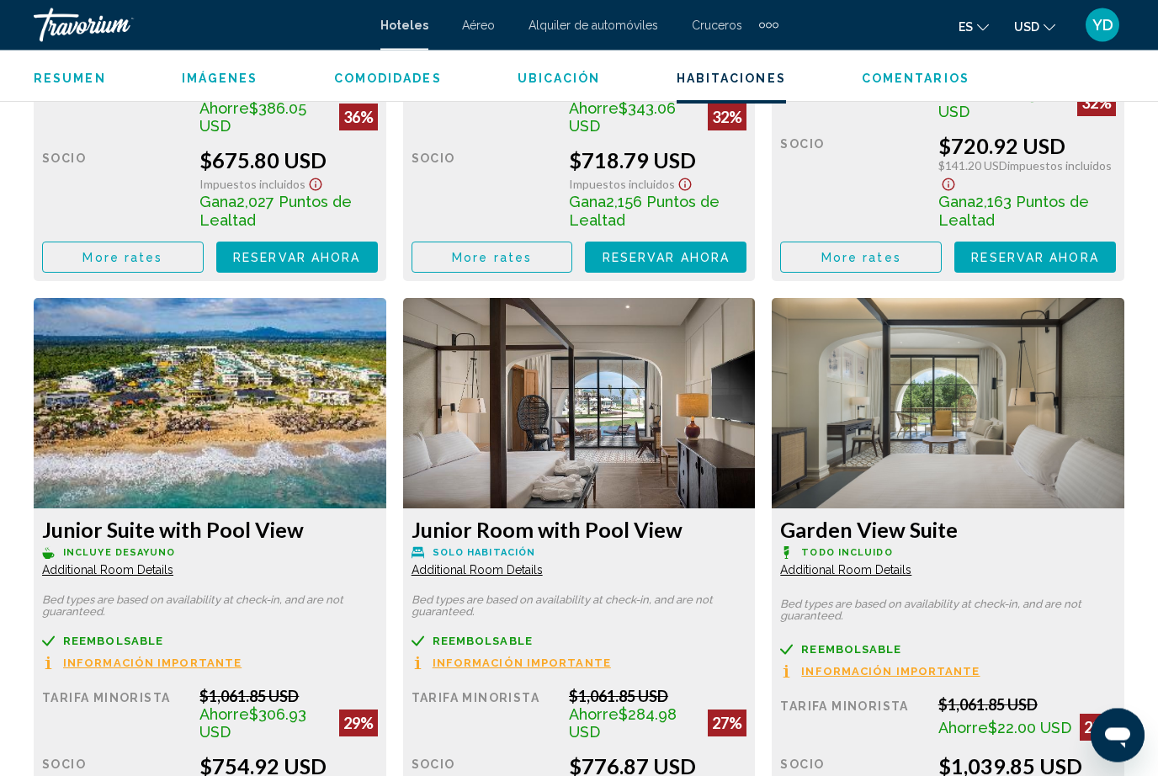
scroll to position [3028, 0]
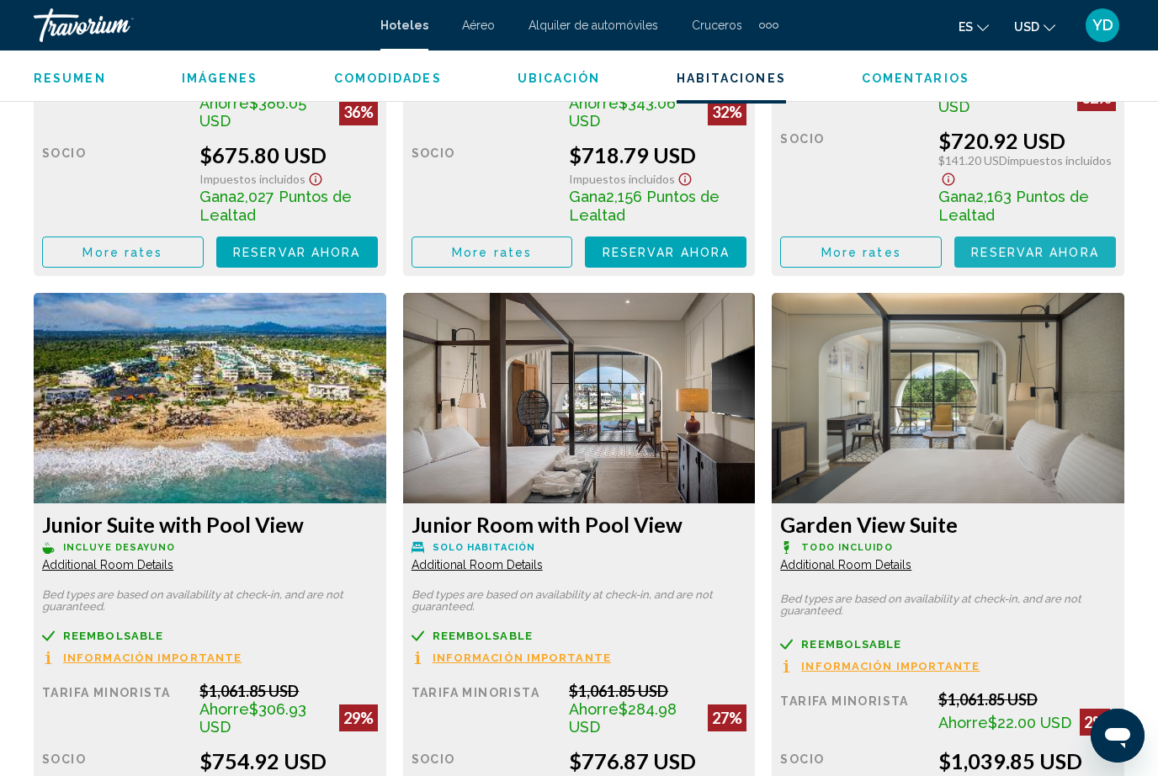
click at [378, 262] on button "Reservar ahora Ya no está disponible" at bounding box center [297, 252] width 162 height 31
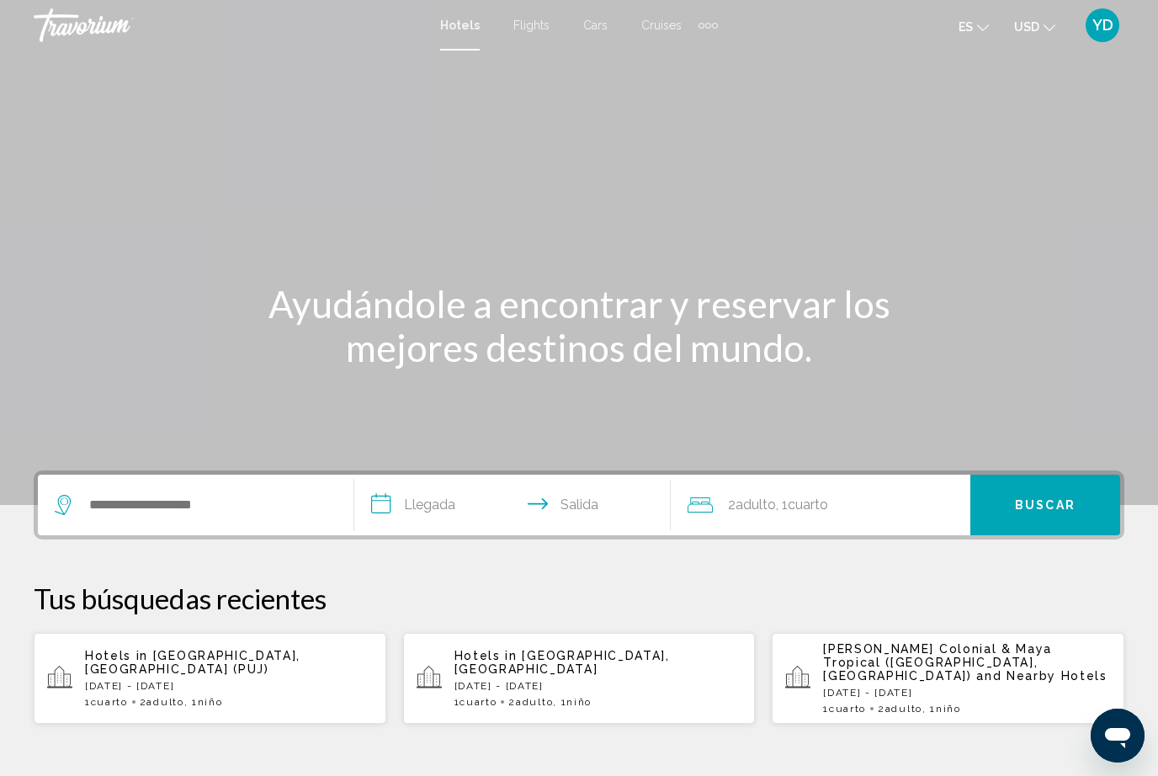
click at [136, 481] on div "Search widget" at bounding box center [196, 505] width 282 height 61
